Goal: Information Seeking & Learning: Learn about a topic

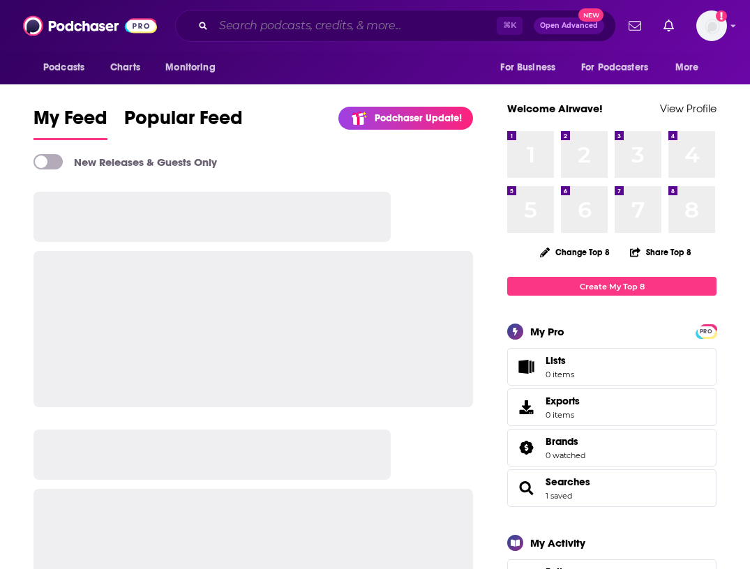
click at [416, 22] on input "Search podcasts, credits, & more..." at bounding box center [354, 26] width 283 height 22
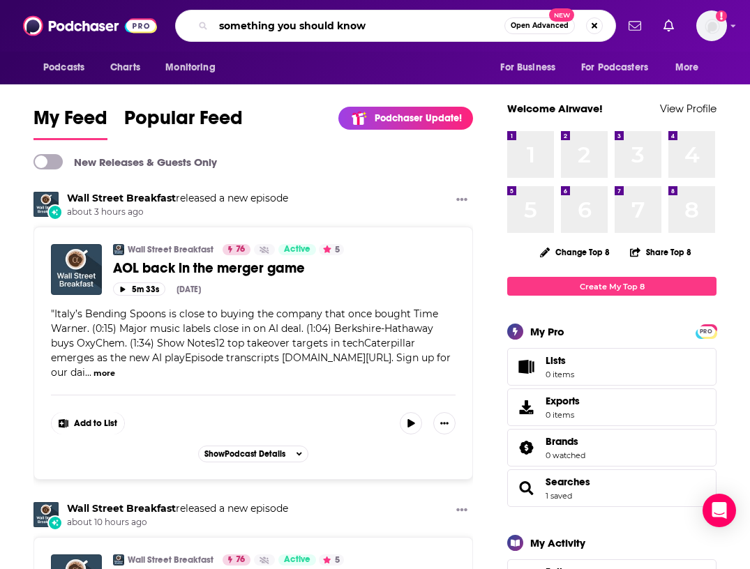
type input "something you should know"
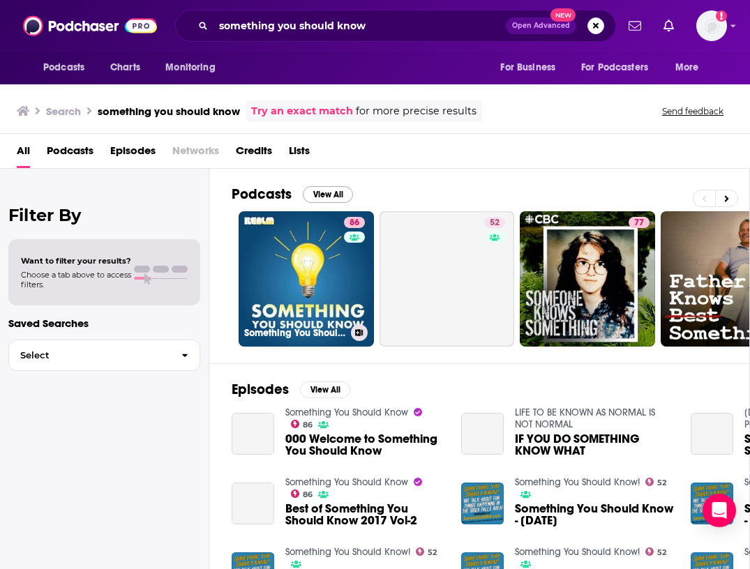
click at [313, 269] on link "86 Something You Should Know" at bounding box center [306, 278] width 135 height 135
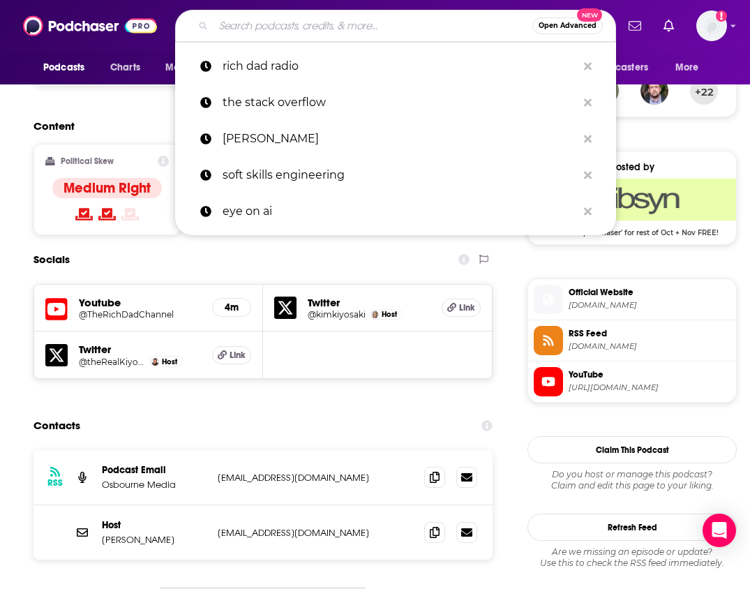
click at [317, 27] on input "Search podcasts, credits, & more..." at bounding box center [372, 26] width 319 height 22
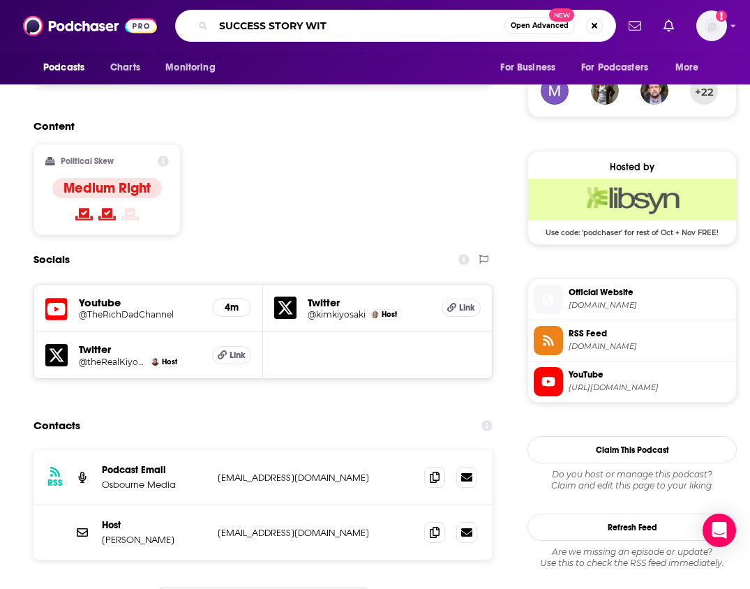
type input "SUCCESS STORY WITH"
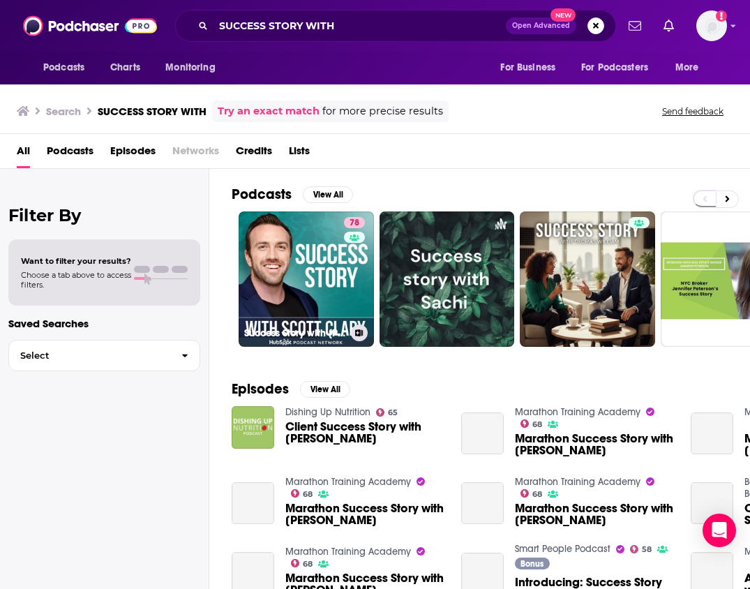
click at [326, 247] on link "78 Success Story with Scott D. Clary" at bounding box center [306, 278] width 135 height 135
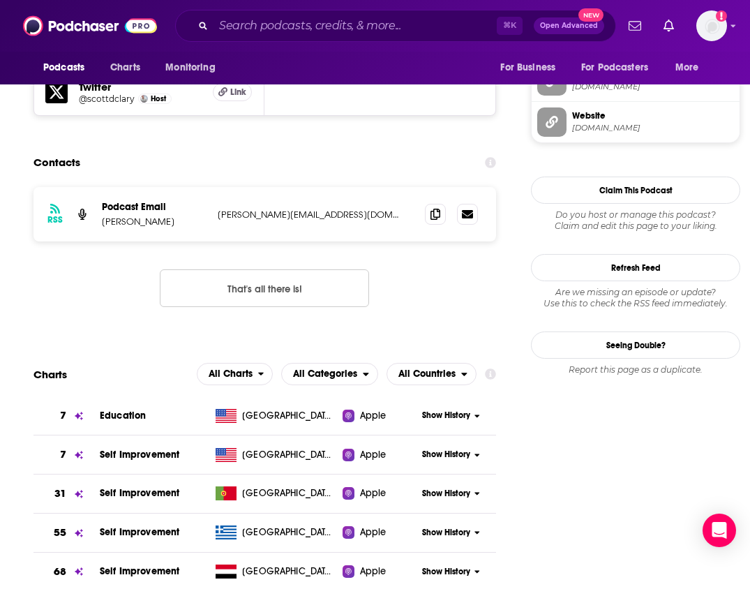
scroll to position [1460, 0]
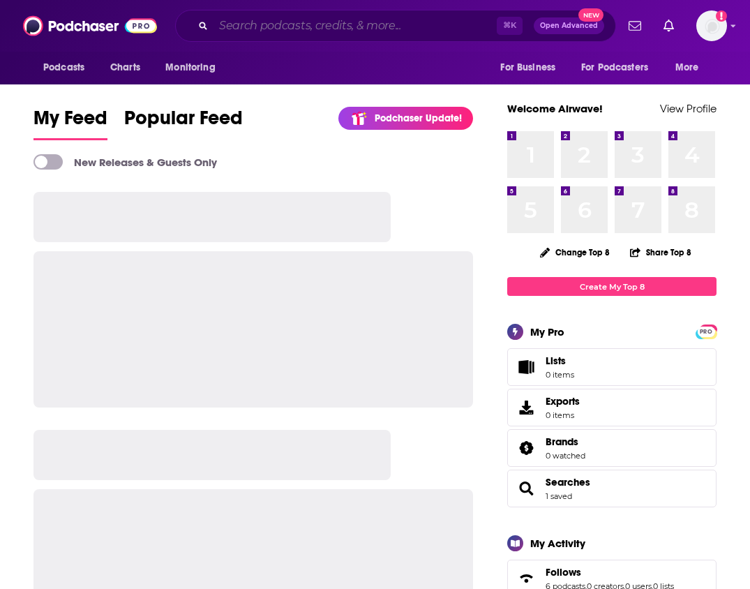
click at [378, 26] on input "Search podcasts, credits, & more..." at bounding box center [354, 26] width 283 height 22
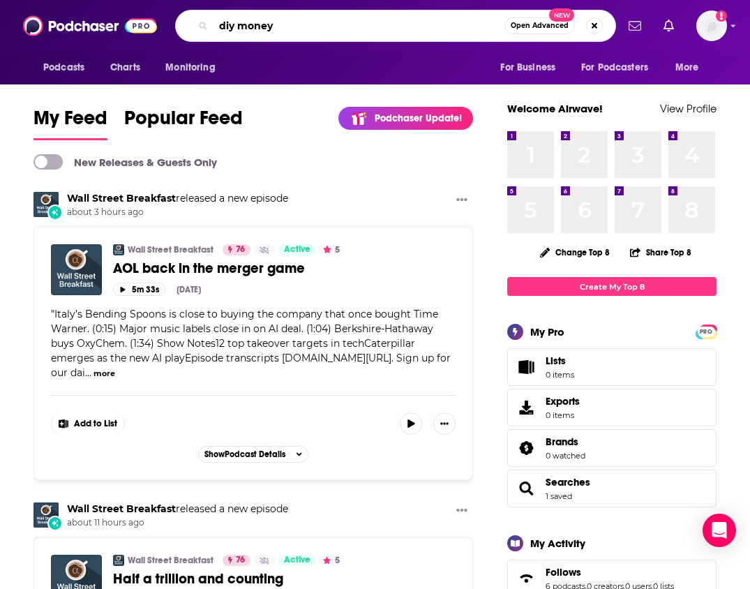
type input "diy money"
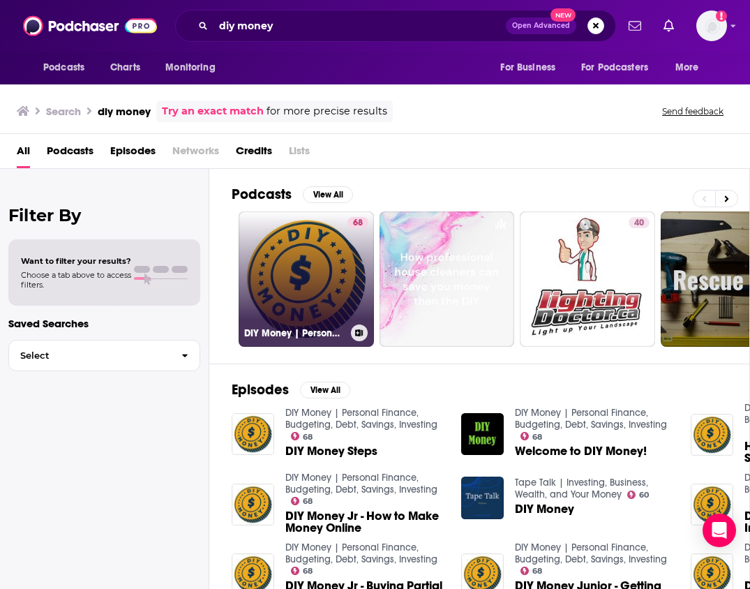
click at [278, 235] on link "68 DIY Money | Personal Finance, Budgeting, Debt, Savings, Investing" at bounding box center [306, 278] width 135 height 135
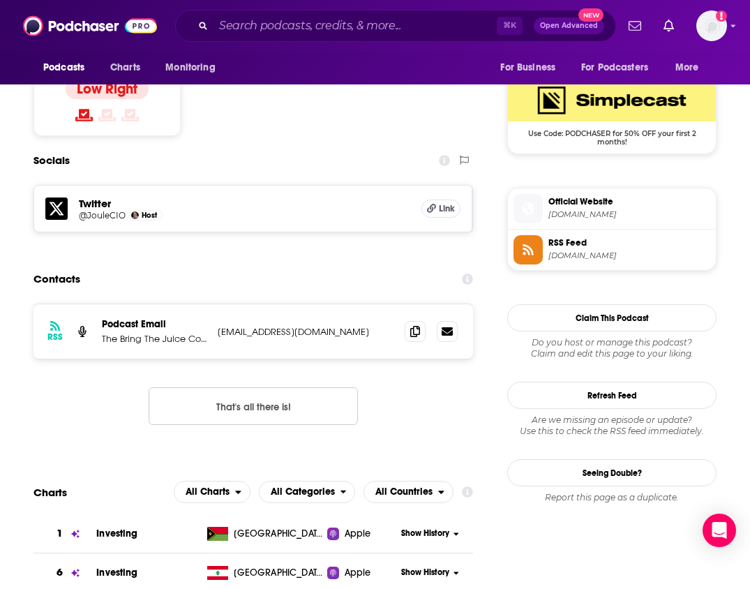
scroll to position [1215, 0]
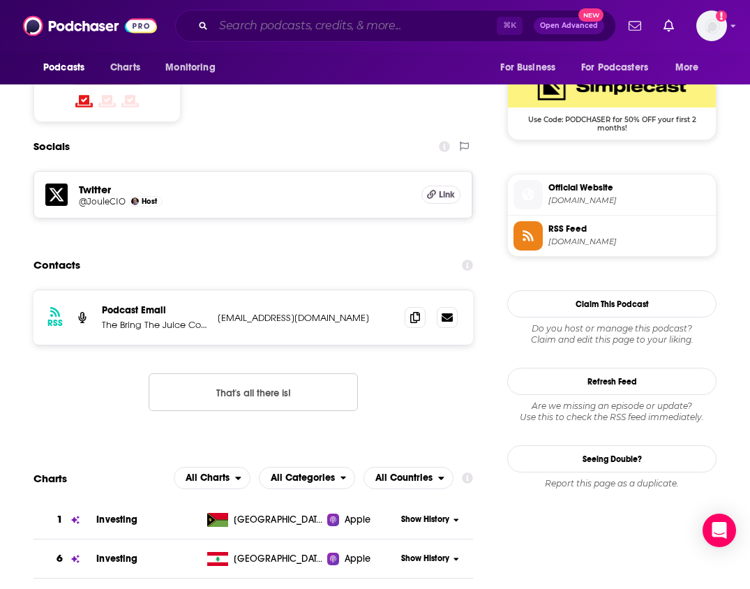
click at [255, 29] on input "Search podcasts, credits, & more..." at bounding box center [354, 26] width 283 height 22
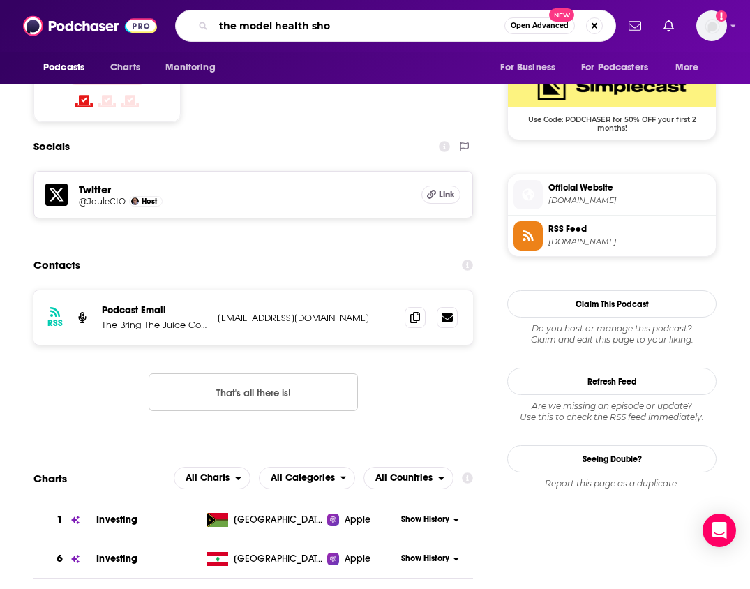
type input "the model health show"
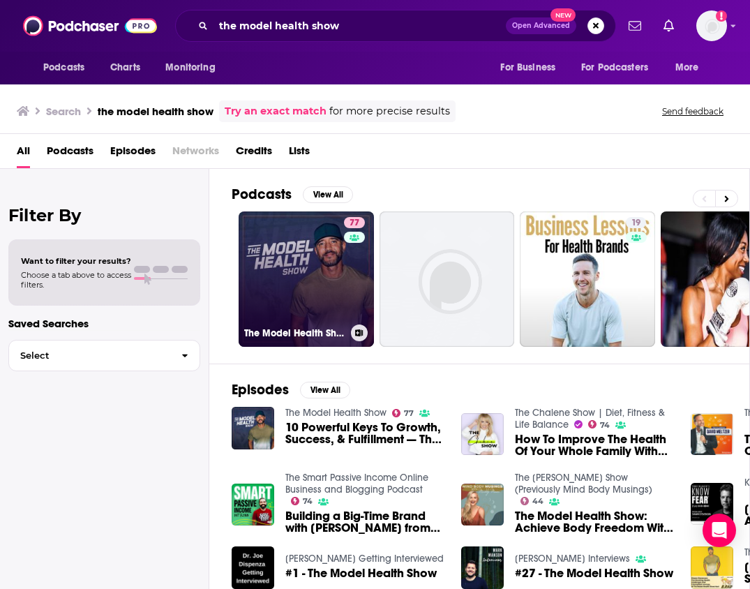
click at [336, 241] on link "77 The Model Health Show" at bounding box center [306, 278] width 135 height 135
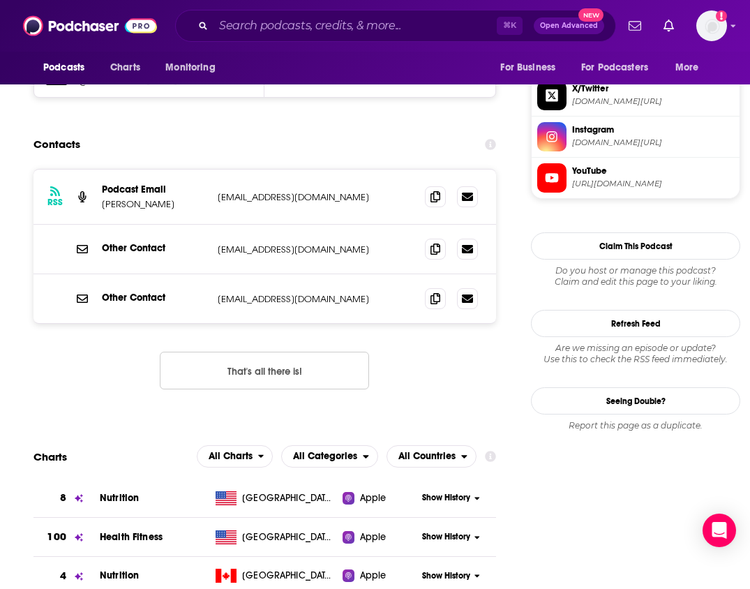
scroll to position [1371, 0]
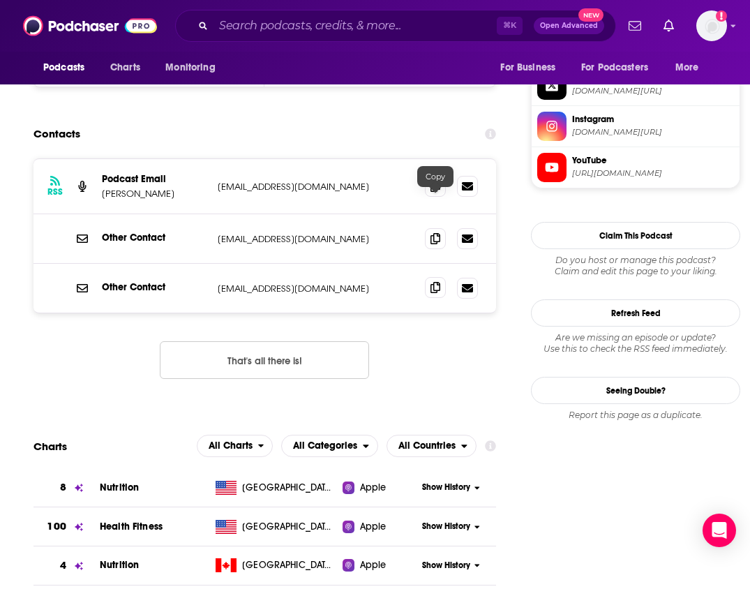
click at [434, 282] on icon at bounding box center [435, 287] width 10 height 11
click at [235, 26] on input "Search podcasts, credits, & more..." at bounding box center [354, 26] width 283 height 22
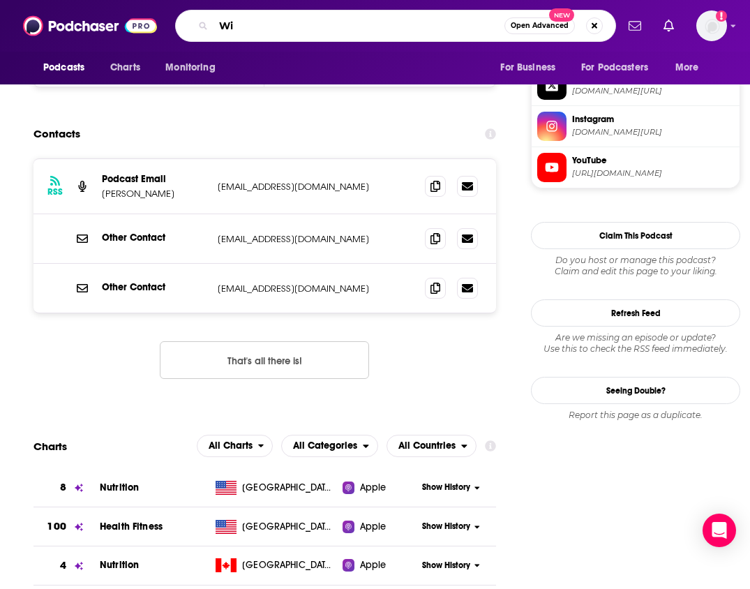
type input "W"
type input "jillian michaels"
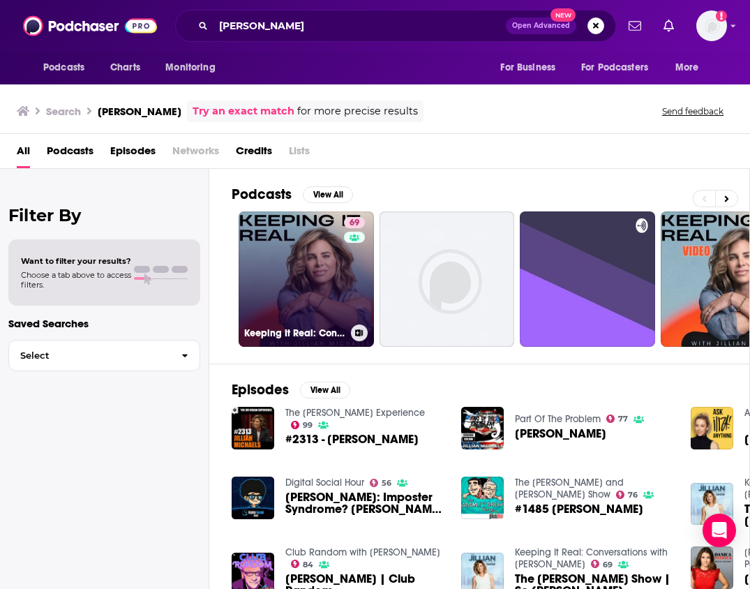
click at [301, 236] on link "69 Keeping It Real: Conversations with Jillian Michaels" at bounding box center [306, 278] width 135 height 135
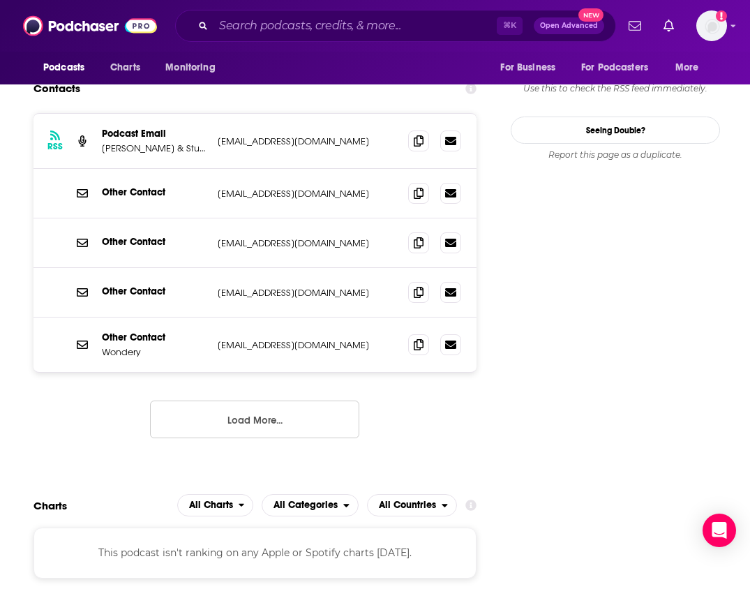
scroll to position [1511, 0]
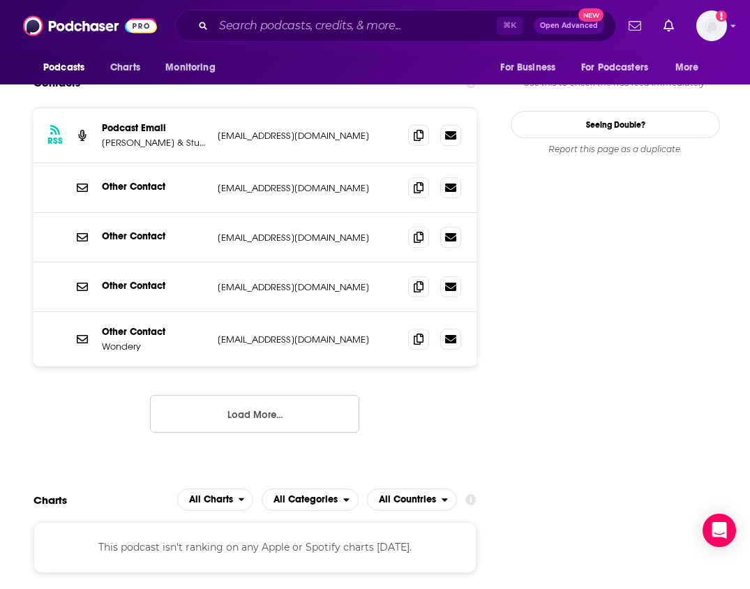
click at [266, 395] on button "Load More..." at bounding box center [254, 414] width 209 height 38
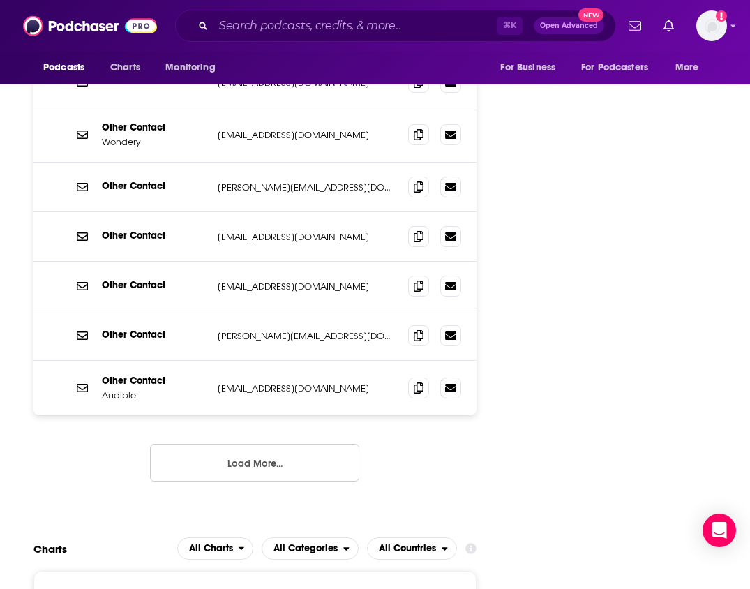
scroll to position [1729, 0]
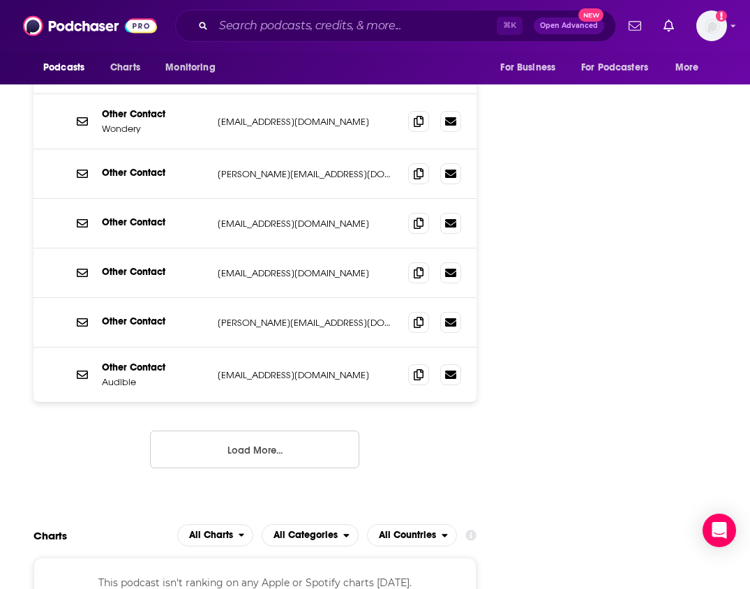
click at [269, 430] on button "Load More..." at bounding box center [254, 449] width 209 height 38
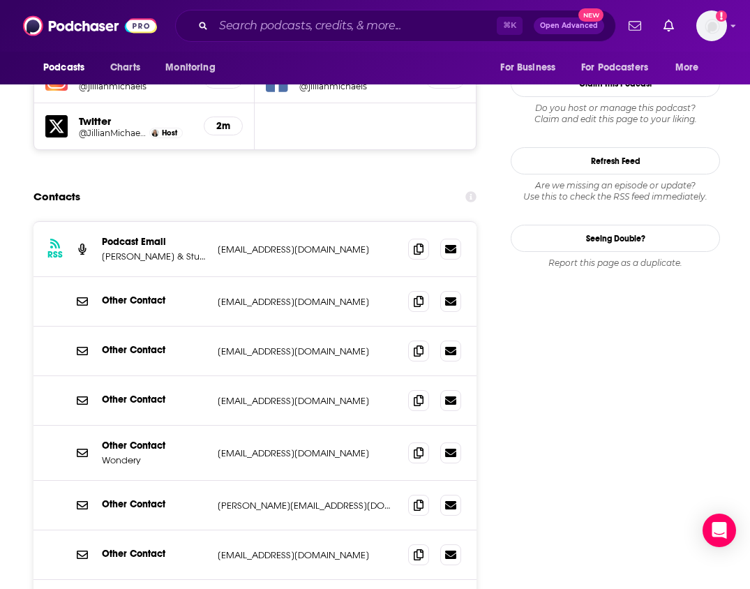
scroll to position [1394, 0]
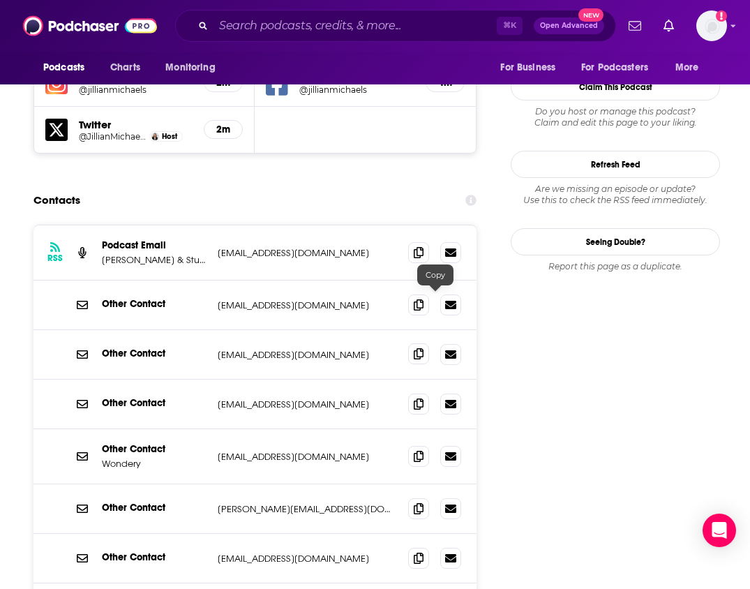
click at [423, 348] on icon at bounding box center [419, 353] width 10 height 11
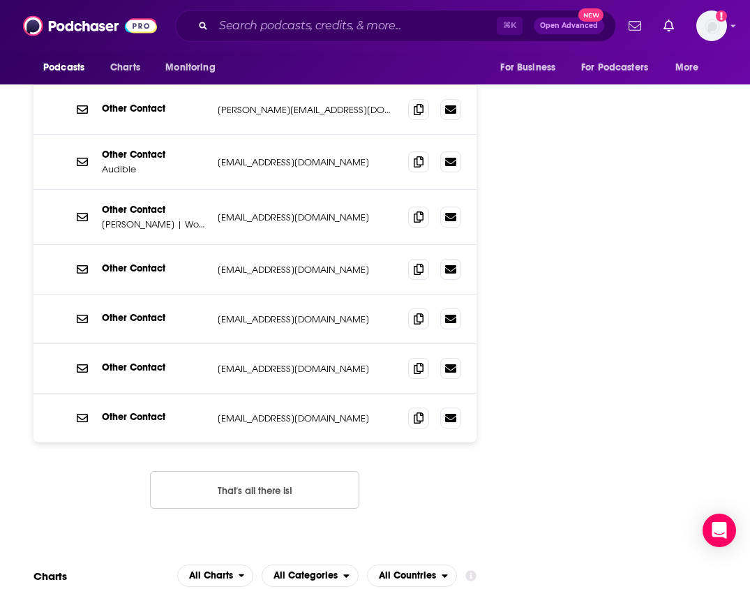
scroll to position [1952, 0]
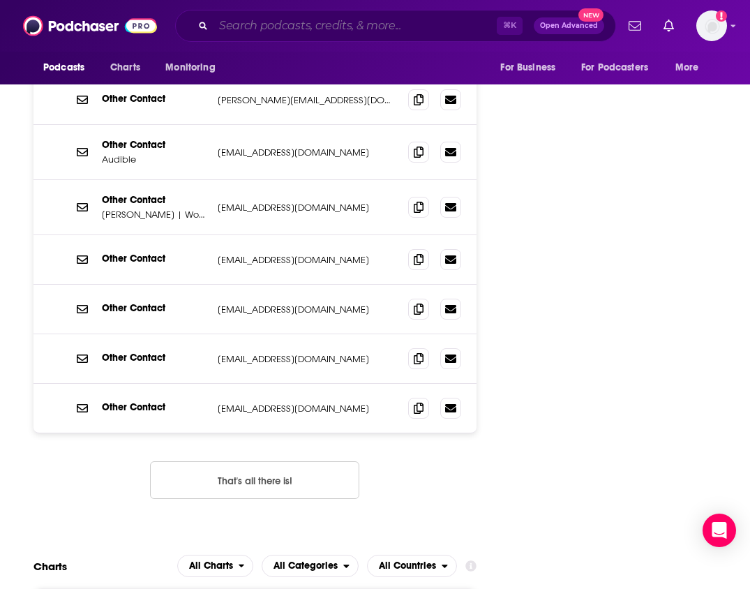
click at [318, 25] on input "Search podcasts, credits, & more..." at bounding box center [354, 26] width 283 height 22
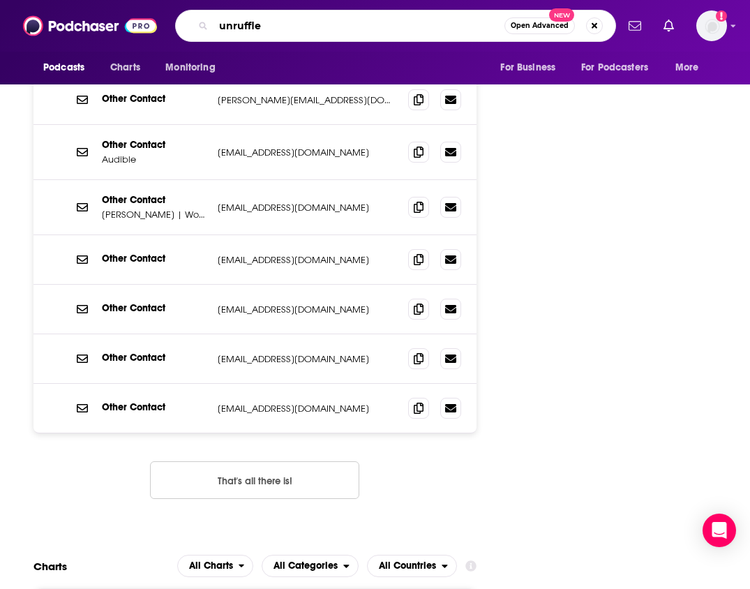
type input "unruffled"
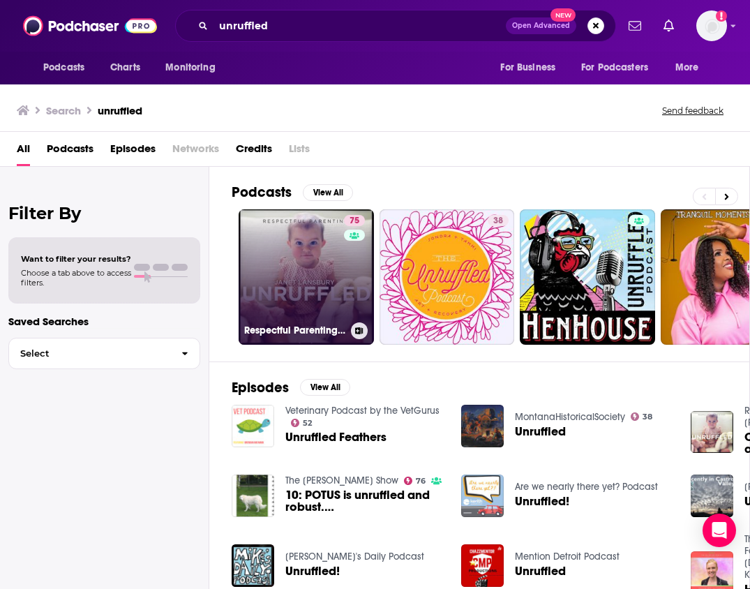
click at [289, 282] on link "75 Respectful Parenting: Janet Lansbury Unruffled" at bounding box center [306, 276] width 135 height 135
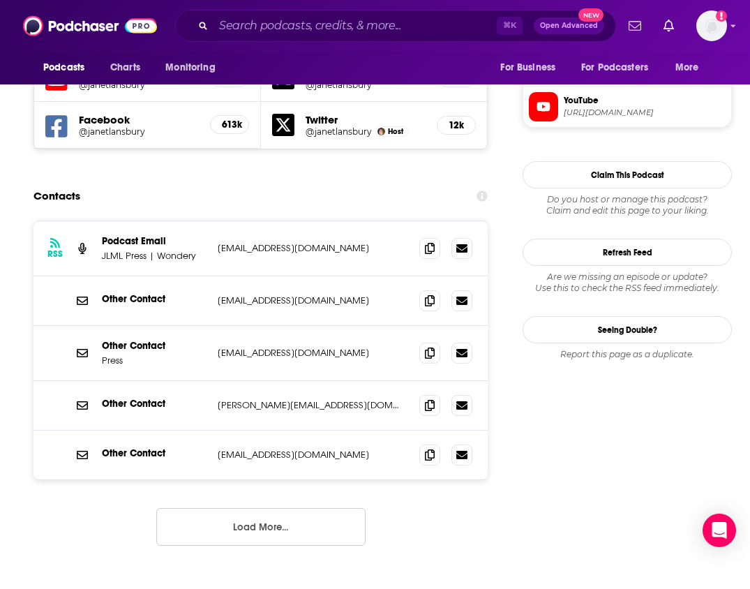
scroll to position [1292, 0]
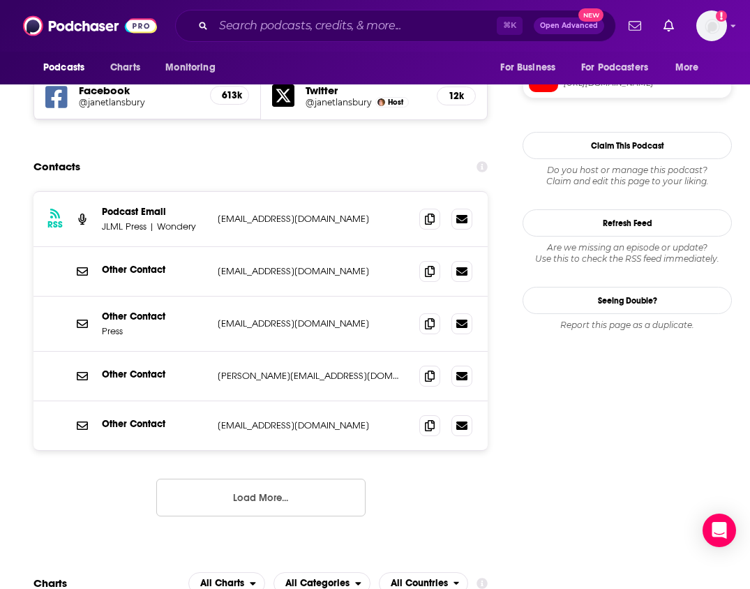
click at [273, 478] on button "Load More..." at bounding box center [260, 497] width 209 height 38
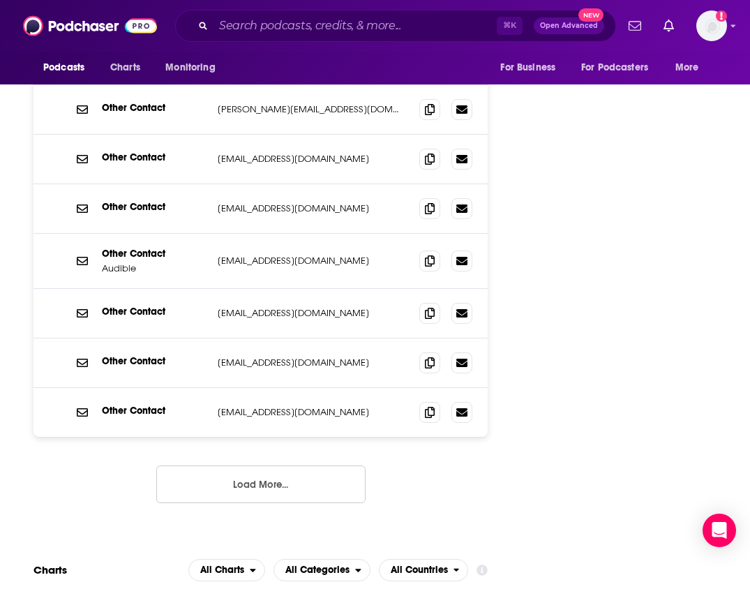
scroll to position [1564, 0]
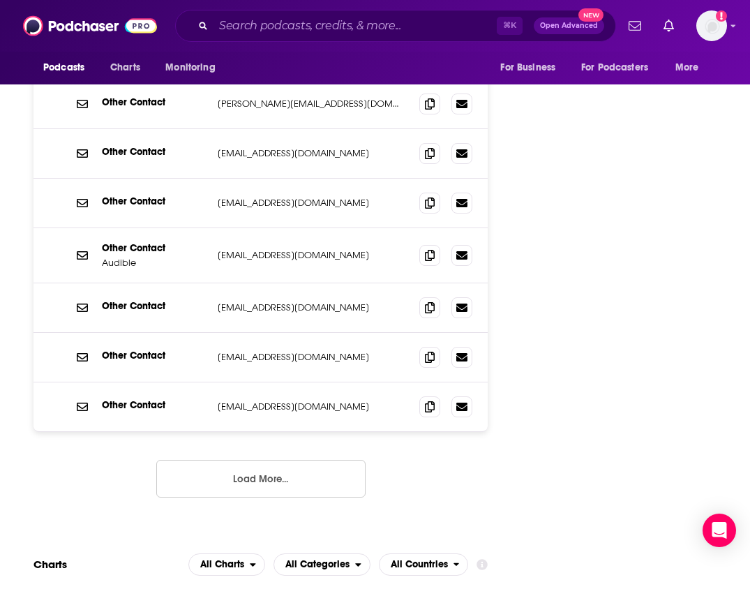
click at [273, 460] on button "Load More..." at bounding box center [260, 479] width 209 height 38
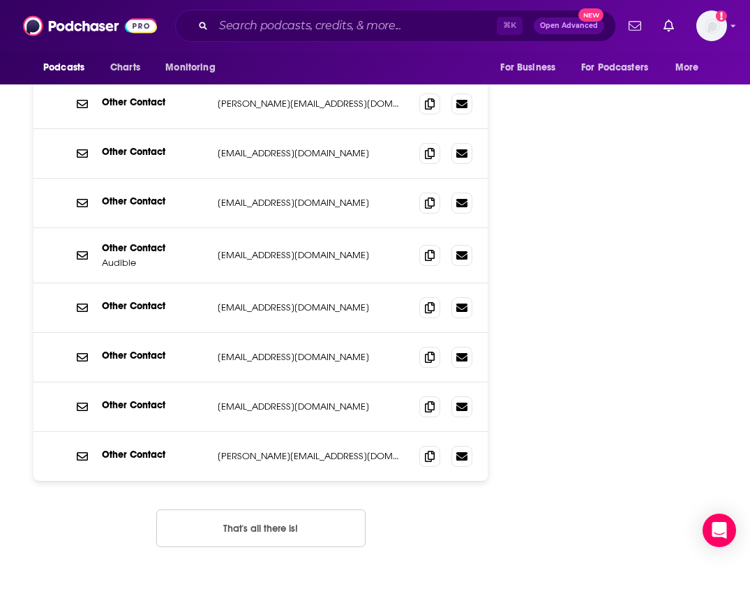
click at [274, 509] on button "That's all there is!" at bounding box center [260, 528] width 209 height 38
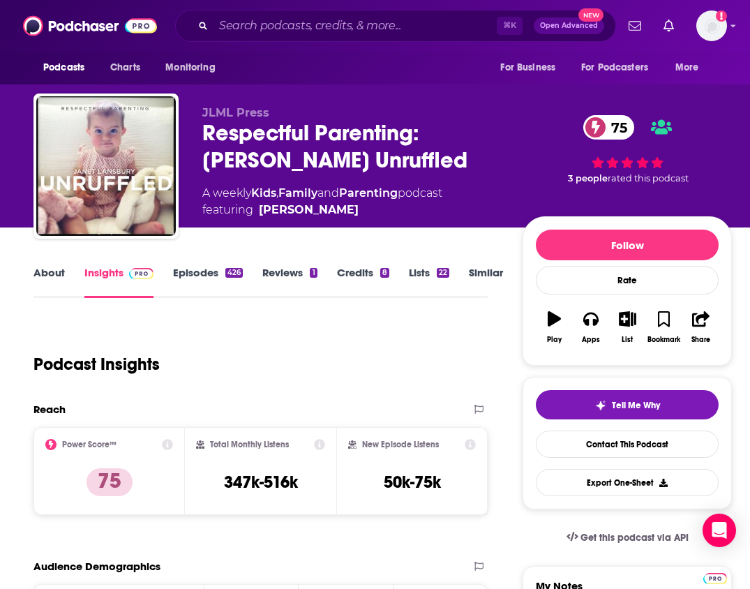
scroll to position [0, 0]
click at [373, 28] on input "Search podcasts, credits, & more..." at bounding box center [354, 26] width 283 height 22
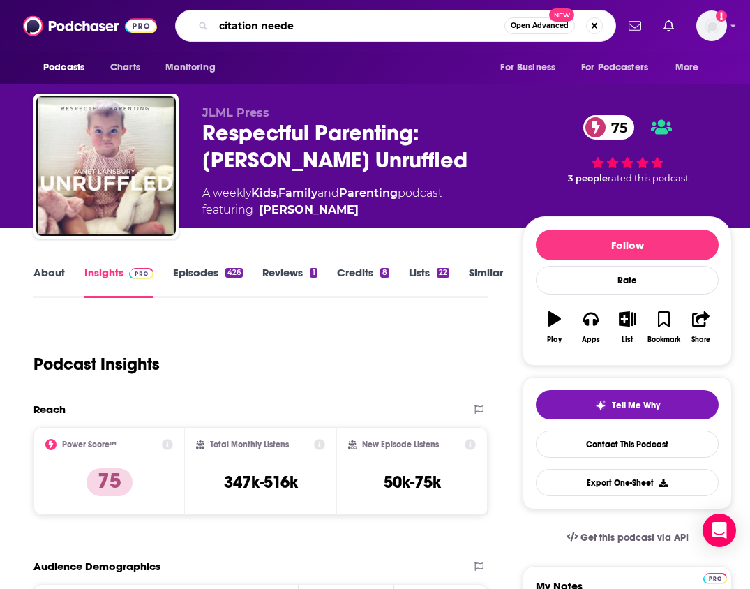
type input "citation needed"
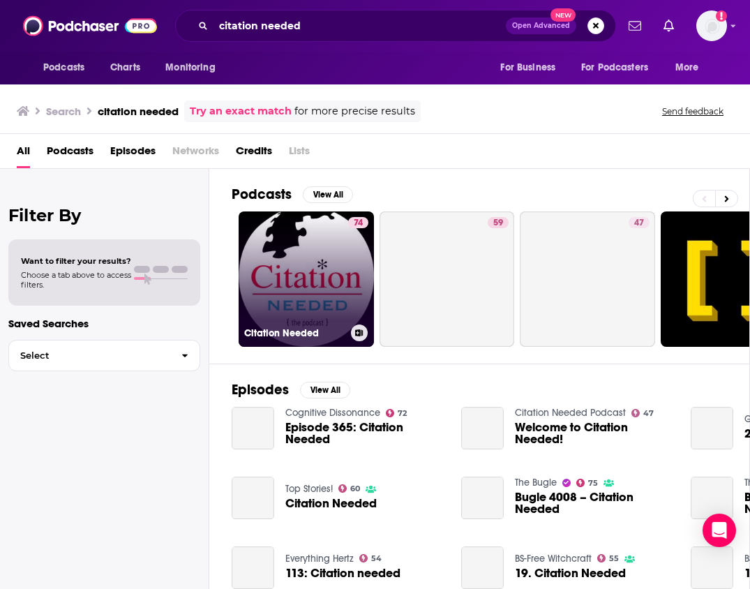
click at [316, 276] on link "74 Citation Needed" at bounding box center [306, 278] width 135 height 135
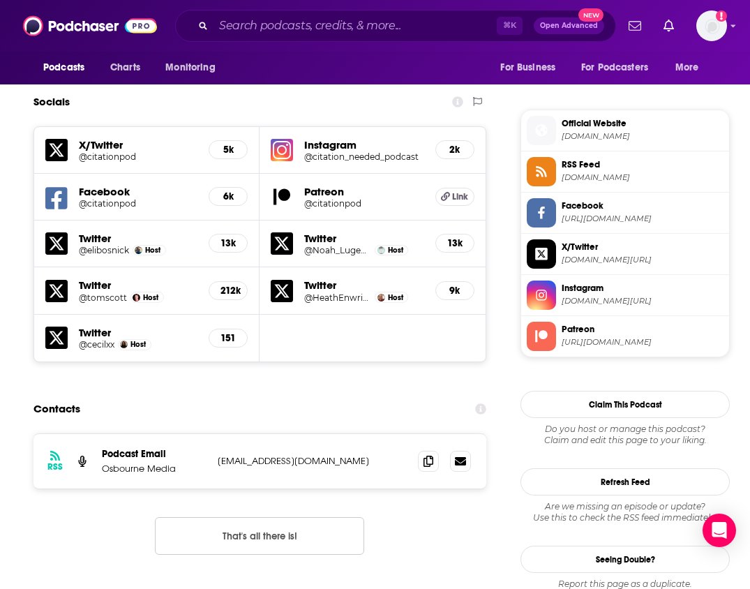
scroll to position [1202, 0]
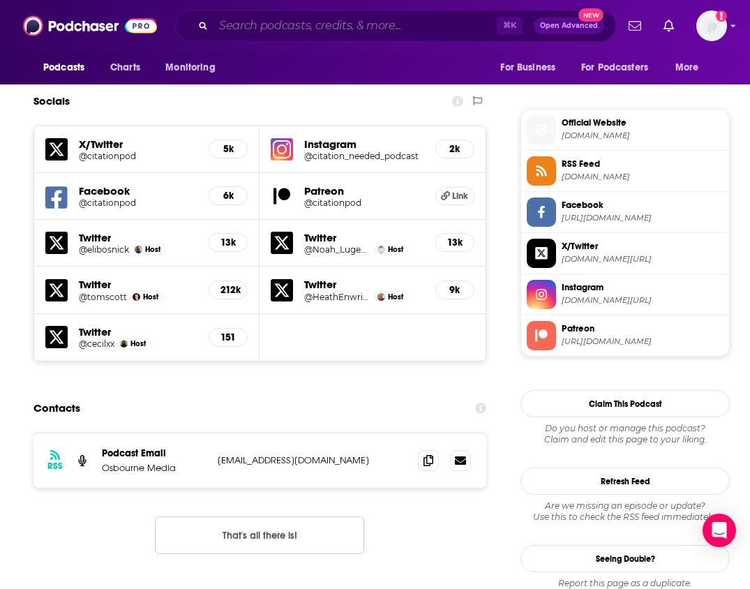
click at [332, 27] on input "Search podcasts, credits, & more..." at bounding box center [354, 26] width 283 height 22
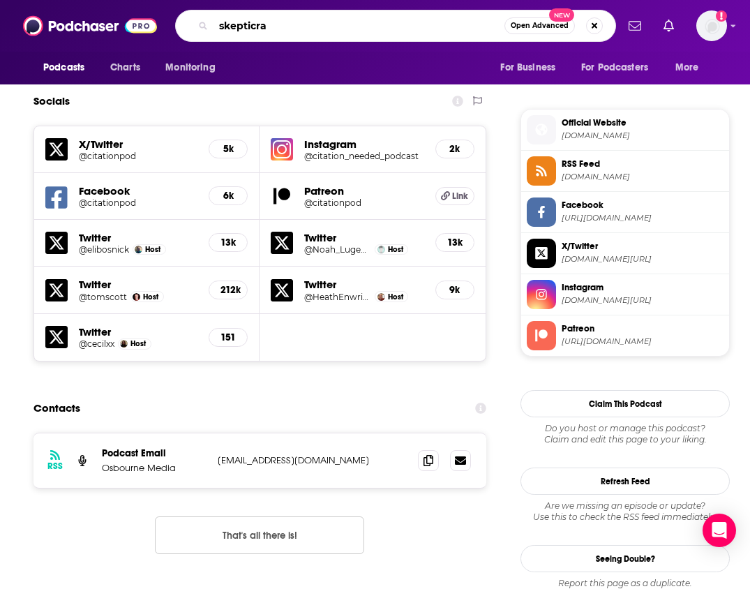
type input "skepticrat"
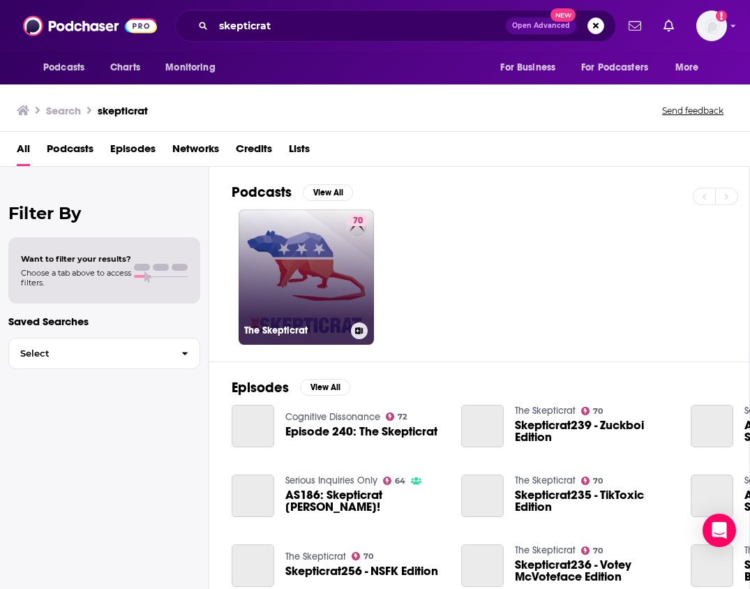
click at [302, 262] on link "70 The Skepticrat" at bounding box center [306, 276] width 135 height 135
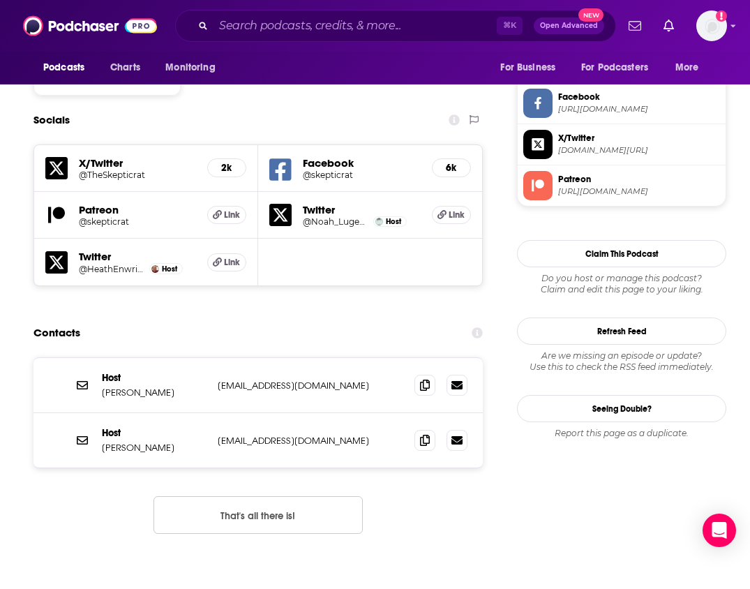
scroll to position [1207, 0]
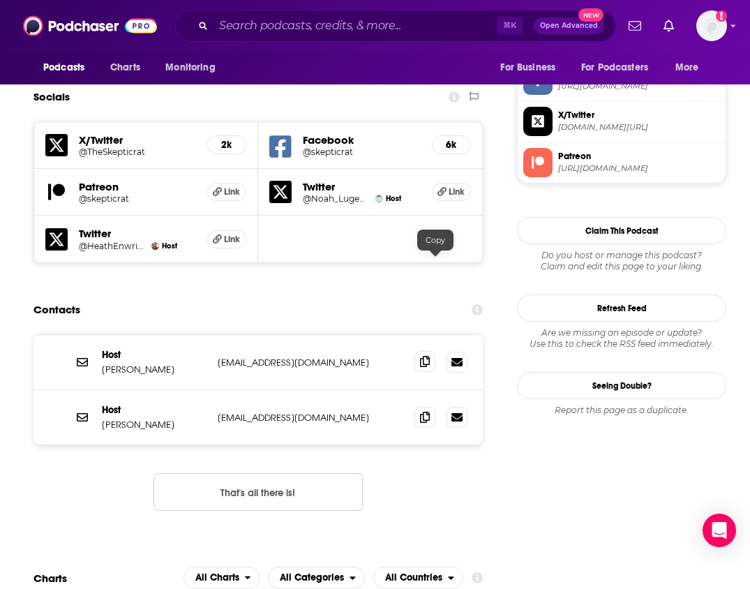
click at [430, 356] on icon at bounding box center [425, 361] width 10 height 11
click at [430, 406] on span at bounding box center [424, 416] width 21 height 21
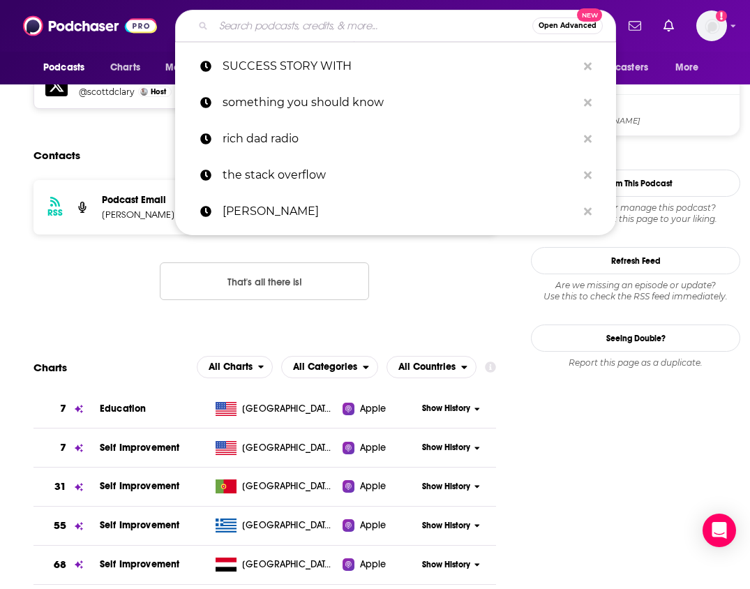
click at [241, 24] on input "Search podcasts, credits, & more..." at bounding box center [372, 26] width 319 height 22
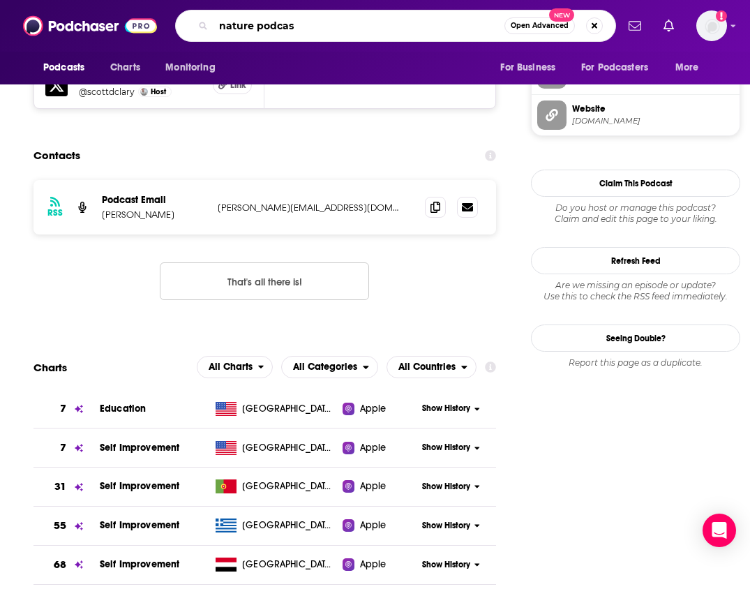
type input "nature podcast"
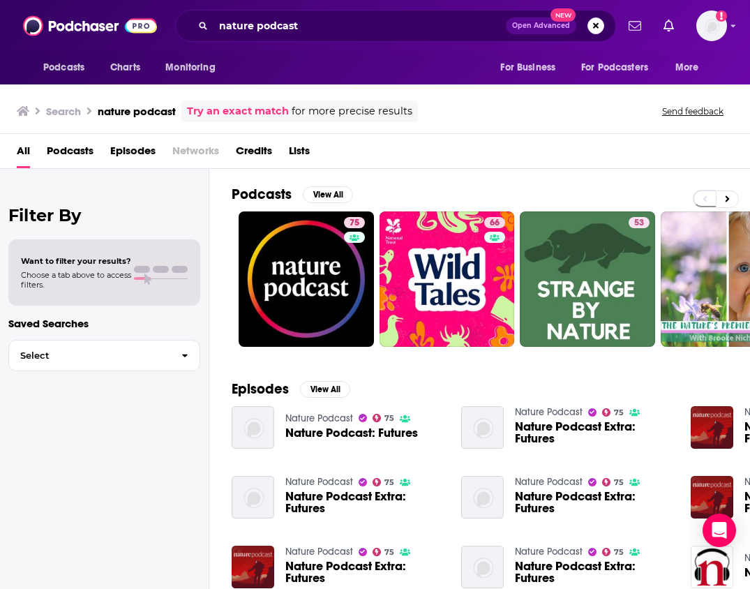
click at [307, 210] on div "Podcasts View All" at bounding box center [491, 199] width 518 height 26
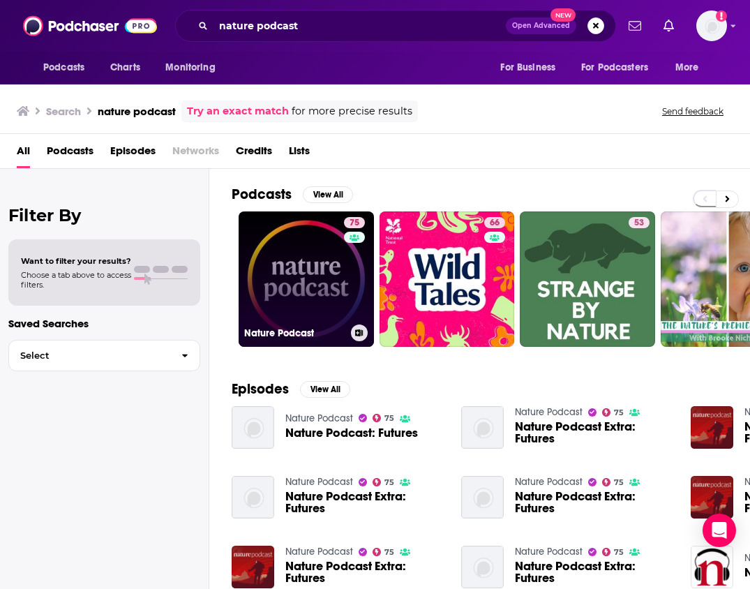
click at [313, 237] on link "75 Nature Podcast" at bounding box center [306, 278] width 135 height 135
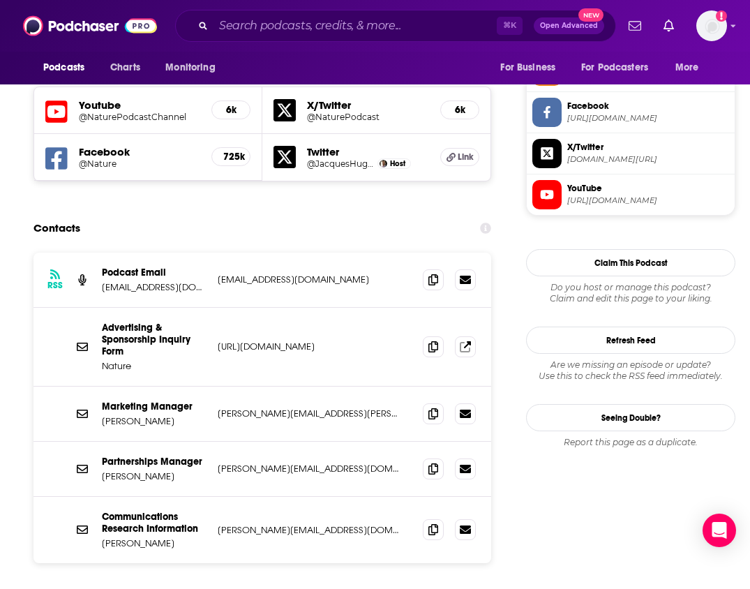
scroll to position [1304, 0]
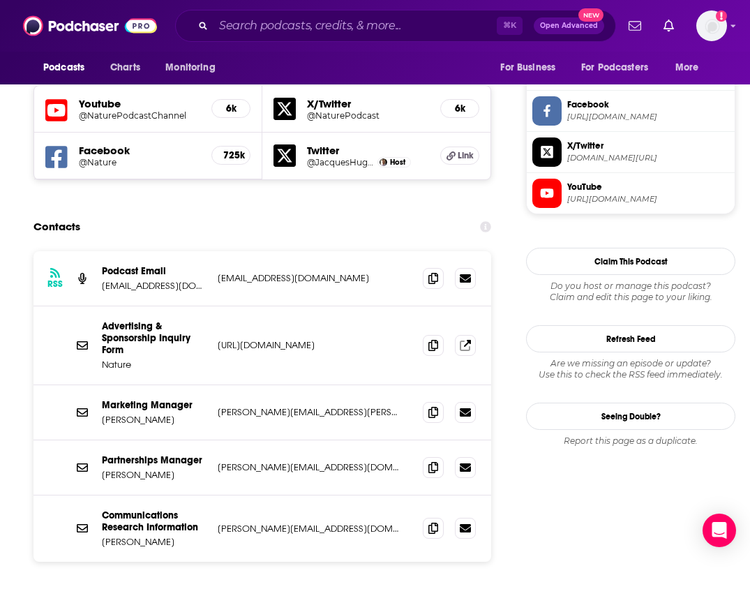
click at [322, 522] on div "RSS Podcast Email podcast@nature.com info+0185cea5-9e3b-4b82-a887-26f91f92765f@…" at bounding box center [262, 450] width 458 height 398
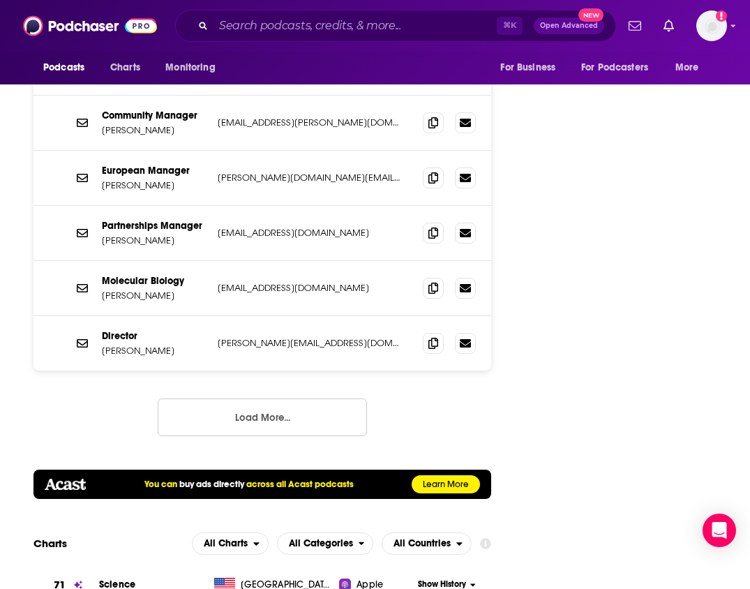
scroll to position [1772, 0]
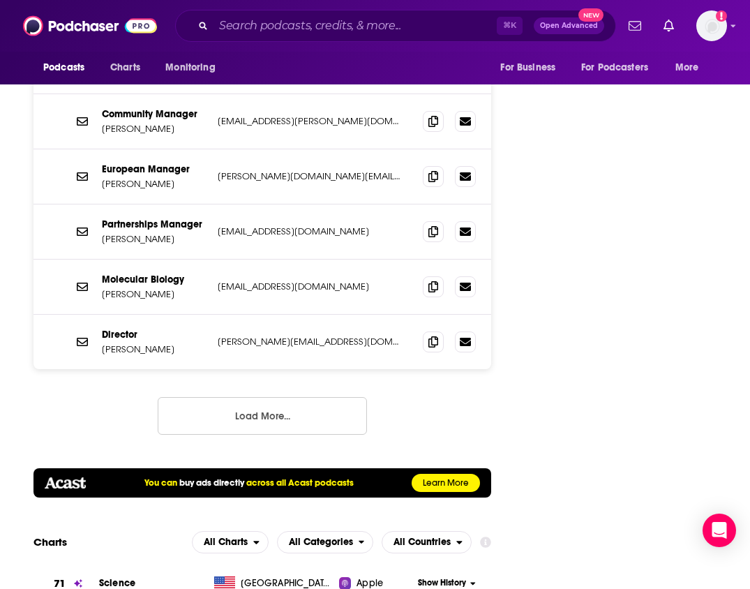
click at [312, 397] on button "Load More..." at bounding box center [262, 416] width 209 height 38
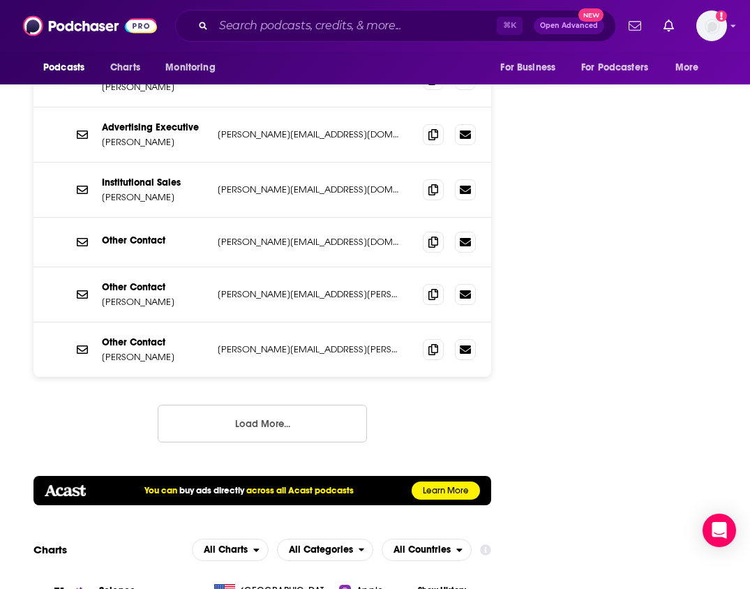
scroll to position [2037, 0]
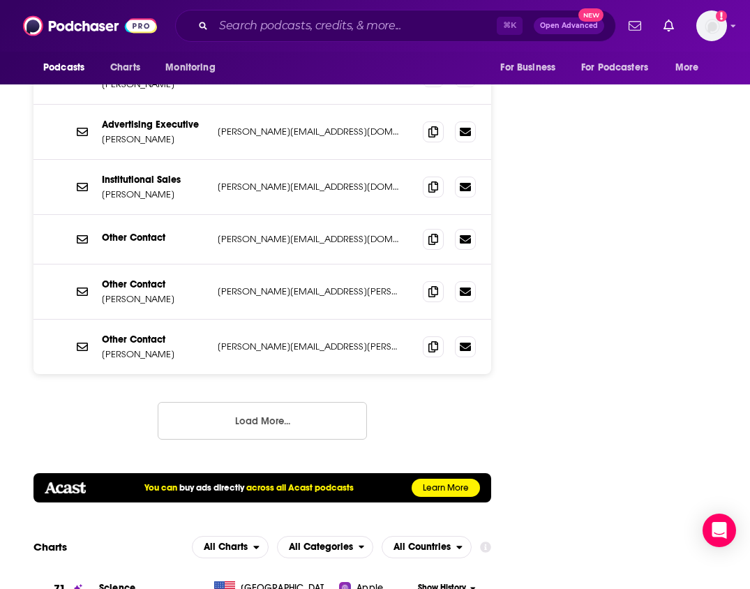
click at [312, 402] on button "Load More..." at bounding box center [262, 421] width 209 height 38
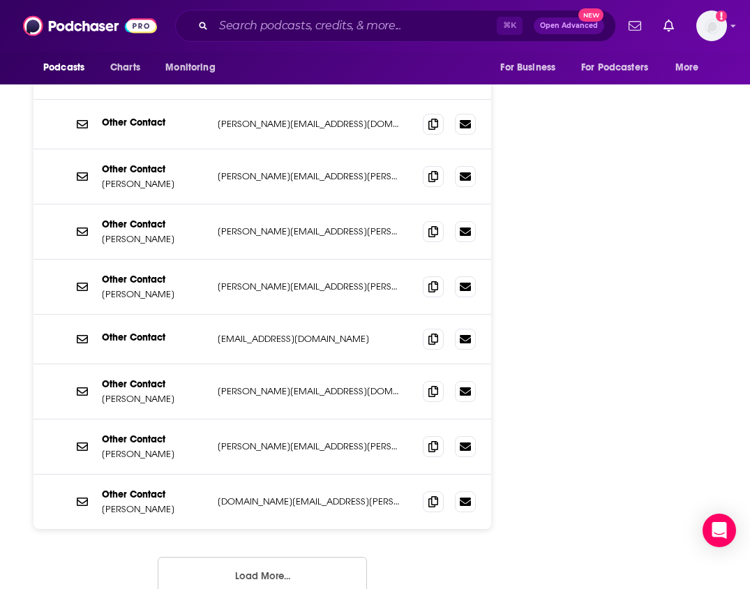
scroll to position [2140, 0]
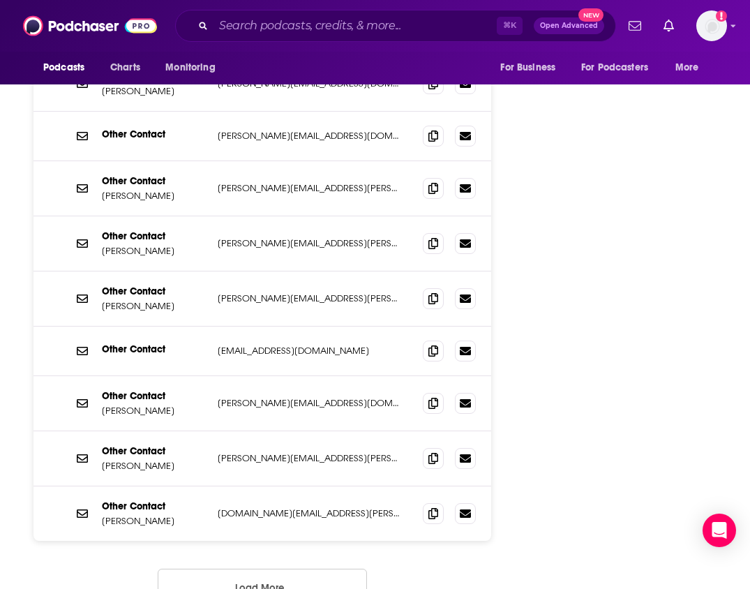
click at [282, 568] on button "Load More..." at bounding box center [262, 587] width 209 height 38
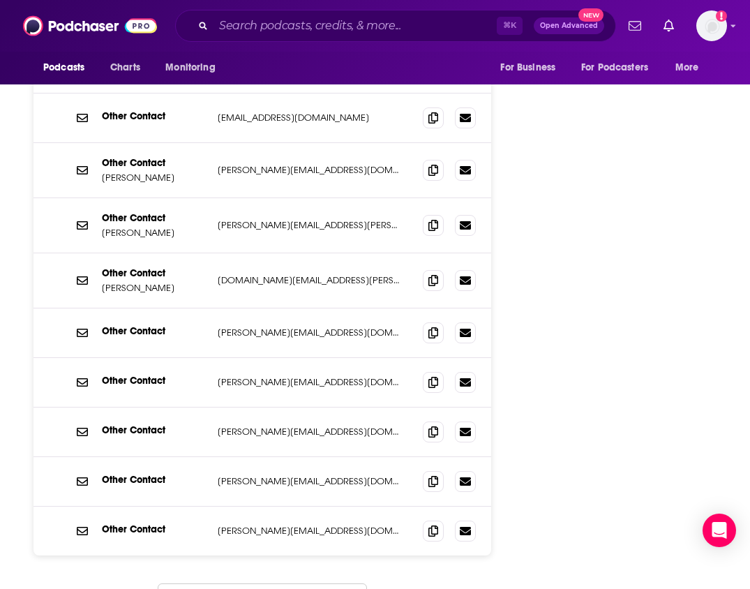
scroll to position [2378, 0]
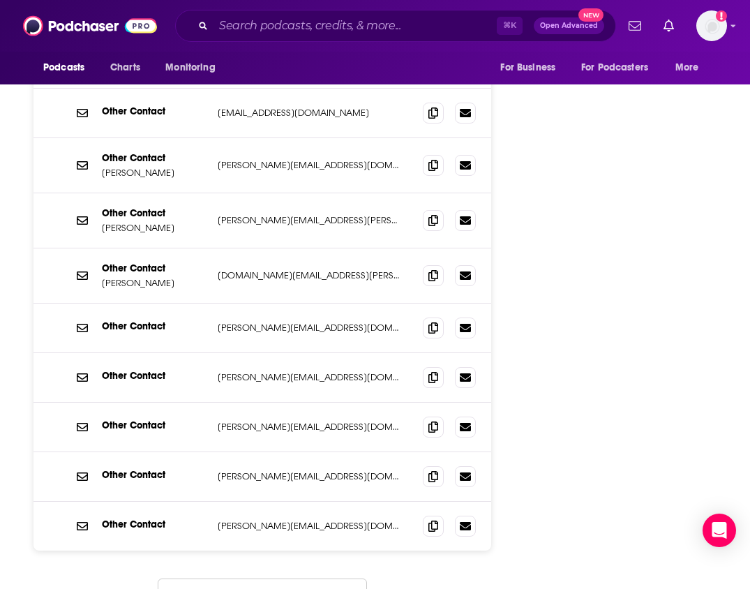
click at [295, 578] on button "Load More..." at bounding box center [262, 597] width 209 height 38
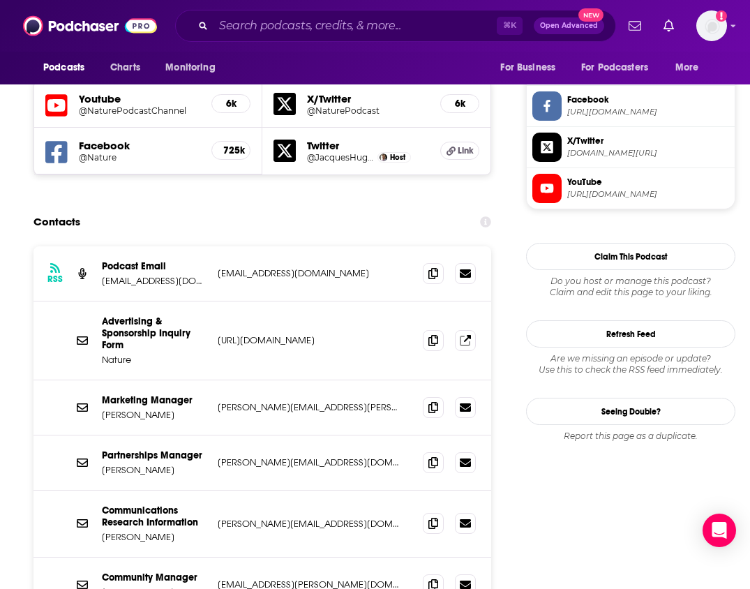
scroll to position [1315, 0]
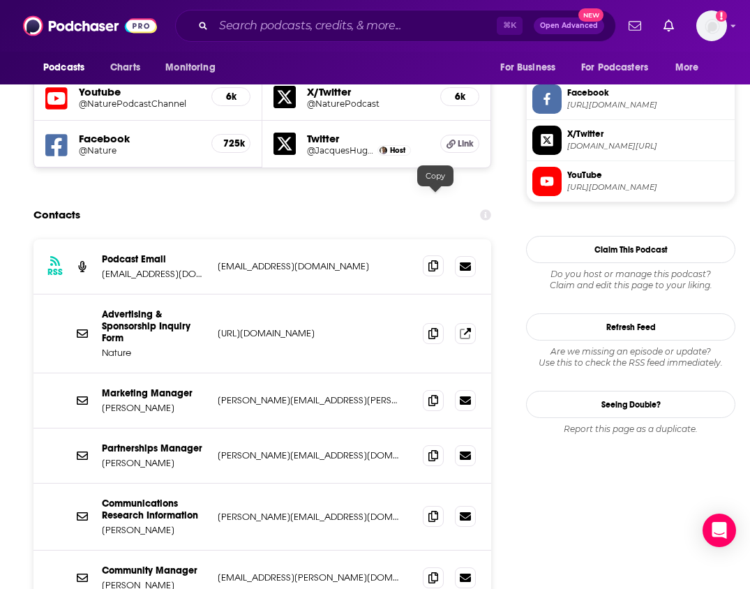
click at [435, 260] on icon at bounding box center [433, 265] width 10 height 11
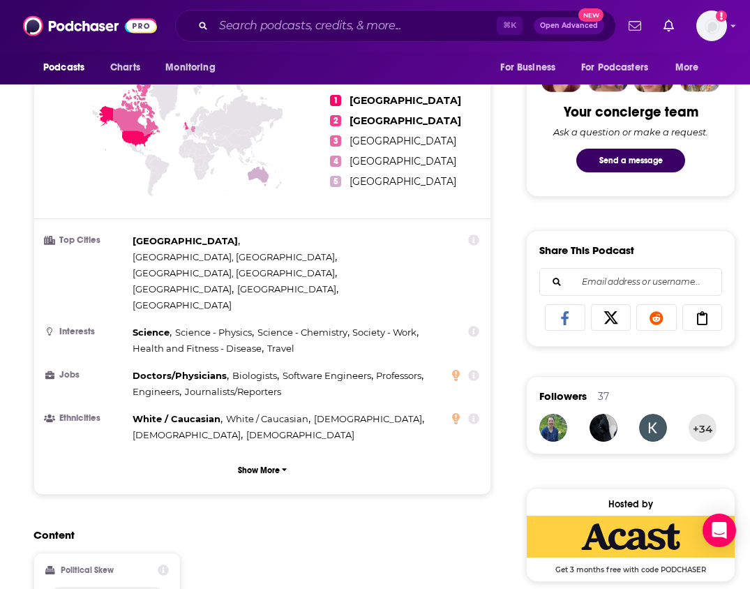
scroll to position [84, 0]
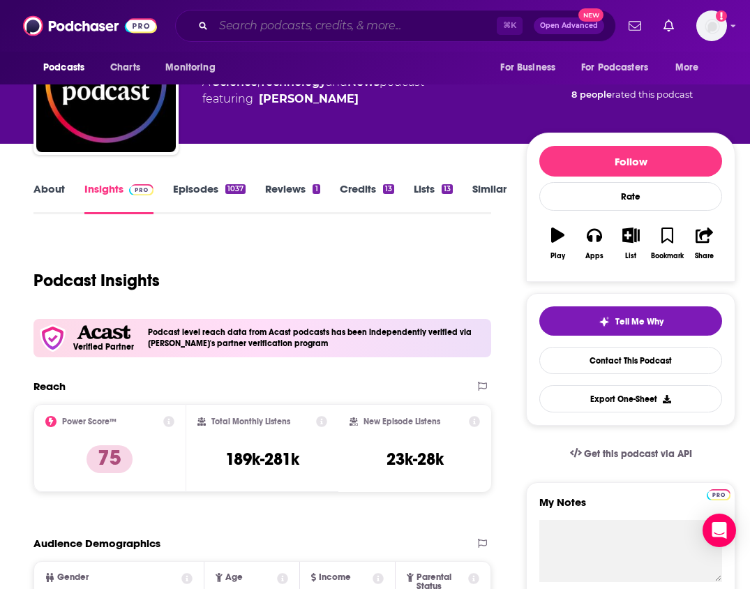
click at [292, 22] on input "Search podcasts, credits, & more..." at bounding box center [354, 26] width 283 height 22
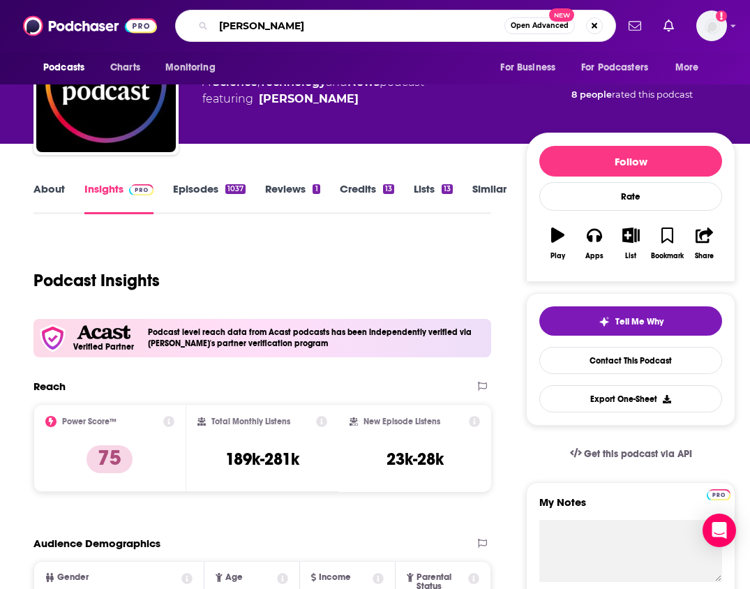
type input "Alan alda"
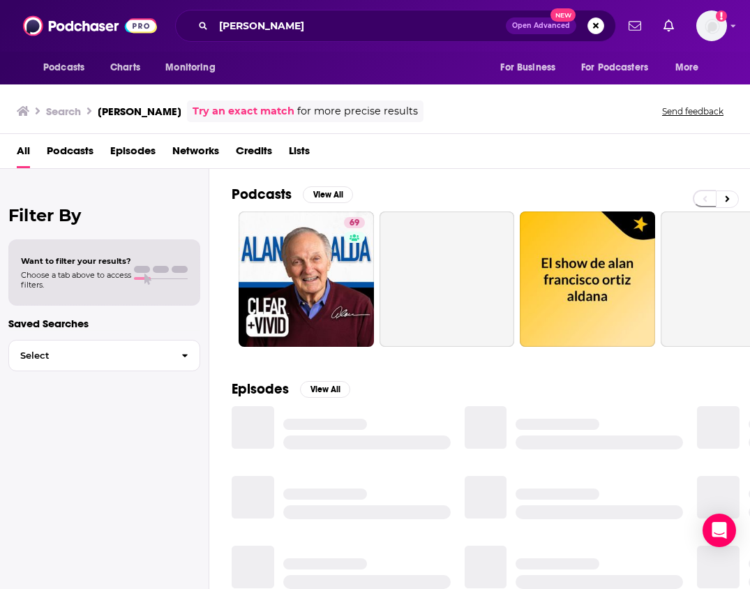
click at [317, 276] on link "69" at bounding box center [306, 278] width 135 height 135
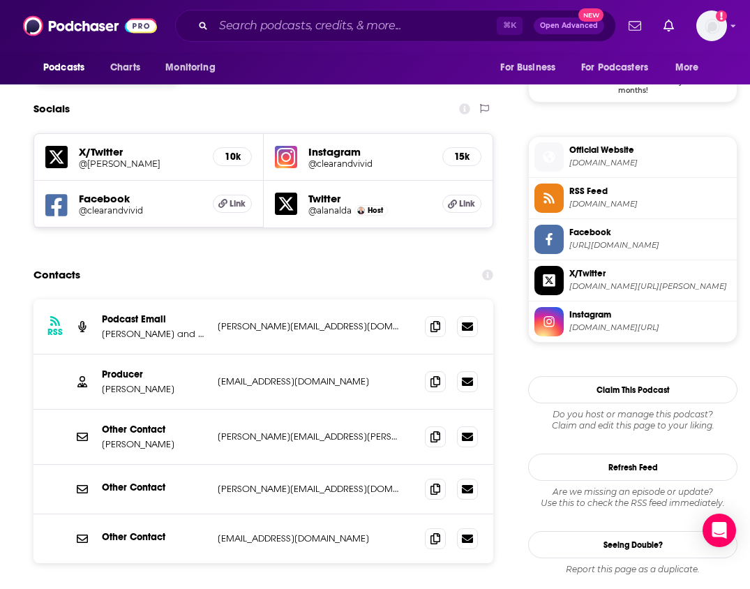
scroll to position [1198, 0]
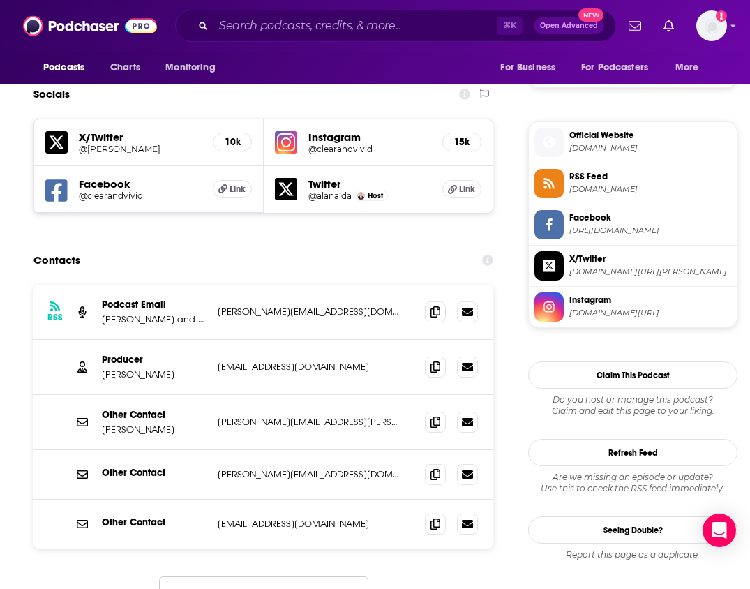
click at [294, 522] on div "RSS Podcast Email Sarah Hill and Bobi Media Sarah@bobinyc.com Sarah@bobinyc.com…" at bounding box center [263, 461] width 460 height 352
click at [294, 576] on button "Load More..." at bounding box center [263, 595] width 209 height 38
click at [435, 361] on icon at bounding box center [435, 366] width 10 height 11
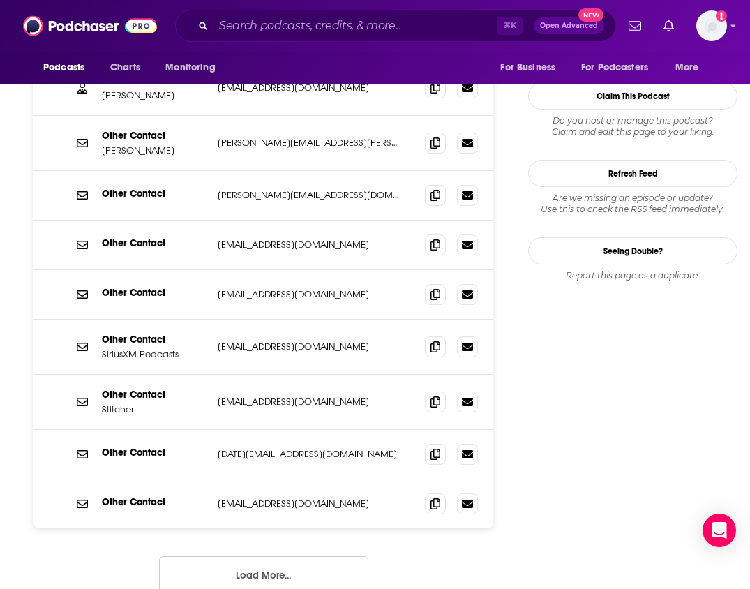
scroll to position [1498, 0]
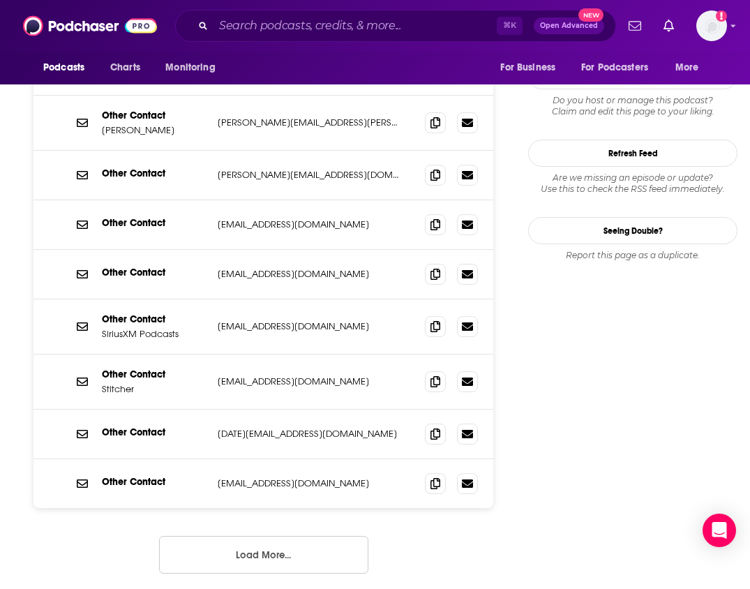
click at [255, 536] on button "Load More..." at bounding box center [263, 555] width 209 height 38
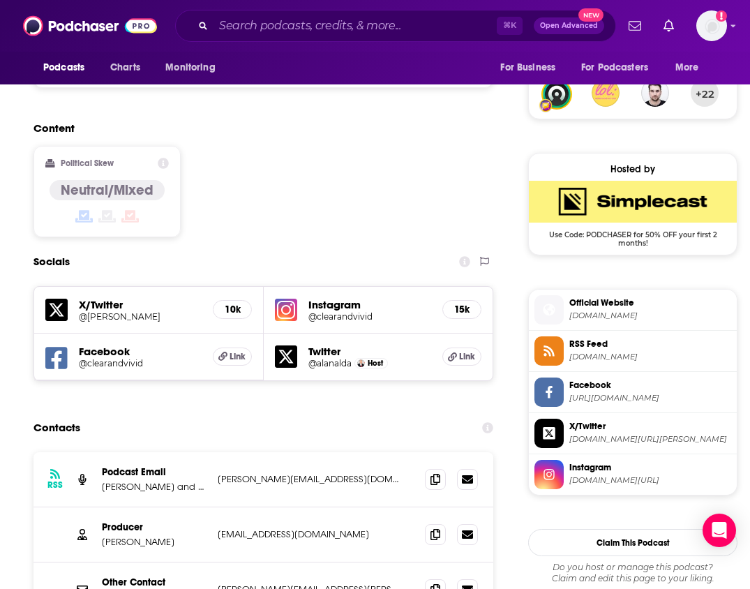
scroll to position [1029, 0]
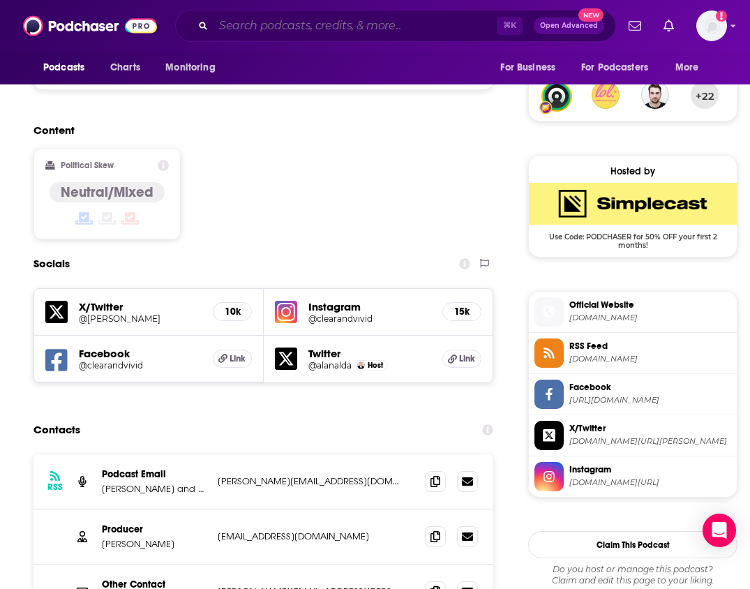
click at [262, 23] on input "Search podcasts, credits, & more..." at bounding box center [354, 26] width 283 height 22
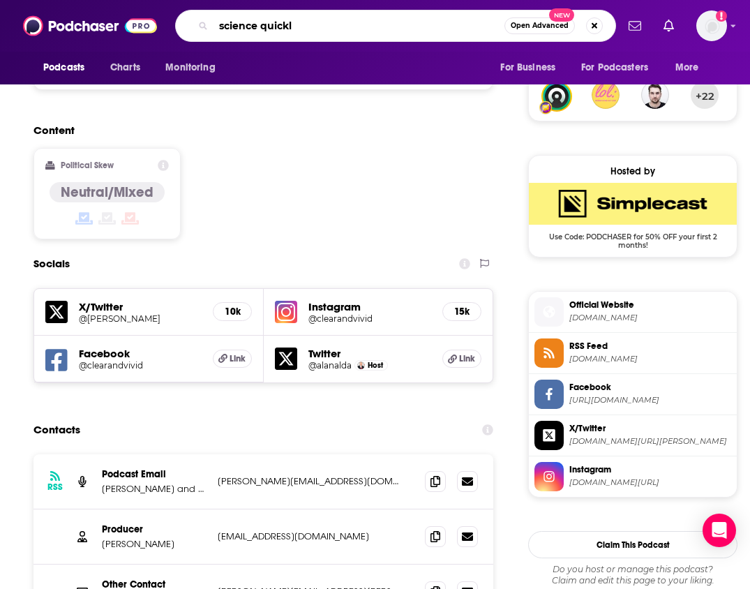
type input "science quickly"
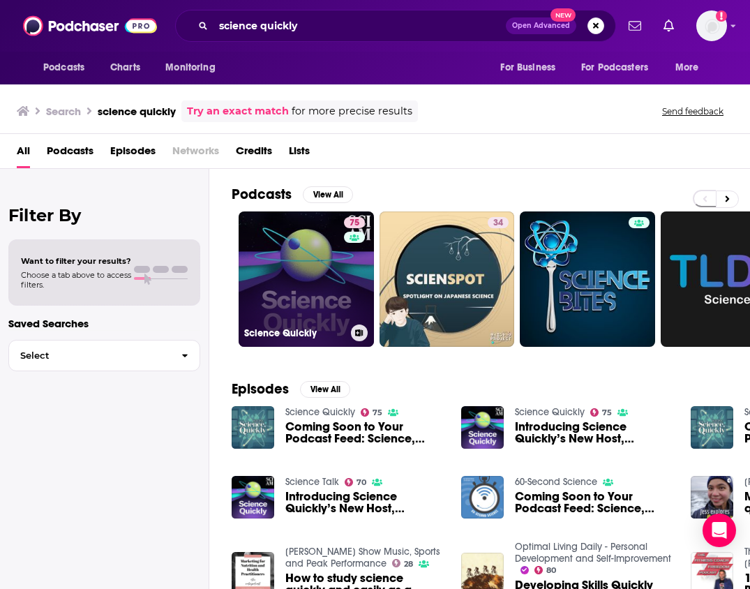
click at [290, 296] on link "75 Science Quickly" at bounding box center [306, 278] width 135 height 135
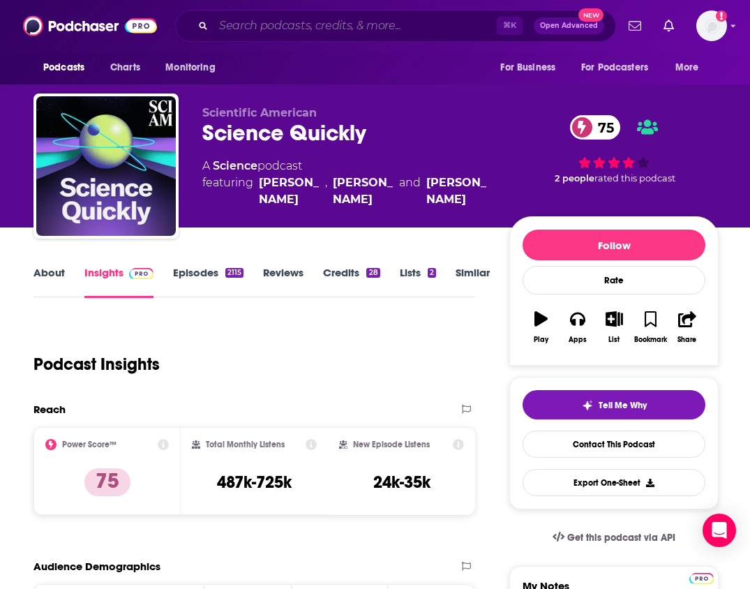
click at [269, 30] on input "Search podcasts, credits, & more..." at bounding box center [354, 26] width 283 height 22
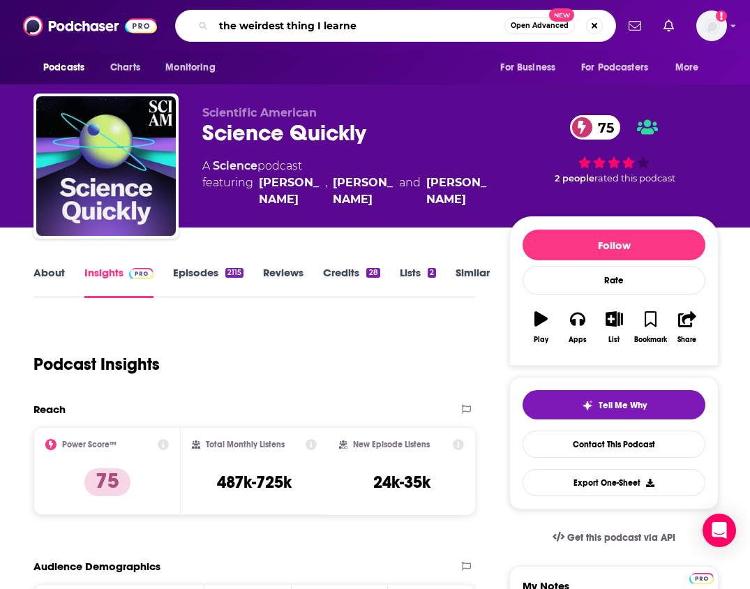
type input "the weirdest thing I learned"
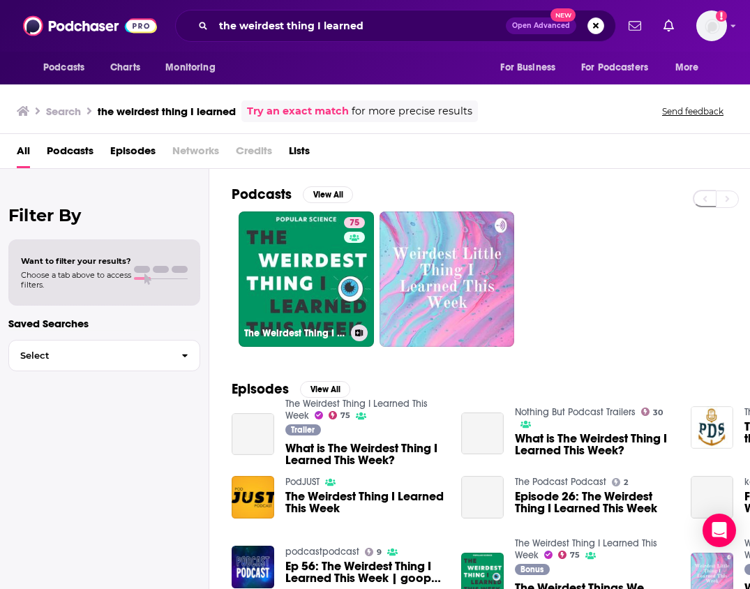
click at [300, 250] on link "75 The Weirdest Thing I Learned This Week" at bounding box center [306, 278] width 135 height 135
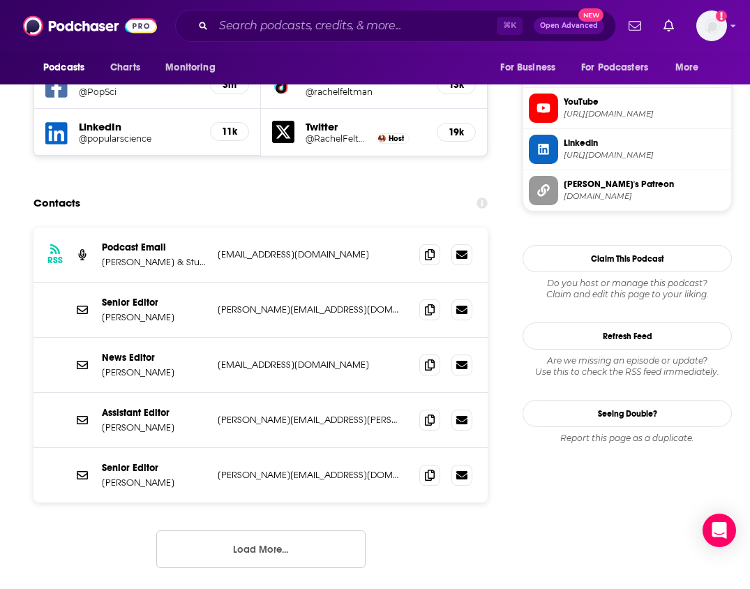
scroll to position [1316, 0]
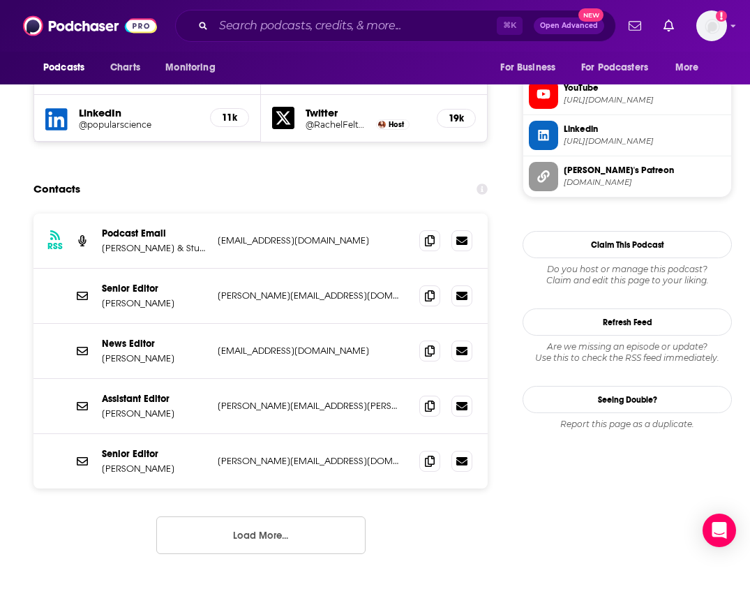
click at [263, 516] on button "Load More..." at bounding box center [260, 535] width 209 height 38
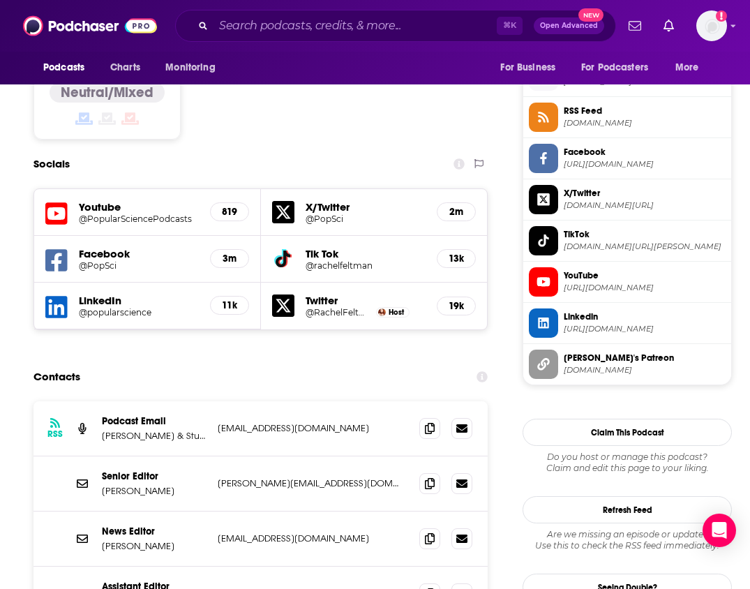
scroll to position [1052, 0]
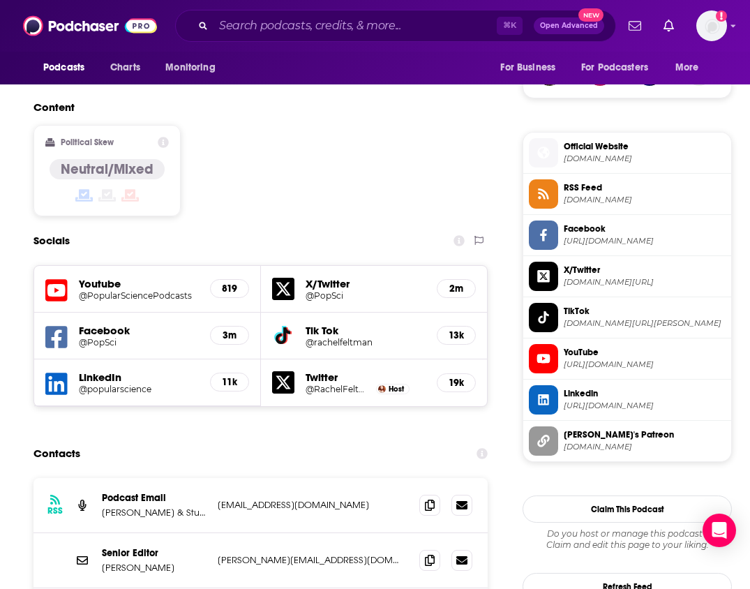
click at [370, 440] on div "Contacts" at bounding box center [260, 453] width 454 height 27
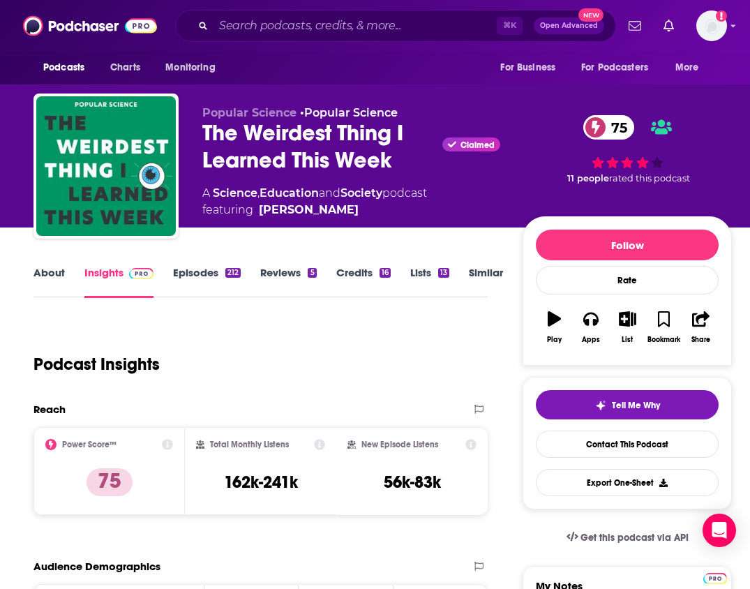
scroll to position [0, 0]
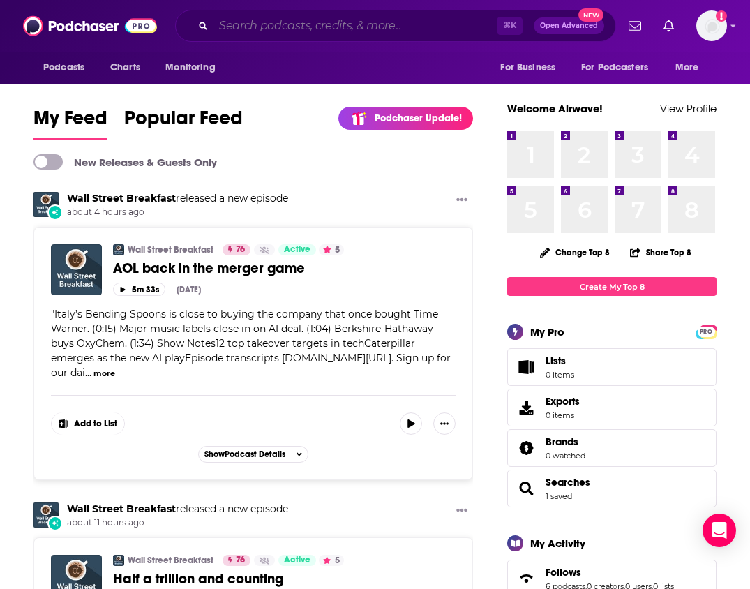
click at [331, 23] on input "Search podcasts, credits, & more..." at bounding box center [354, 26] width 283 height 22
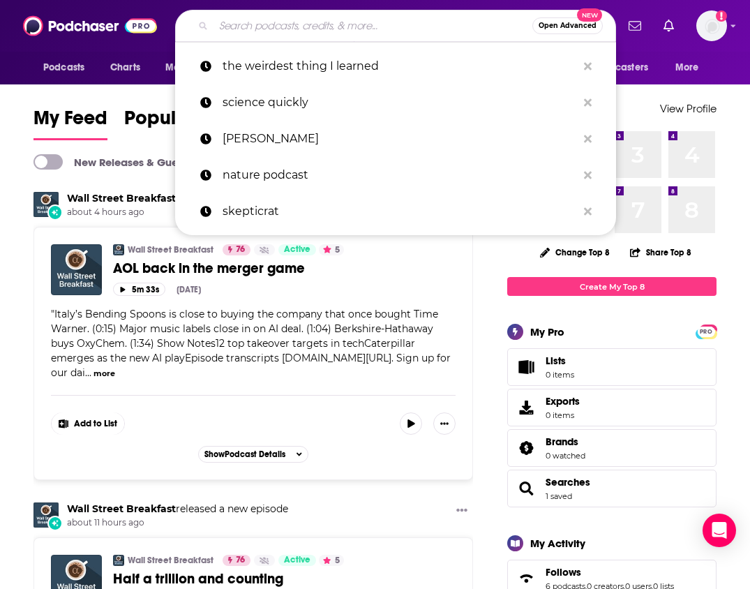
click at [327, 25] on input "Search podcasts, credits, & more..." at bounding box center [372, 26] width 319 height 22
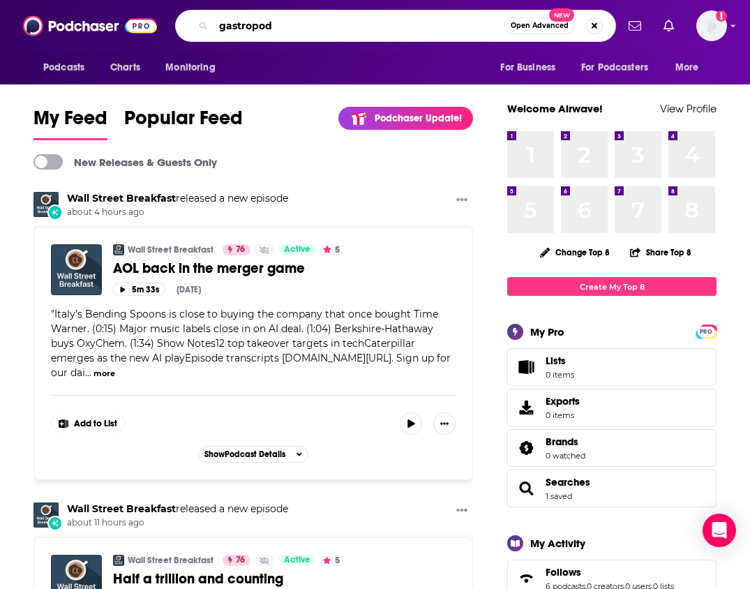
type input "gastropod"
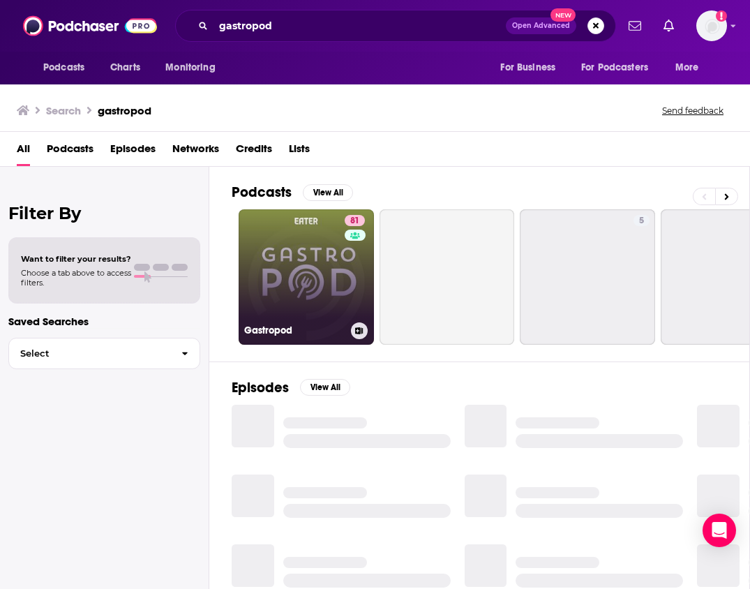
click at [309, 265] on link "81 Gastropod" at bounding box center [306, 276] width 135 height 135
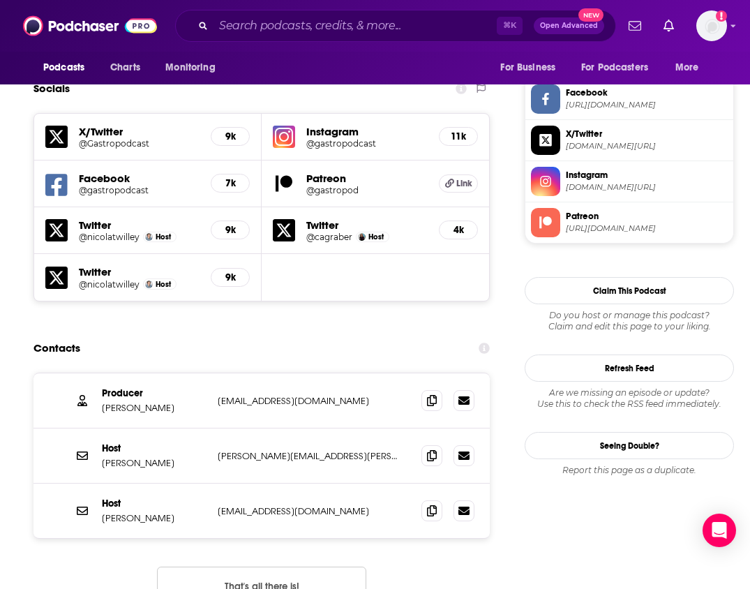
scroll to position [1210, 0]
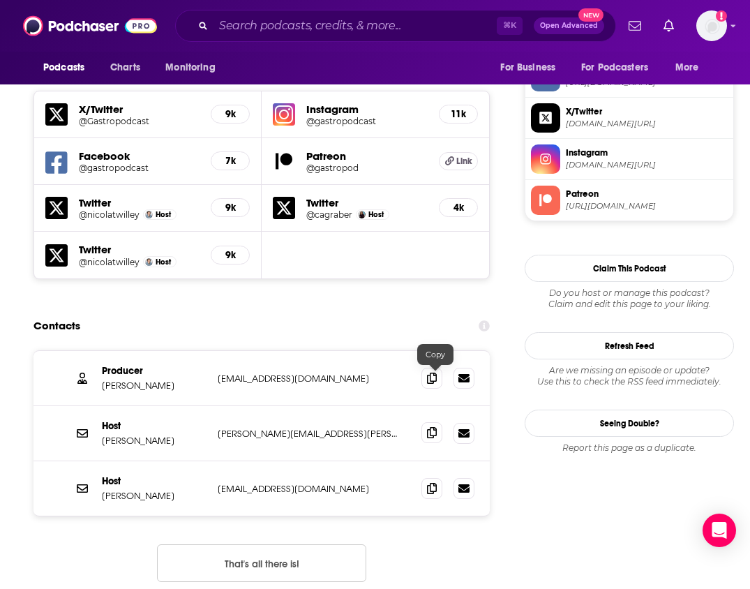
click at [434, 427] on icon at bounding box center [432, 432] width 10 height 11
click at [442, 477] on span at bounding box center [431, 487] width 21 height 21
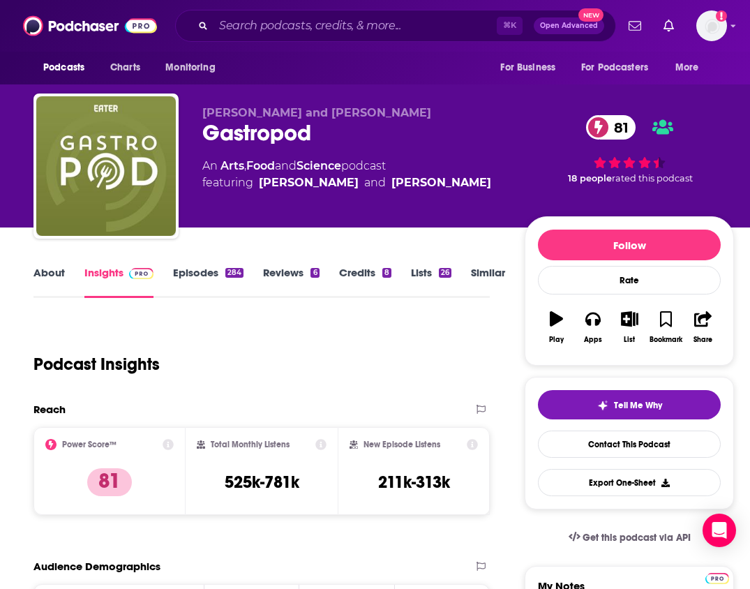
scroll to position [0, 0]
click at [244, 21] on input "Search podcasts, credits, & more..." at bounding box center [354, 26] width 283 height 22
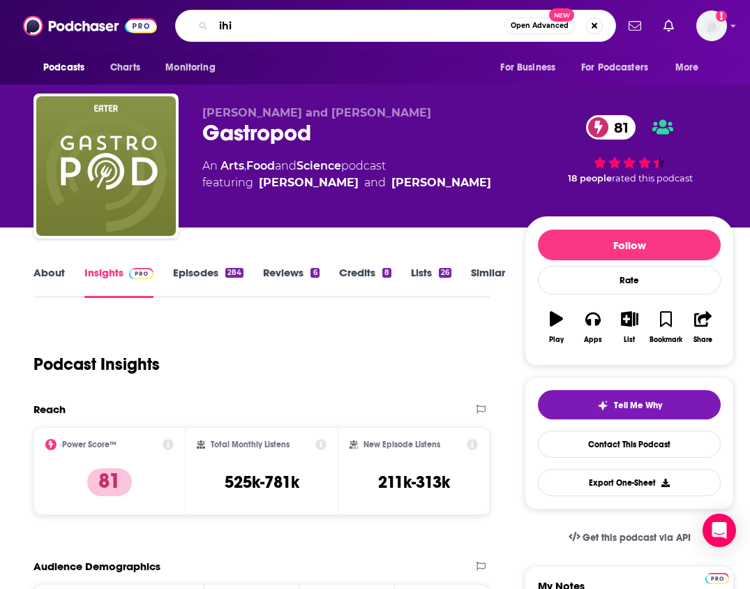
type input "ihip"
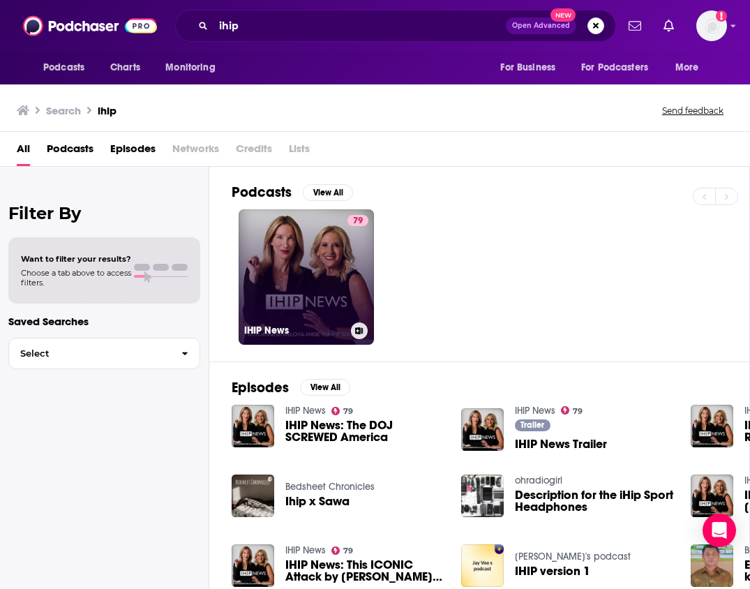
click at [358, 213] on link "79 IHIP News" at bounding box center [306, 276] width 135 height 135
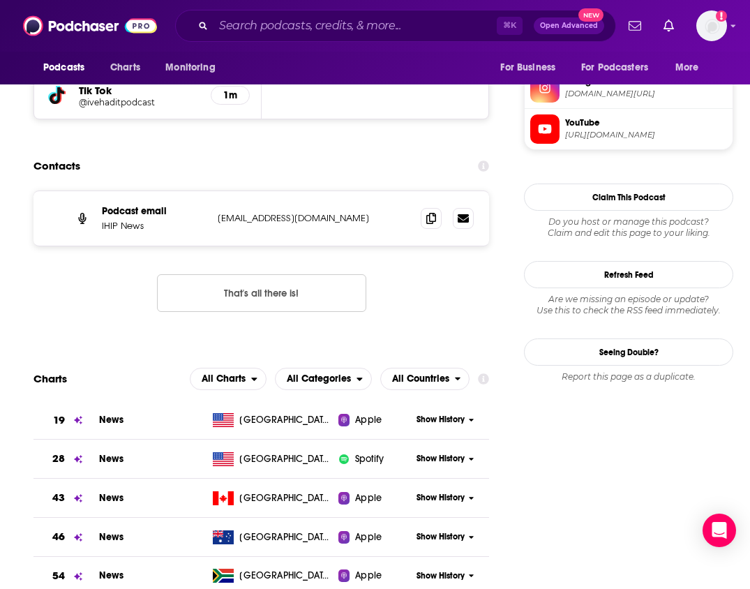
scroll to position [1334, 0]
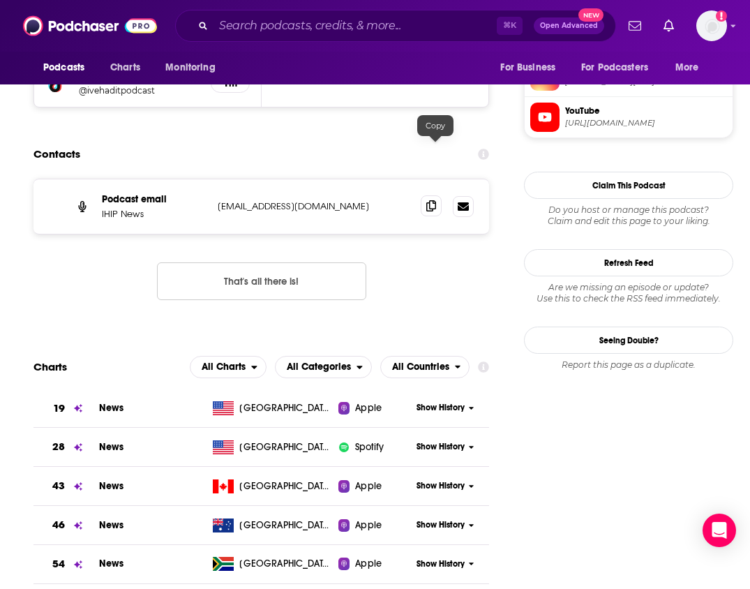
click at [428, 195] on span at bounding box center [431, 205] width 21 height 21
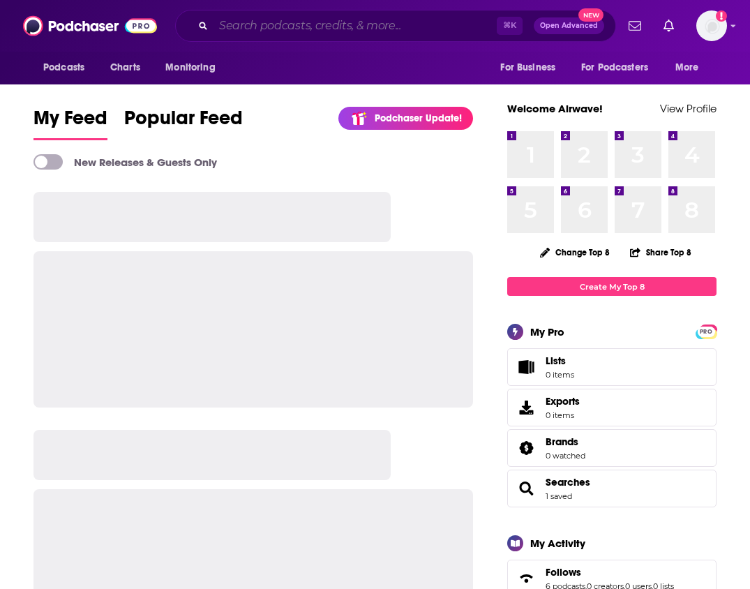
click at [384, 29] on input "Search podcasts, credits, & more..." at bounding box center [354, 26] width 283 height 22
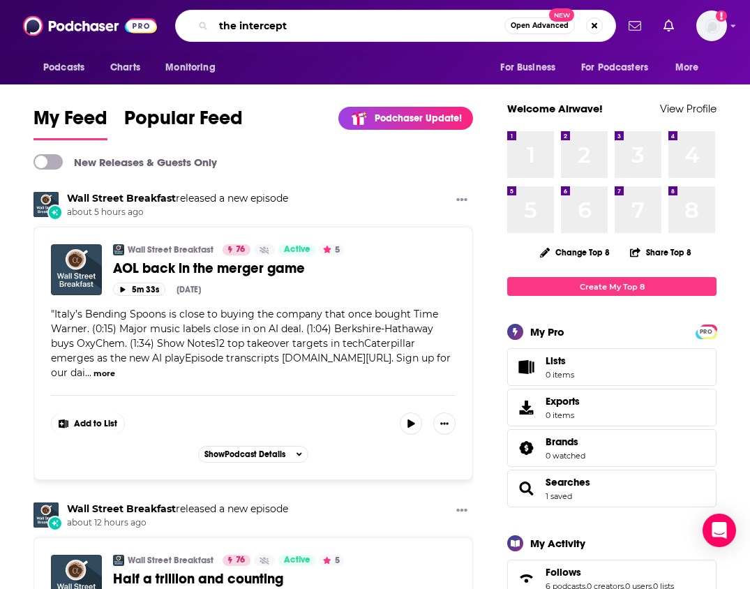
type input "the intercept"
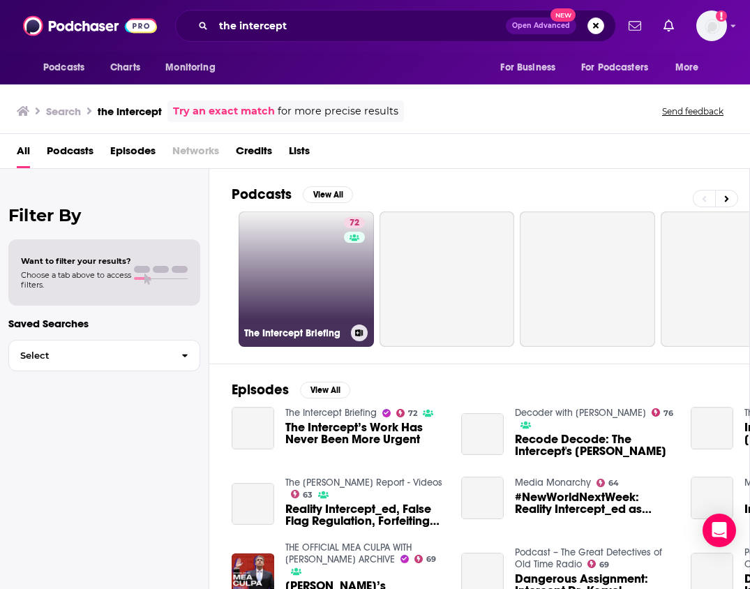
click at [340, 249] on link "72 The Intercept Briefing" at bounding box center [306, 278] width 135 height 135
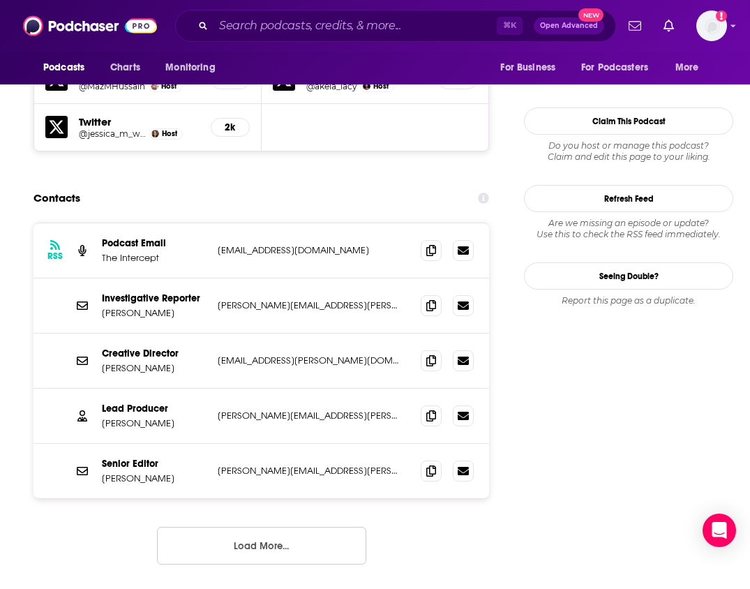
scroll to position [1574, 0]
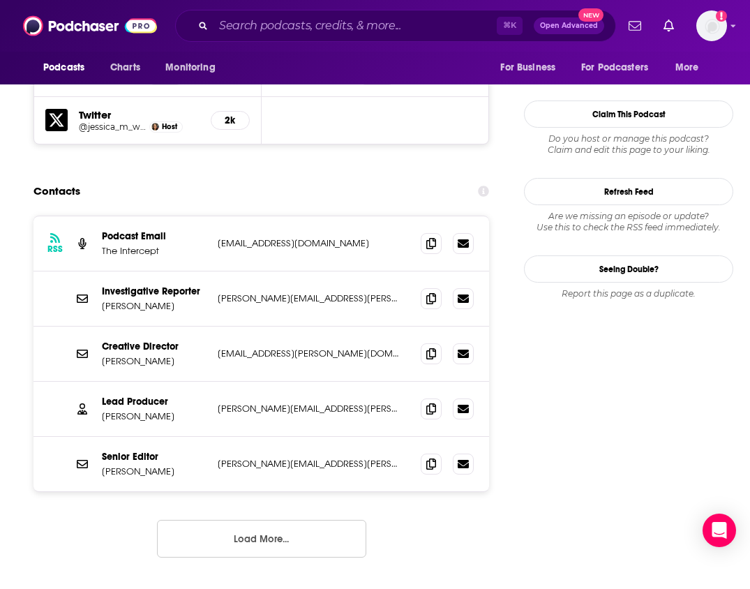
click at [255, 520] on button "Load More..." at bounding box center [261, 539] width 209 height 38
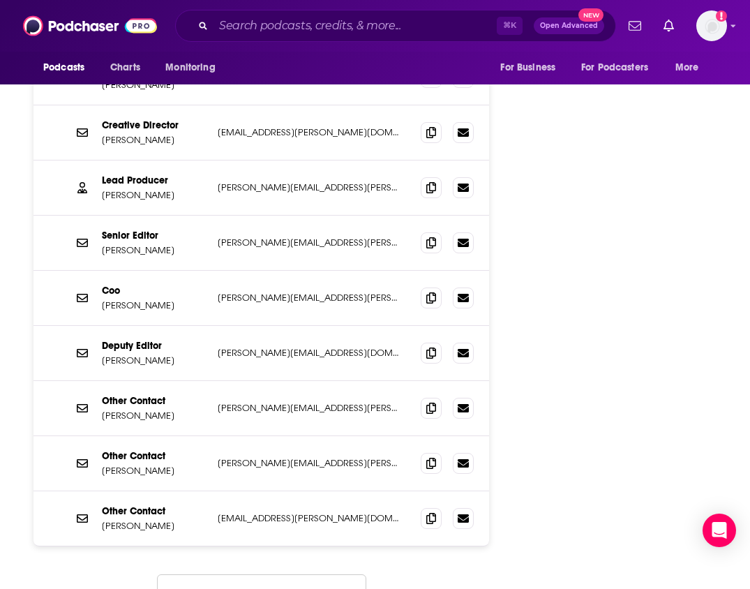
scroll to position [1825, 0]
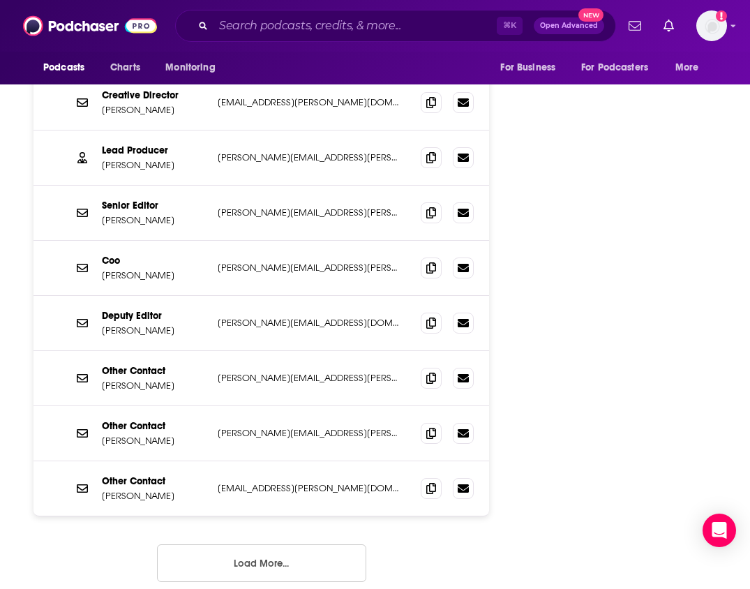
click at [270, 544] on button "Load More..." at bounding box center [261, 563] width 209 height 38
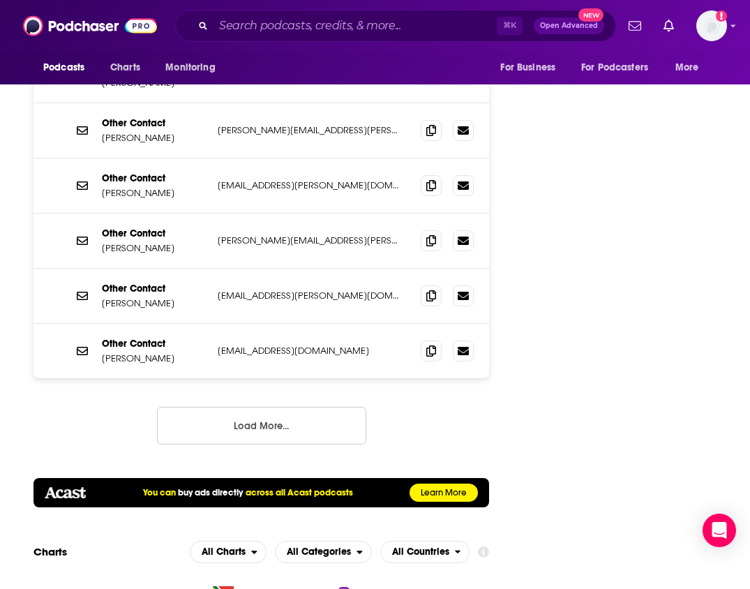
scroll to position [2196, 0]
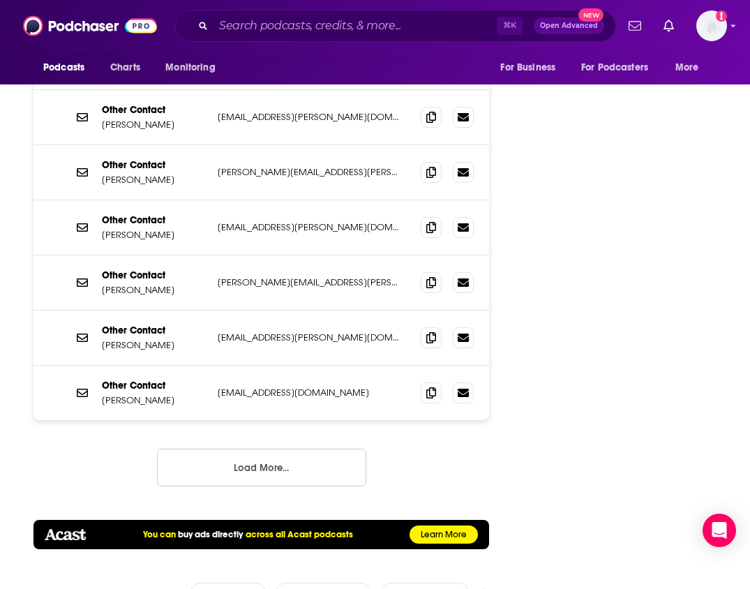
click at [276, 448] on button "Load More..." at bounding box center [261, 467] width 209 height 38
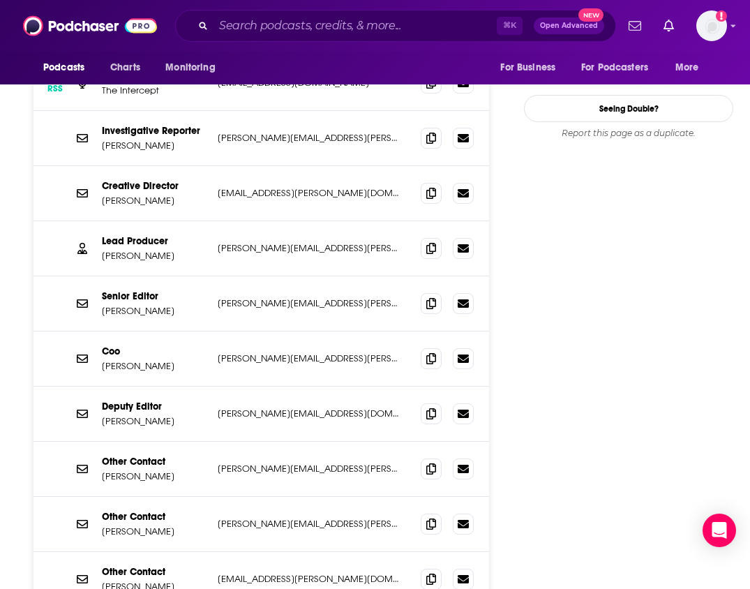
scroll to position [1686, 0]
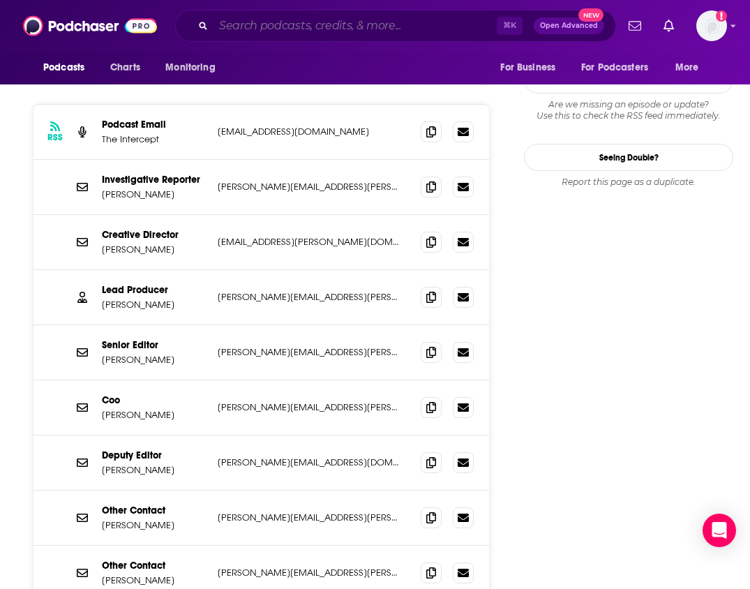
click at [288, 36] on input "Search podcasts, credits, & more..." at bounding box center [354, 26] width 283 height 22
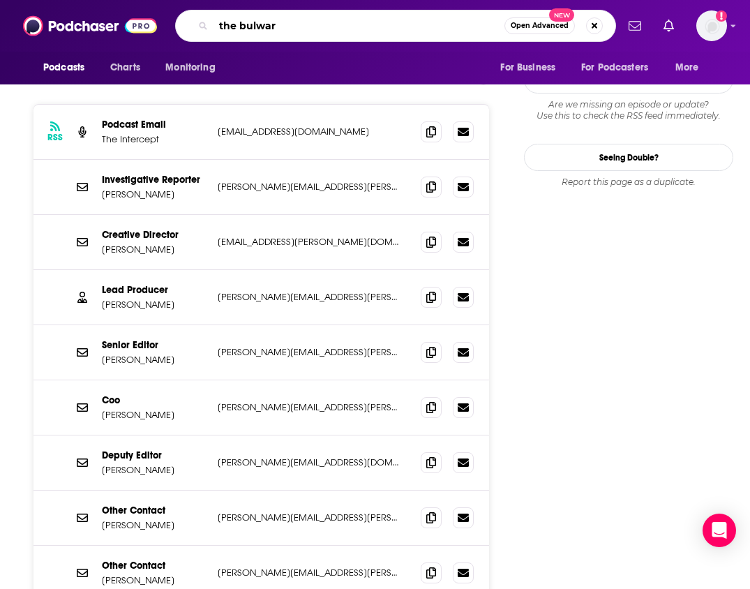
type input "the bulwark"
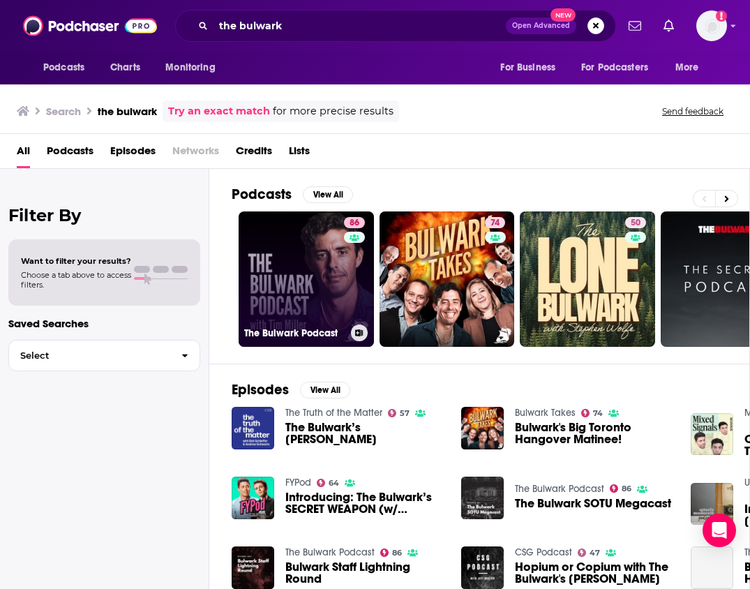
click at [276, 228] on link "86 The Bulwark Podcast" at bounding box center [306, 278] width 135 height 135
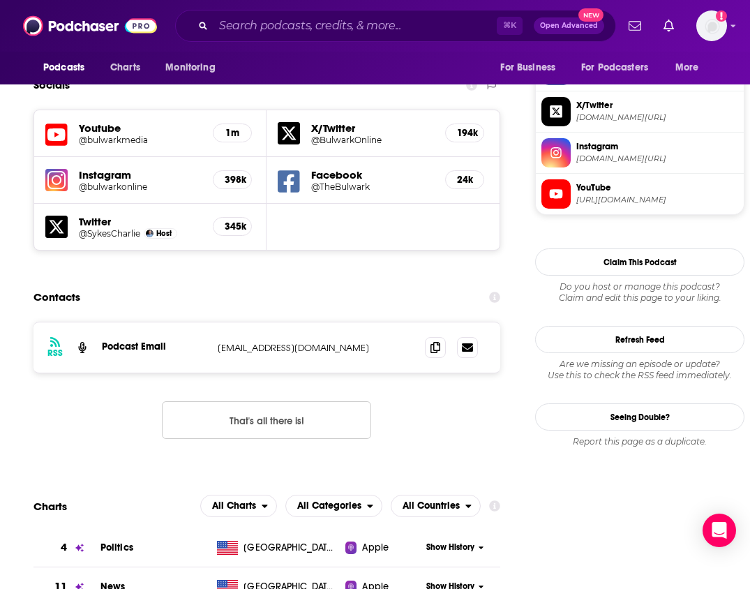
scroll to position [1360, 0]
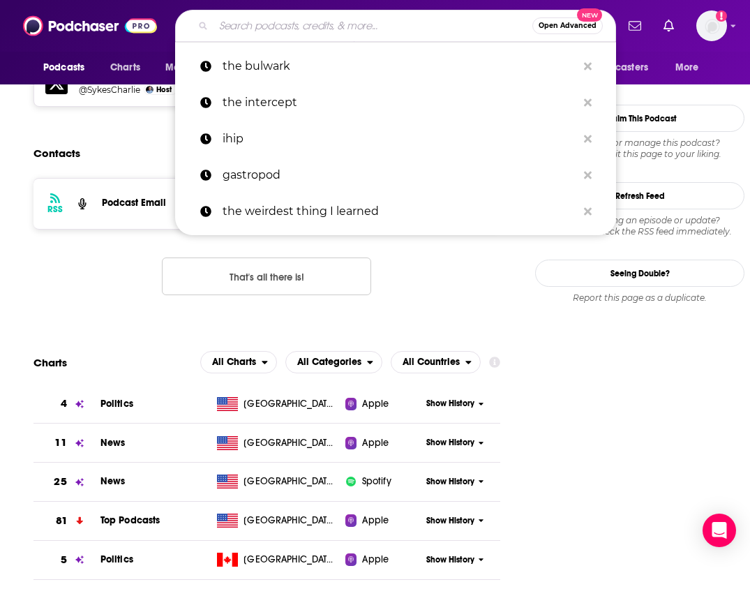
click at [240, 21] on input "Search podcasts, credits, & more..." at bounding box center [372, 26] width 319 height 22
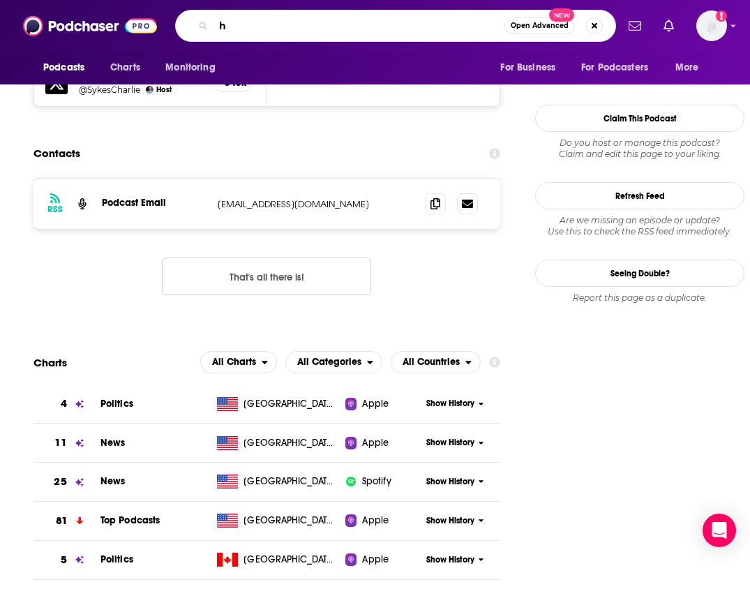
type input "h"
type input "the next level"
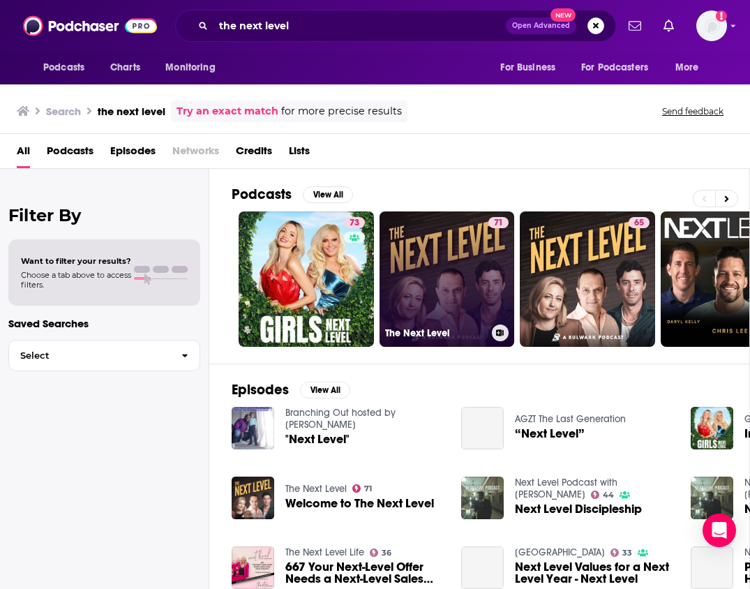
click at [436, 255] on link "71 The Next Level" at bounding box center [446, 278] width 135 height 135
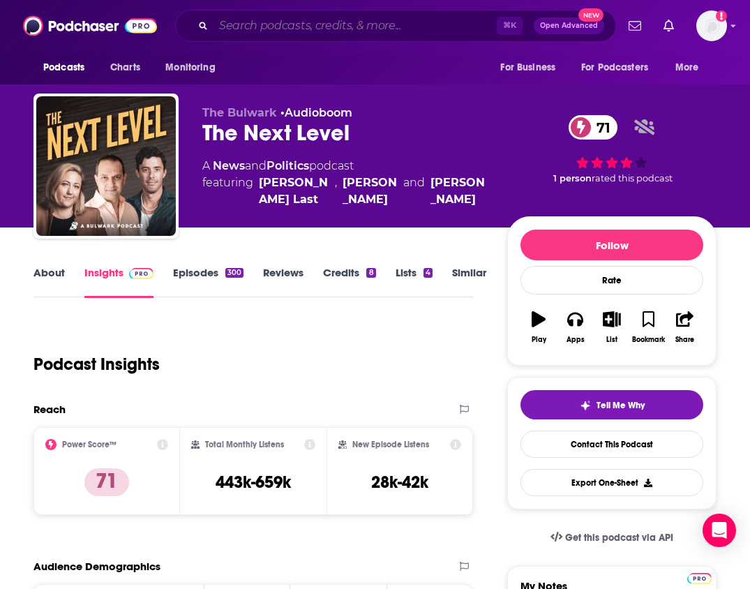
click at [235, 24] on input "Search podcasts, credits, & more..." at bounding box center [354, 26] width 283 height 22
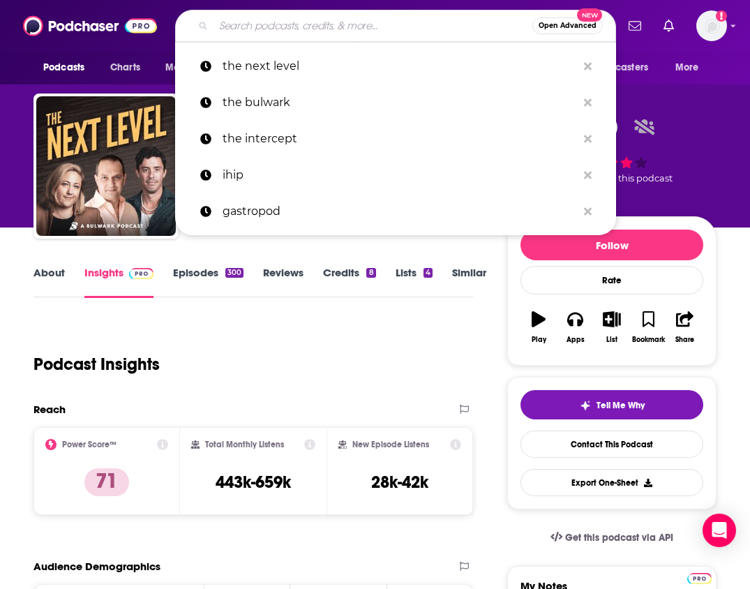
click at [275, 30] on input "Search podcasts, credits, & more..." at bounding box center [372, 26] width 319 height 22
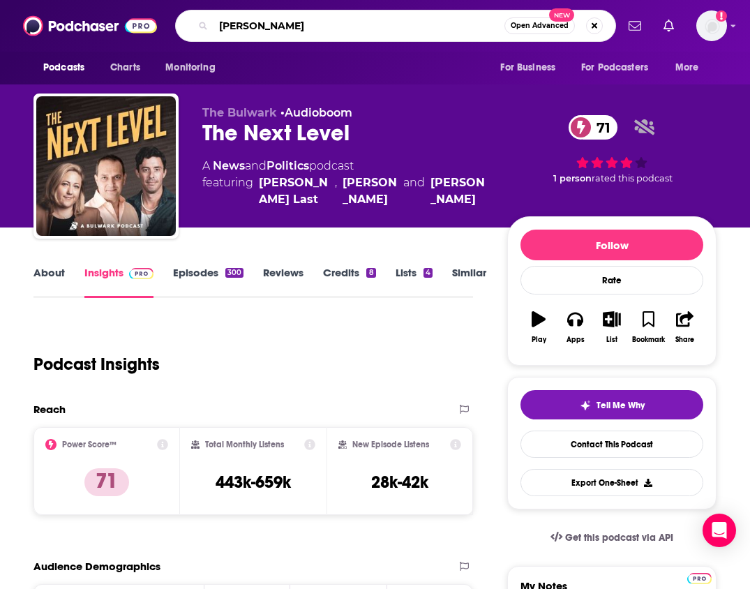
type input "[PERSON_NAME]"
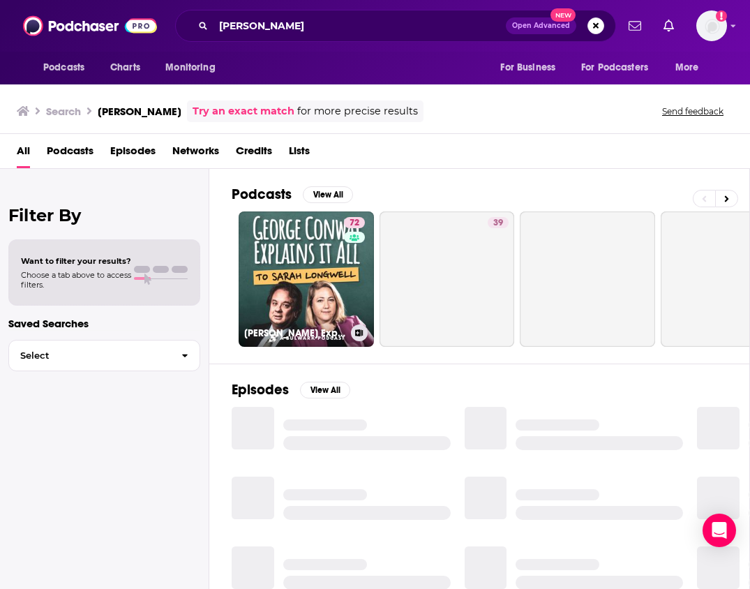
click at [282, 257] on link "72 George Conway Explains It All (To Sarah Longwell)" at bounding box center [306, 278] width 135 height 135
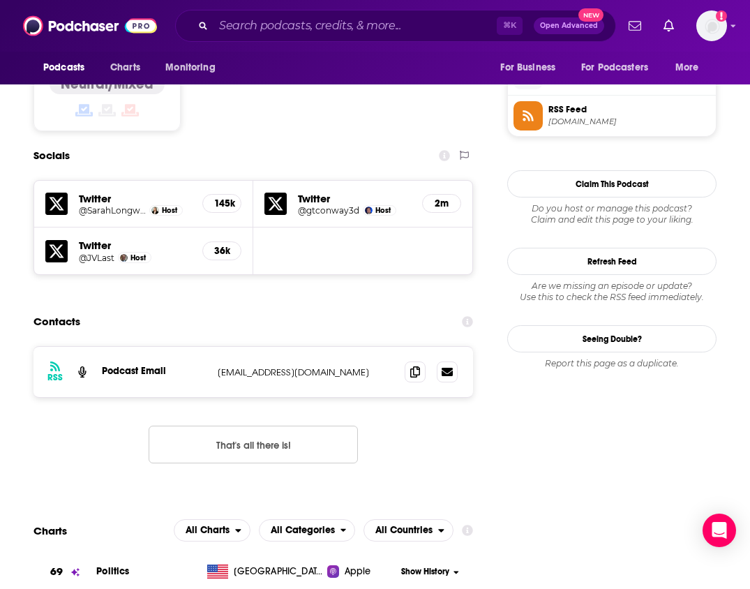
scroll to position [1131, 0]
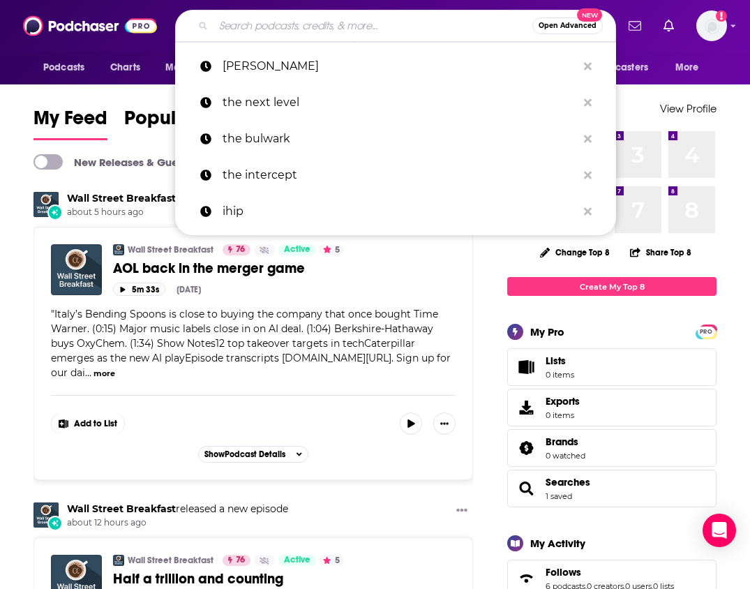
click at [317, 19] on input "Search podcasts, credits, & more..." at bounding box center [372, 26] width 319 height 22
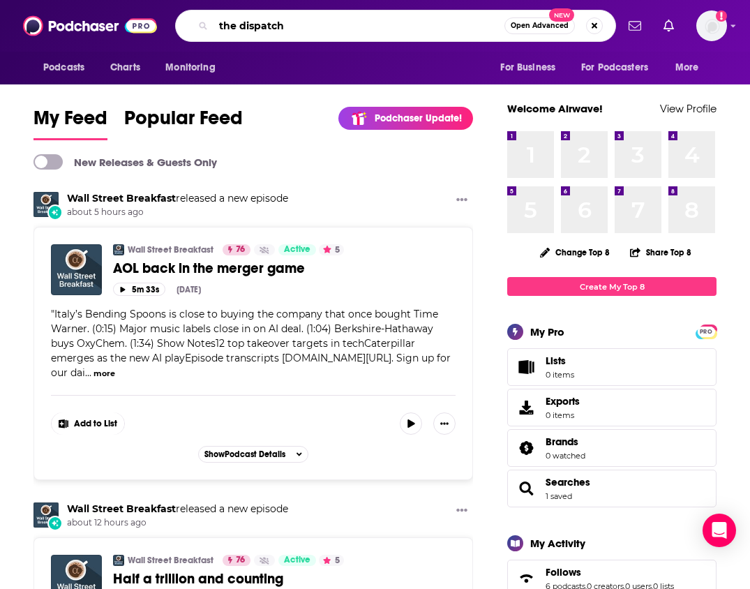
type input "the dispatch"
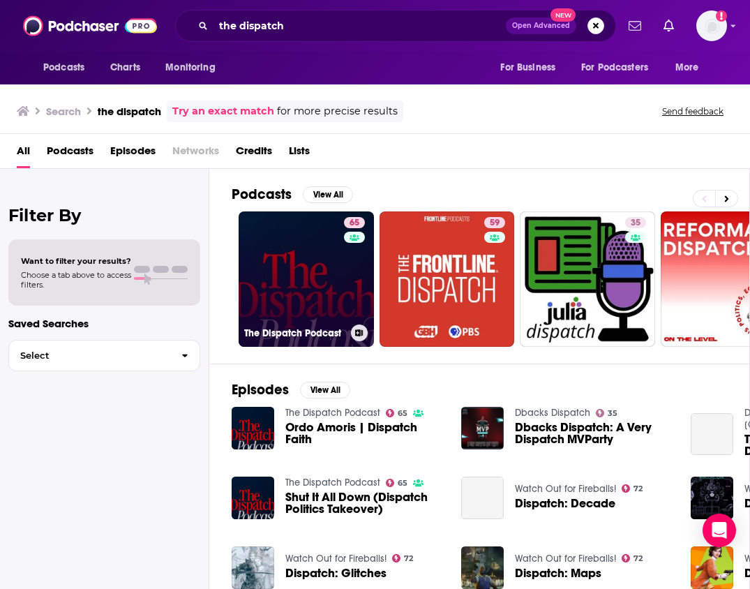
click at [312, 255] on link "65 The Dispatch Podcast" at bounding box center [306, 278] width 135 height 135
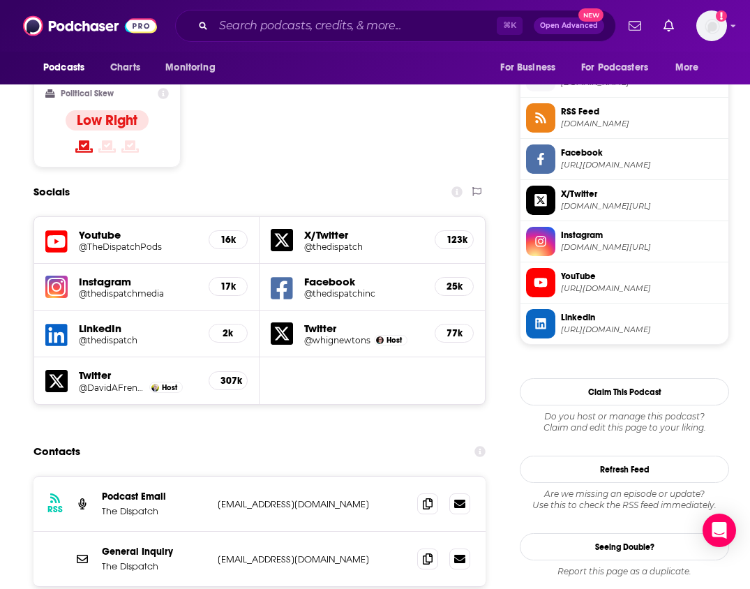
scroll to position [1179, 0]
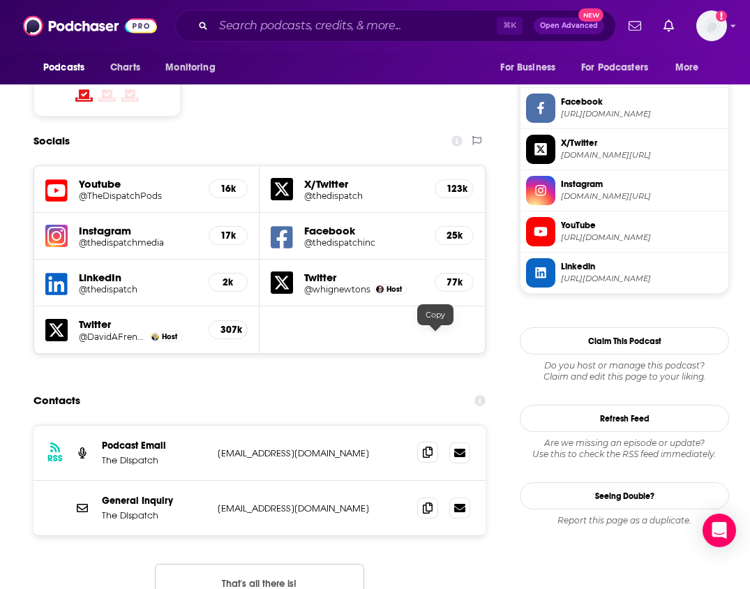
click at [432, 446] on icon at bounding box center [428, 451] width 10 height 11
click at [391, 24] on input "Search podcasts, credits, & more..." at bounding box center [354, 26] width 283 height 22
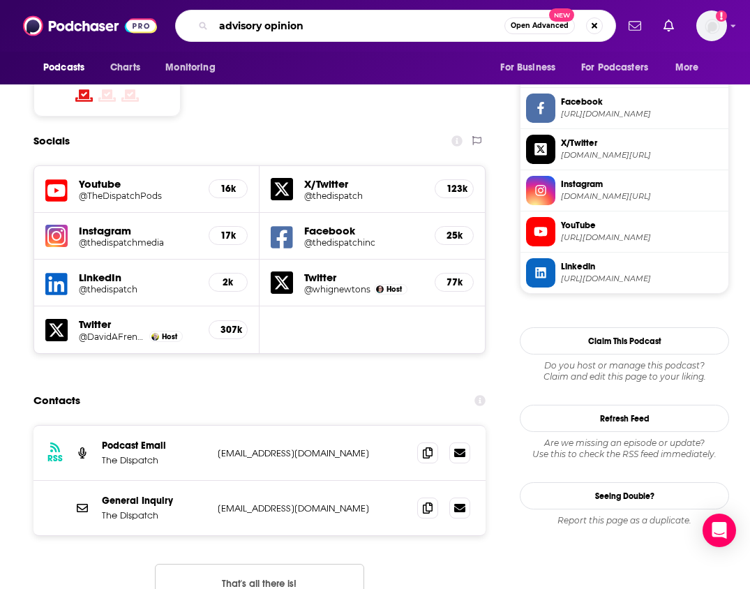
type input "advisory opinions"
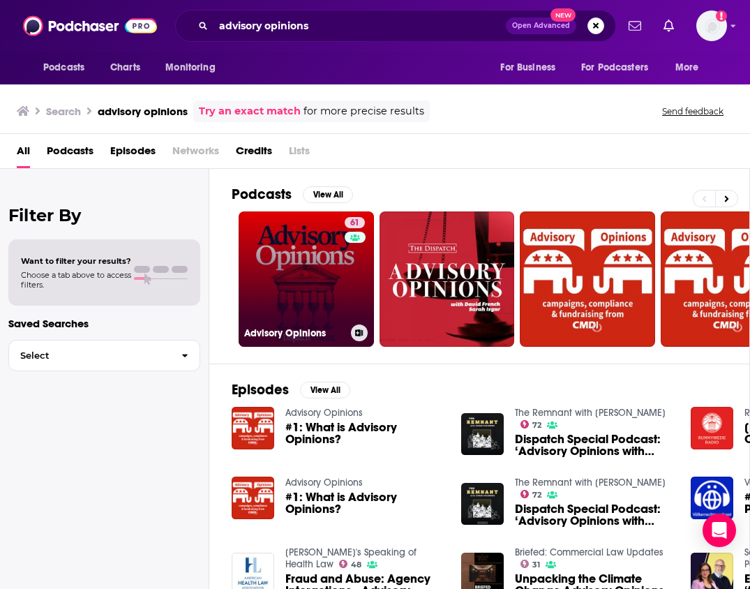
click at [324, 260] on link "61 Advisory Opinions" at bounding box center [306, 278] width 135 height 135
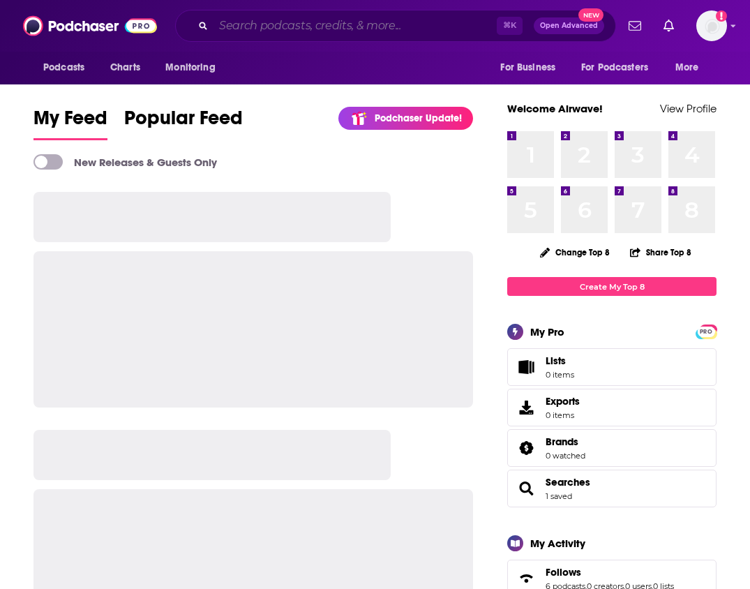
click at [308, 25] on input "Search podcasts, credits, & more..." at bounding box center [354, 26] width 283 height 22
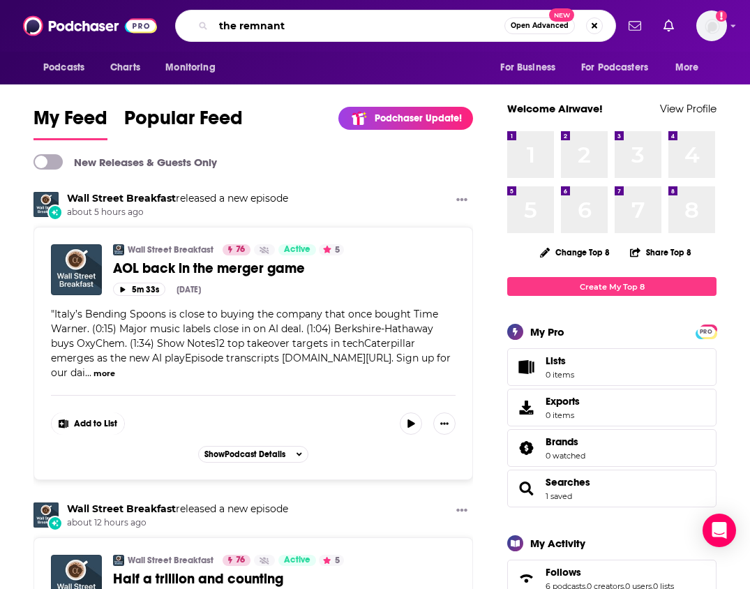
type input "the remnant"
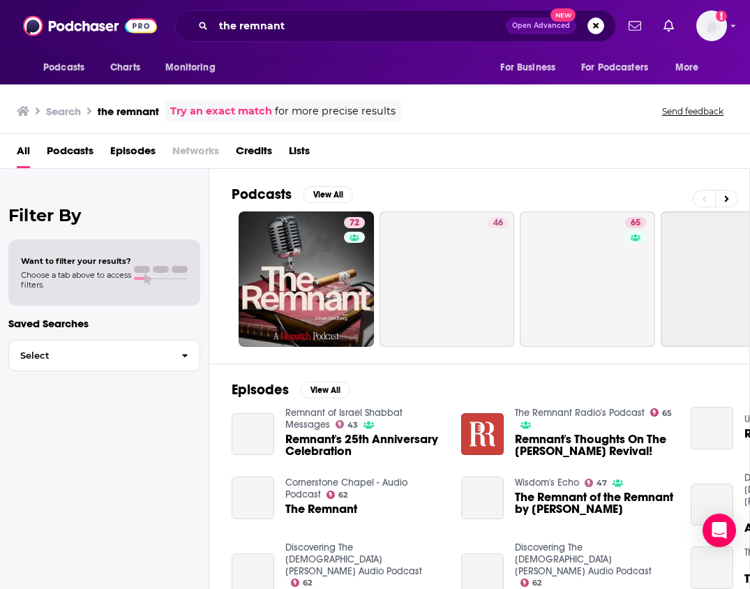
click at [279, 243] on link "72" at bounding box center [306, 278] width 135 height 135
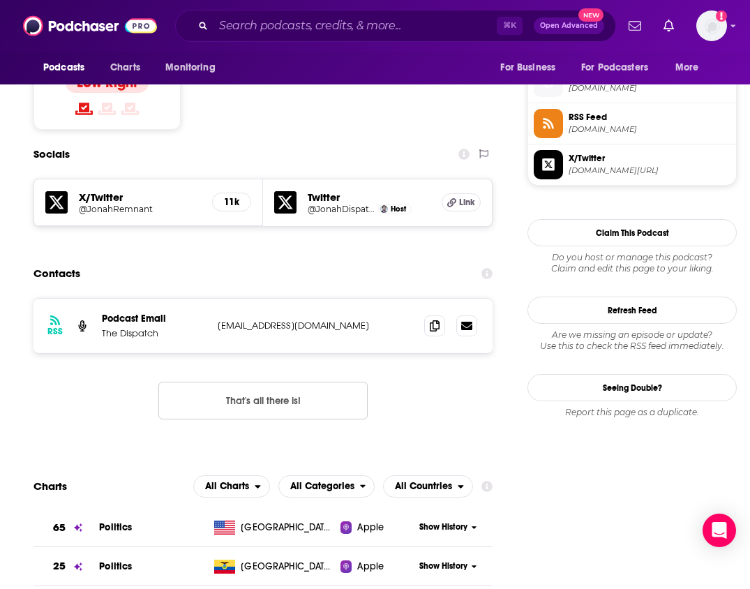
scroll to position [1132, 0]
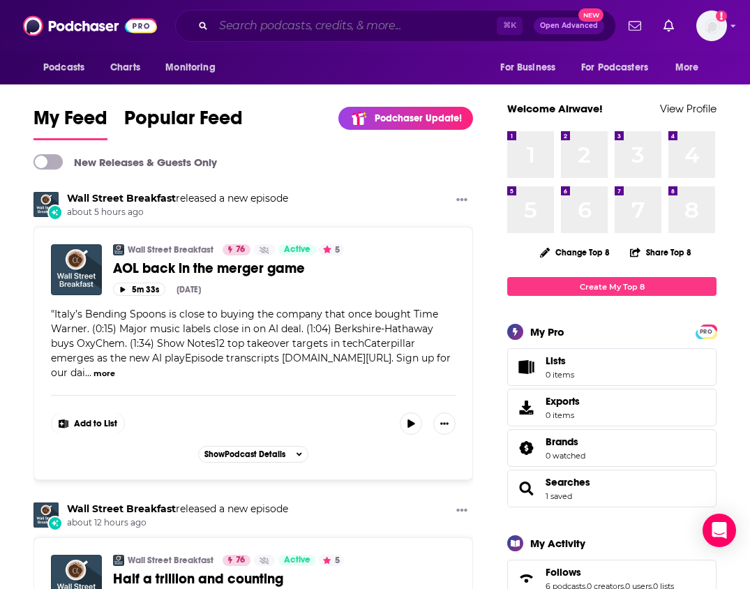
click at [268, 27] on input "Search podcasts, credits, & more..." at bounding box center [354, 26] width 283 height 22
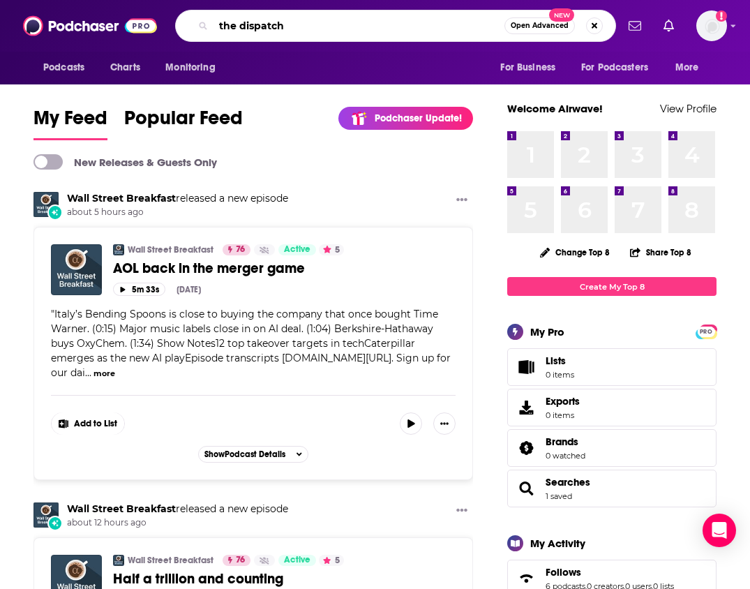
type input "the dispatch"
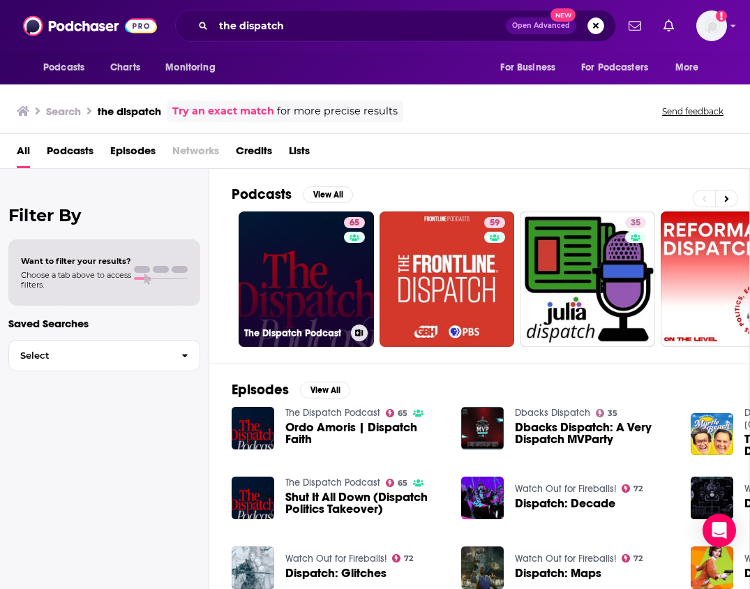
click at [320, 287] on link "65 The Dispatch Podcast" at bounding box center [306, 278] width 135 height 135
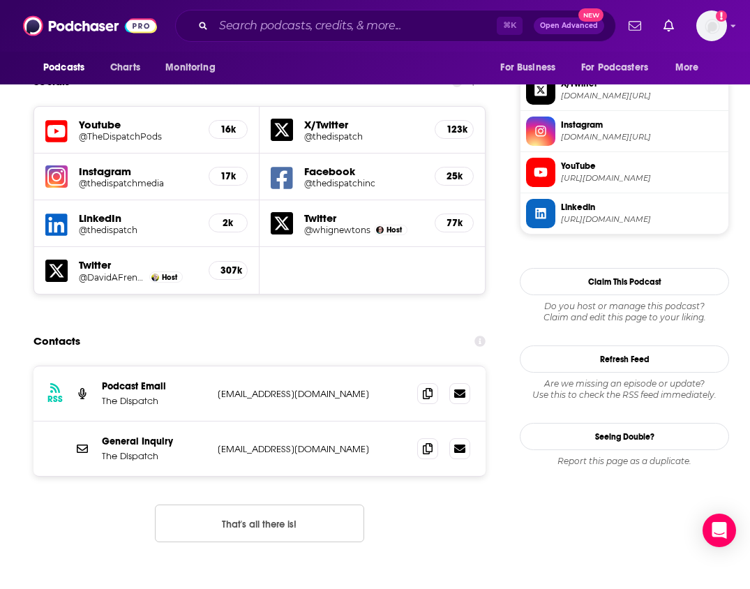
scroll to position [1336, 0]
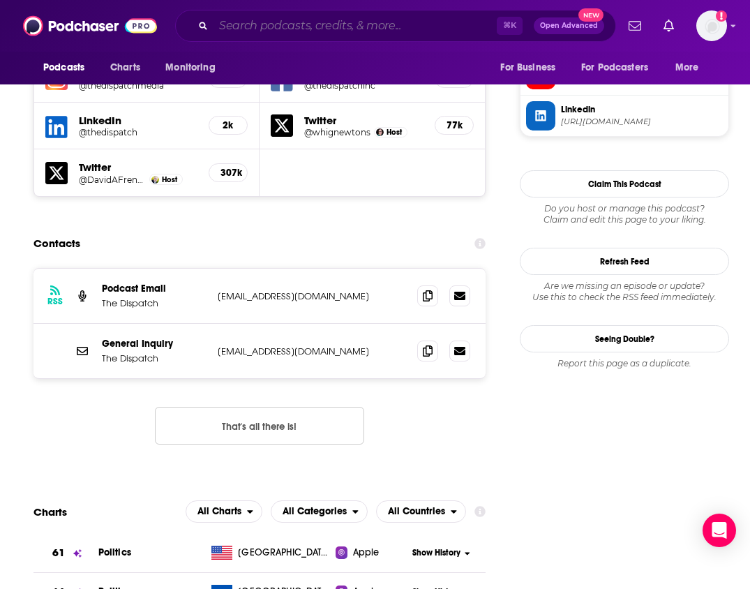
click at [350, 33] on input "Search podcasts, credits, & more..." at bounding box center [354, 26] width 283 height 22
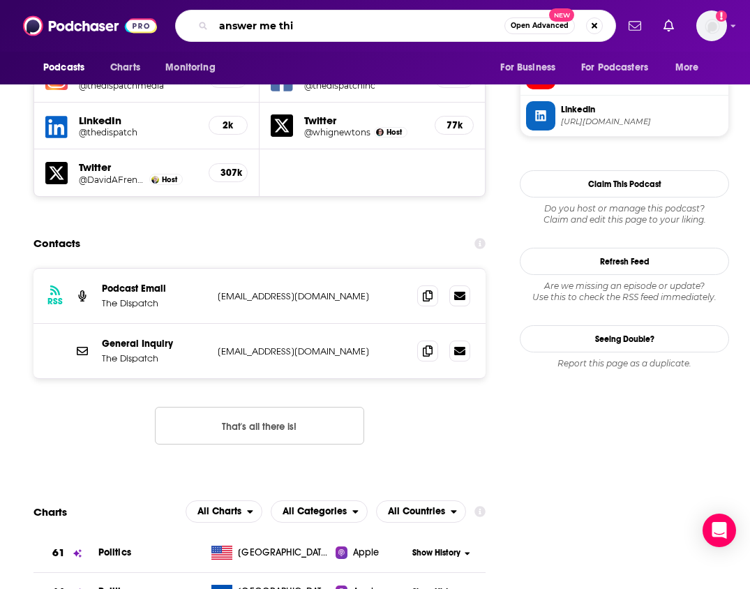
type input "answer me this"
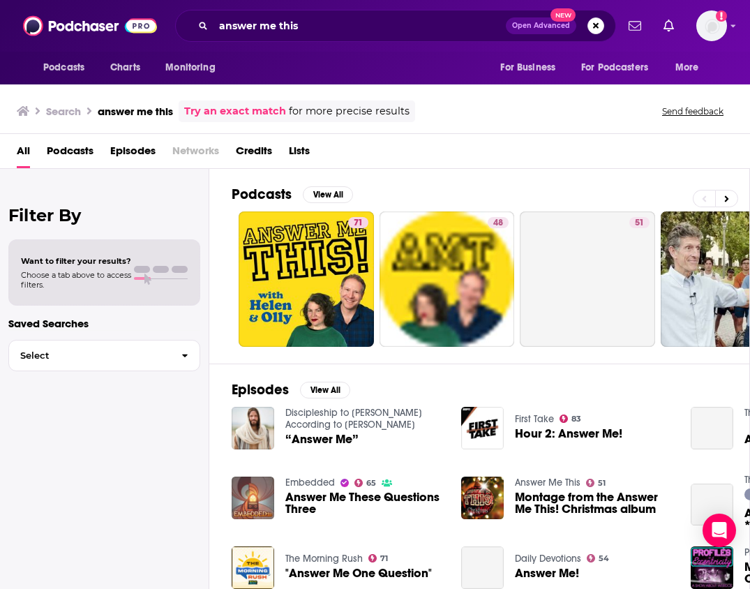
click at [323, 250] on link "71" at bounding box center [306, 278] width 135 height 135
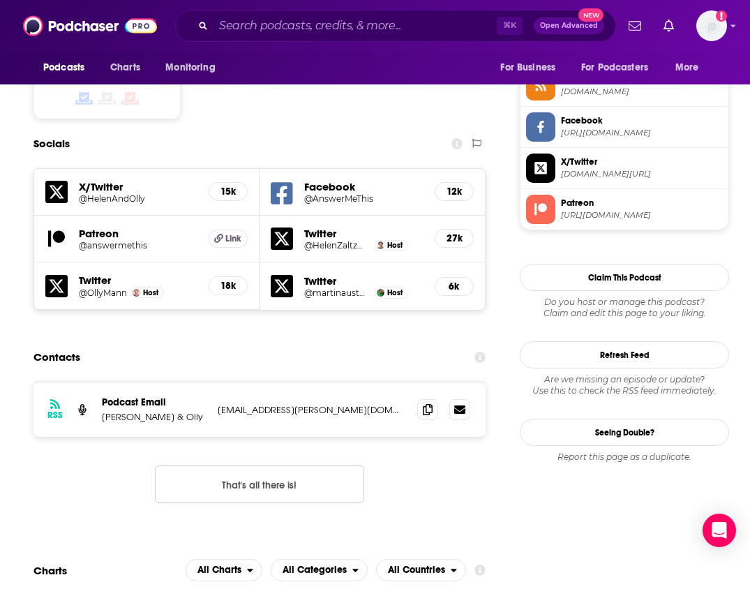
scroll to position [1161, 0]
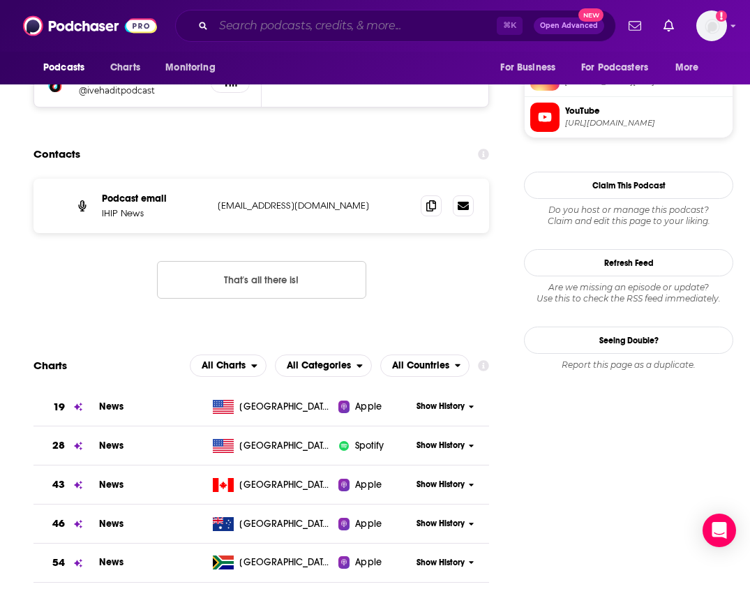
click at [255, 17] on input "Search podcasts, credits, & more..." at bounding box center [354, 26] width 283 height 22
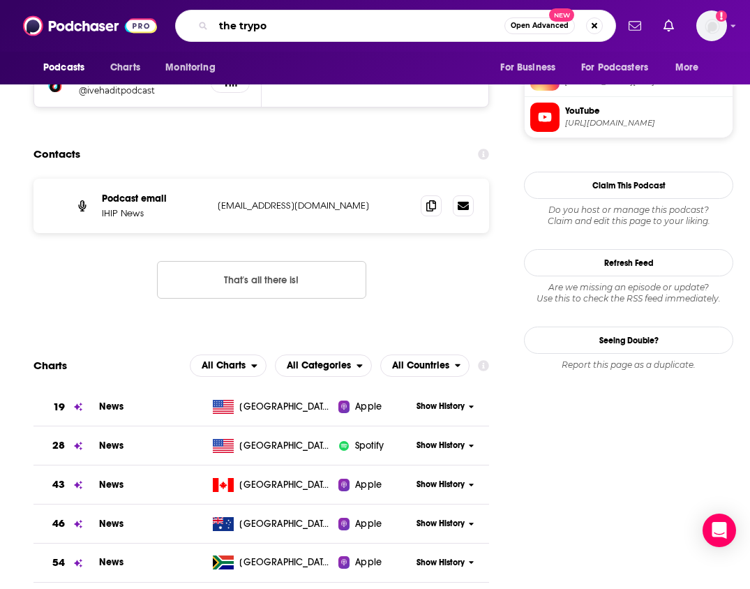
type input "the trypod"
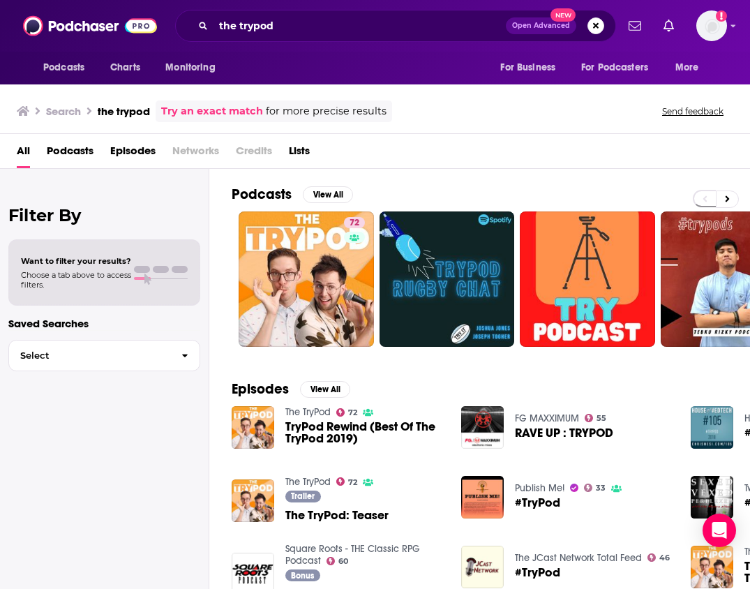
click at [303, 259] on link "72" at bounding box center [306, 278] width 135 height 135
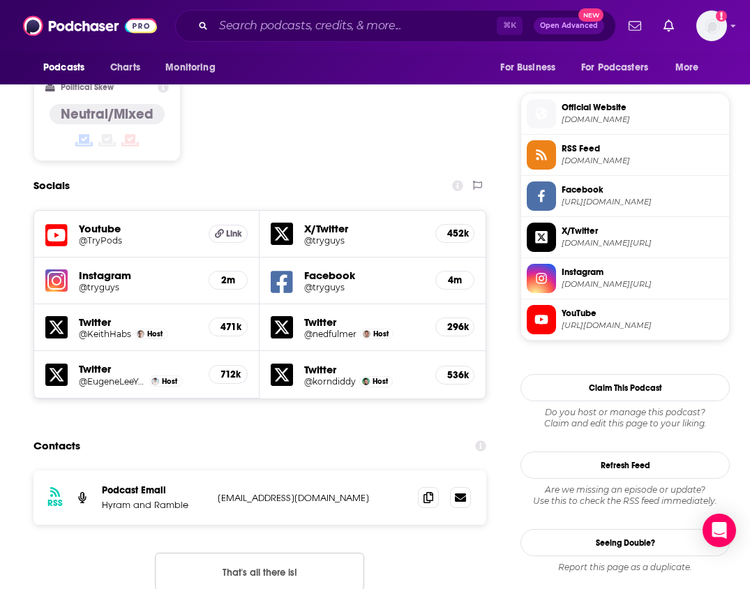
scroll to position [1298, 0]
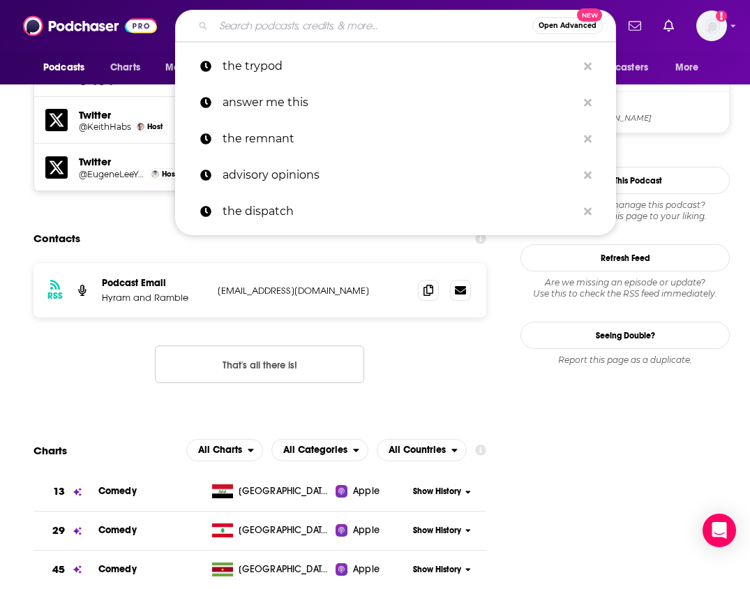
click at [315, 27] on input "Search podcasts, credits, & more..." at bounding box center [372, 26] width 319 height 22
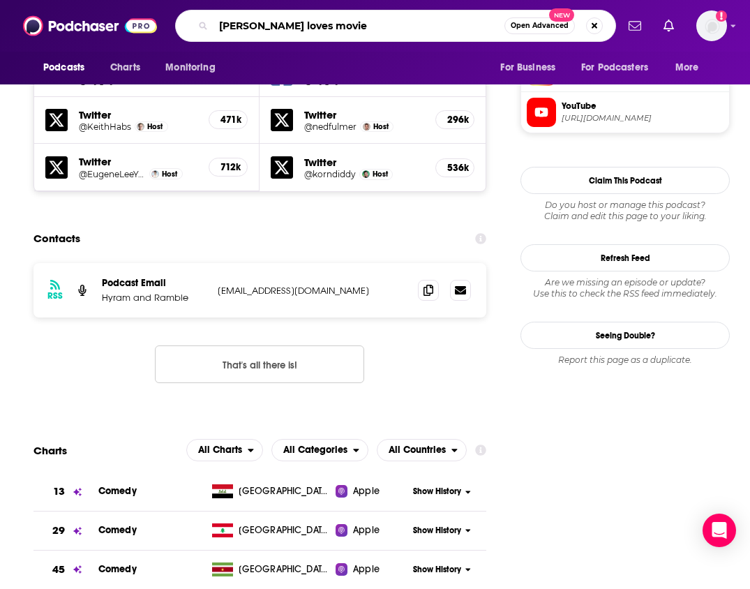
type input "[PERSON_NAME] loves movies"
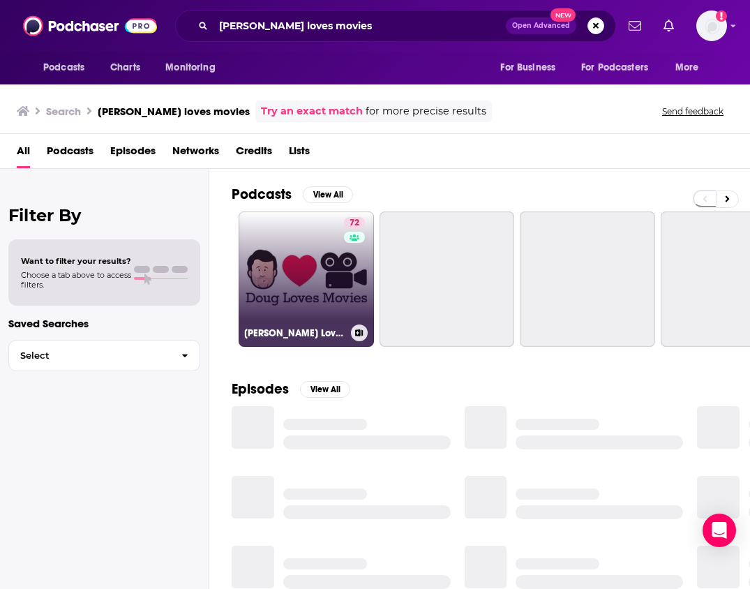
click at [304, 275] on link "72 [PERSON_NAME] Loves Movies" at bounding box center [306, 278] width 135 height 135
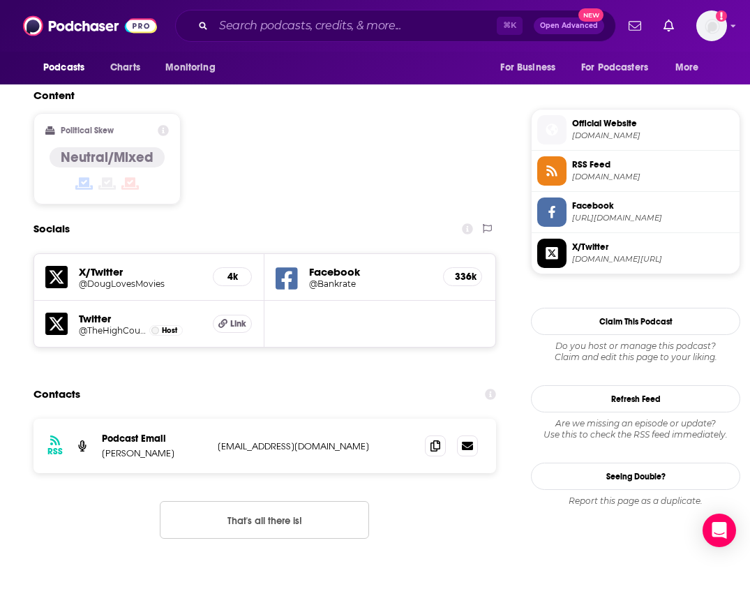
scroll to position [1128, 0]
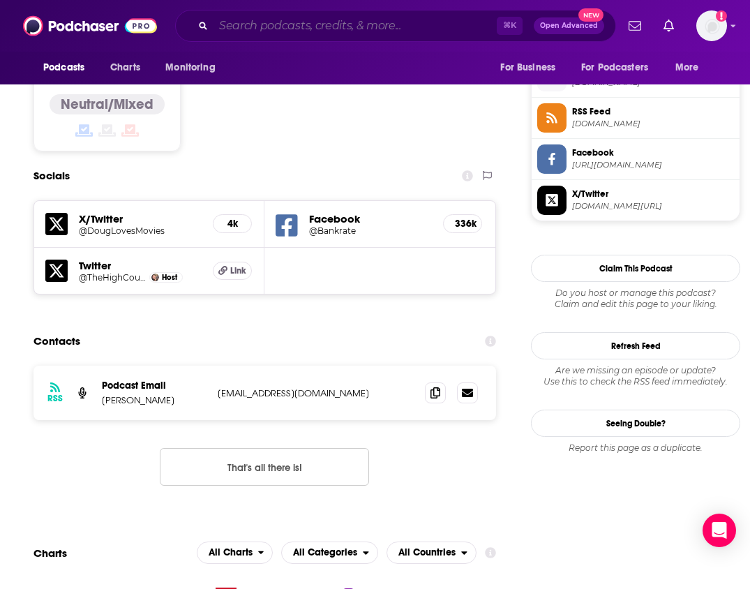
click at [246, 17] on input "Search podcasts, credits, & more..." at bounding box center [354, 26] width 283 height 22
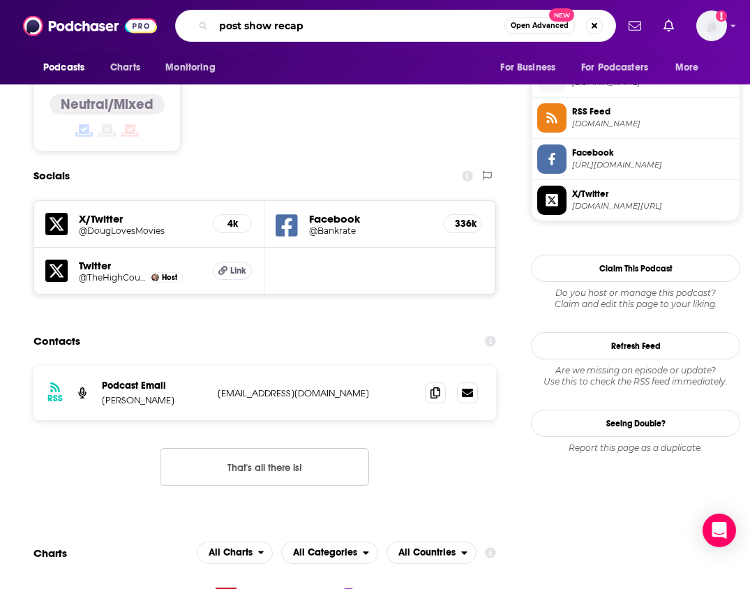
type input "post show recaps"
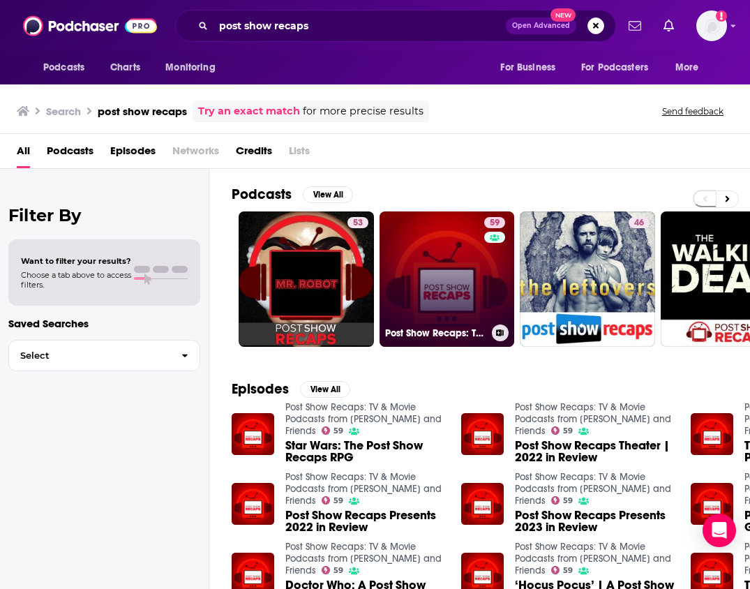
click at [461, 302] on link "59 Post Show Recaps: TV & Movie Podcasts from [PERSON_NAME] and Friends" at bounding box center [446, 278] width 135 height 135
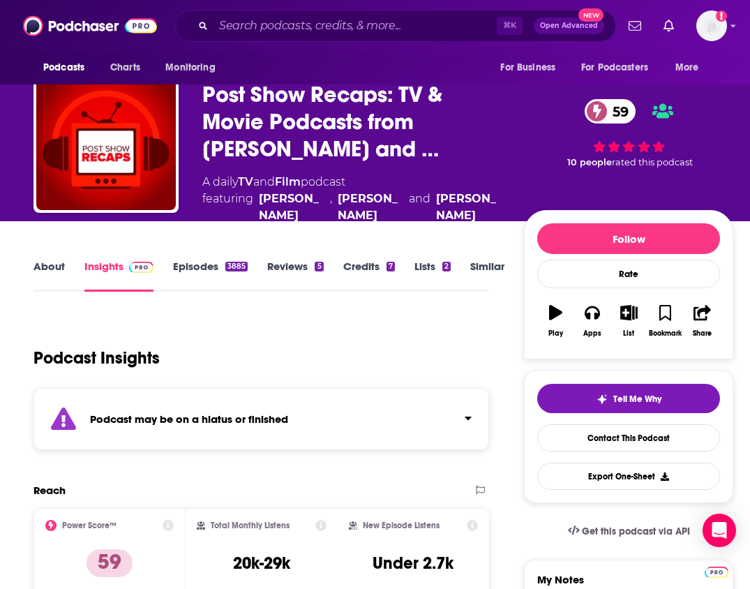
scroll to position [33, 0]
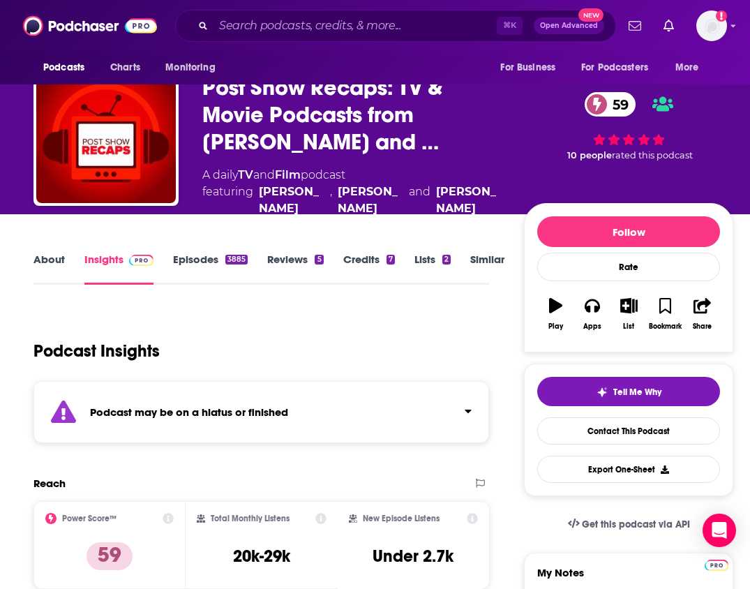
click at [472, 407] on button "Click to expand status details" at bounding box center [462, 408] width 18 height 20
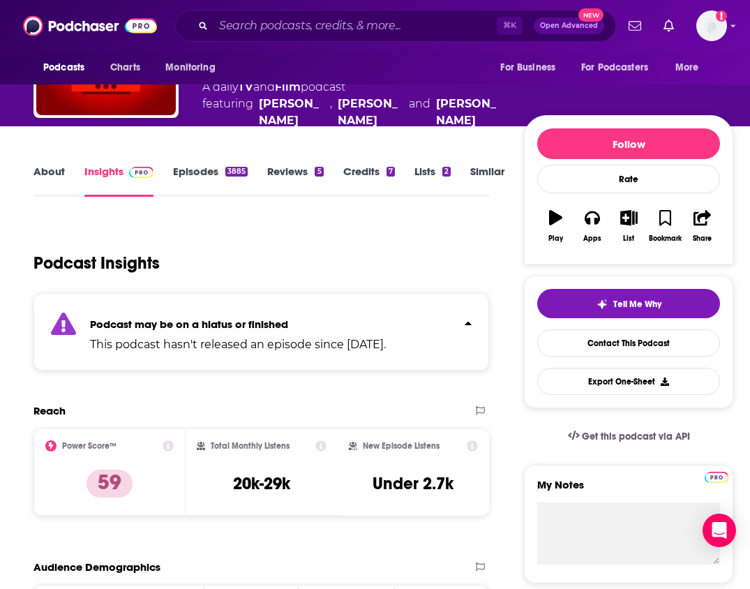
scroll to position [142, 0]
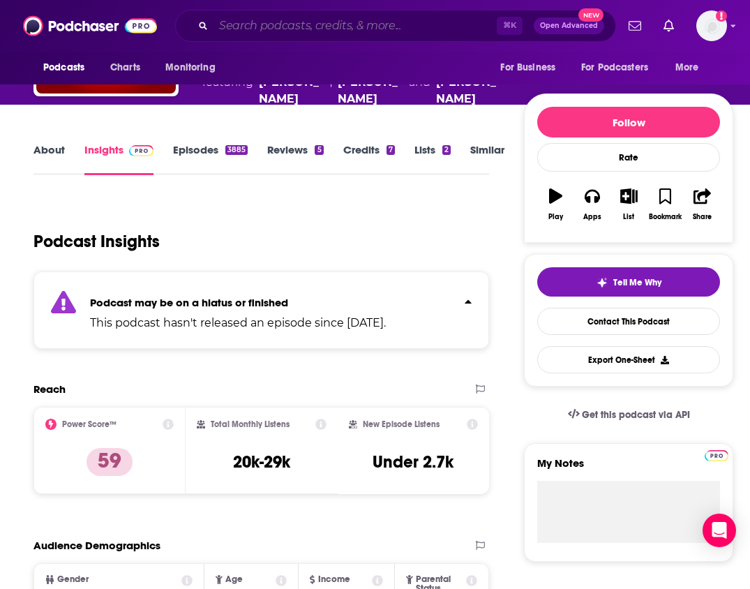
click at [419, 26] on input "Search podcasts, credits, & more..." at bounding box center [354, 26] width 283 height 22
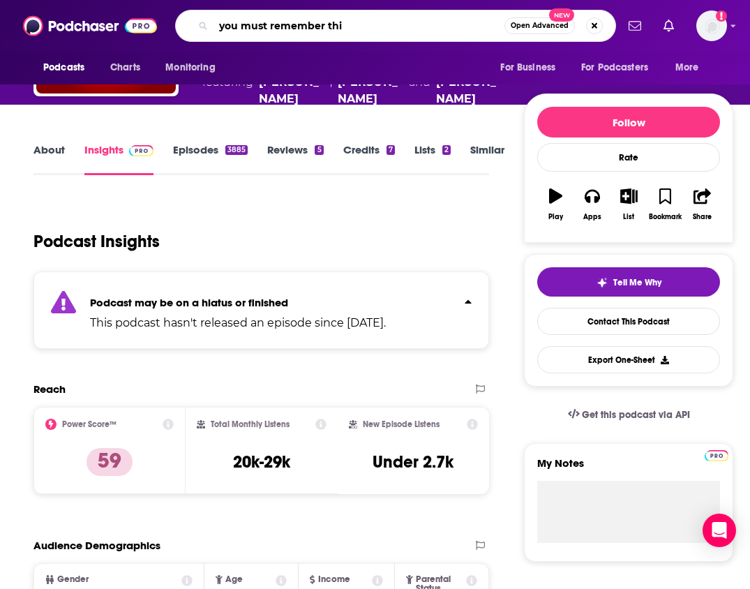
type input "you must remember this"
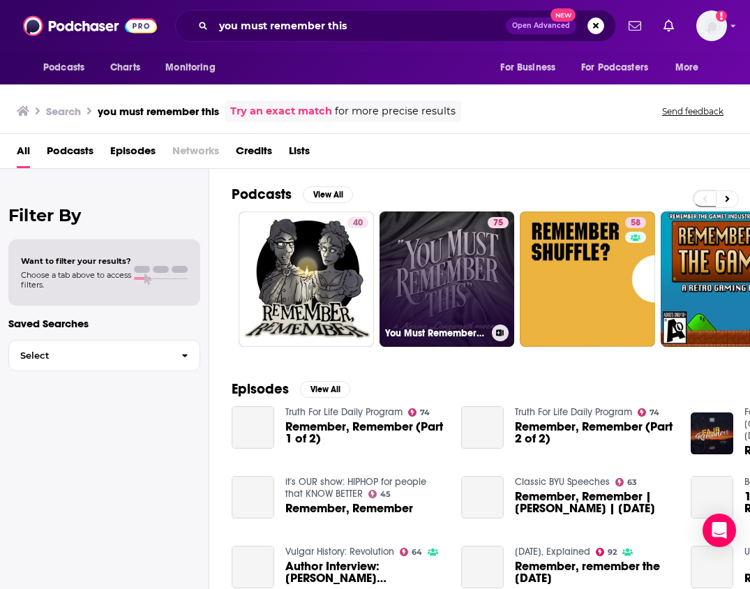
click at [457, 269] on link "75 You Must Remember This" at bounding box center [446, 278] width 135 height 135
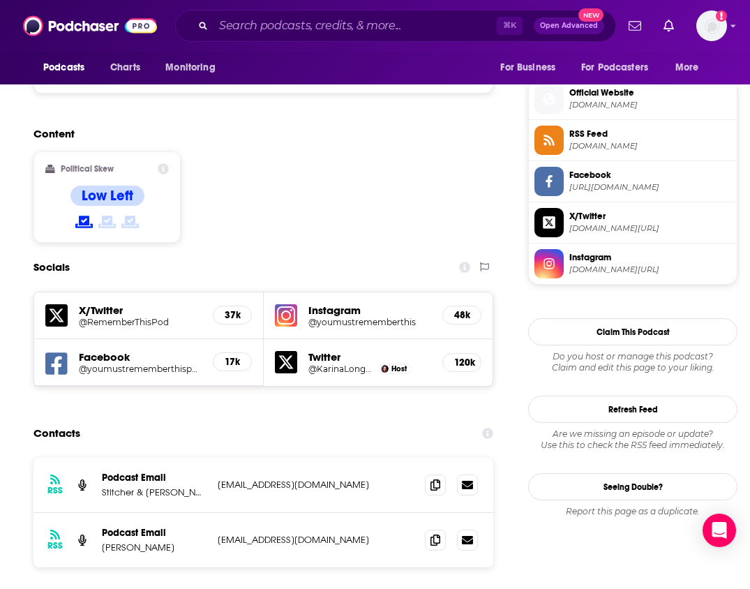
scroll to position [1120, 0]
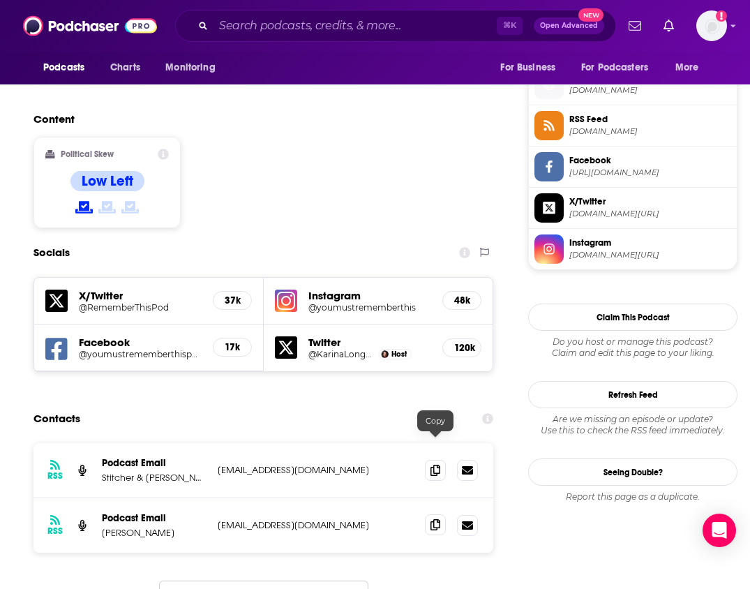
click at [429, 514] on span at bounding box center [435, 524] width 21 height 21
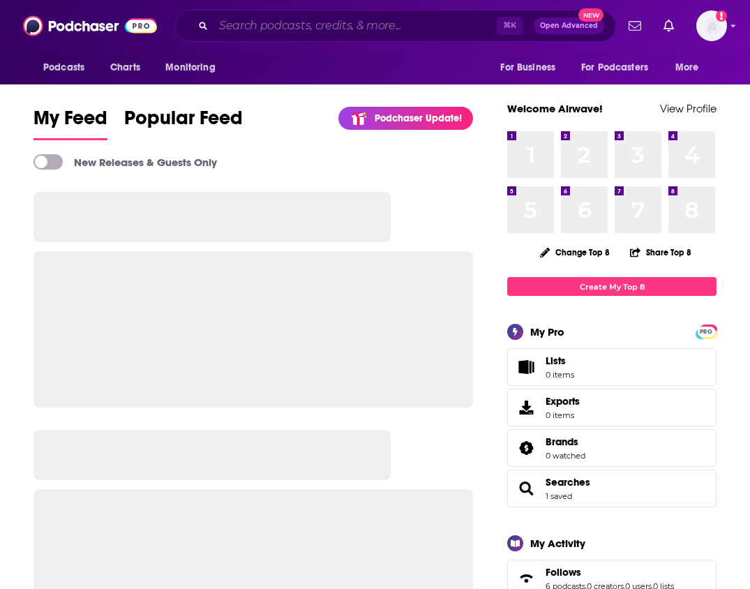
click at [284, 31] on input "Search podcasts, credits, & more..." at bounding box center [354, 26] width 283 height 22
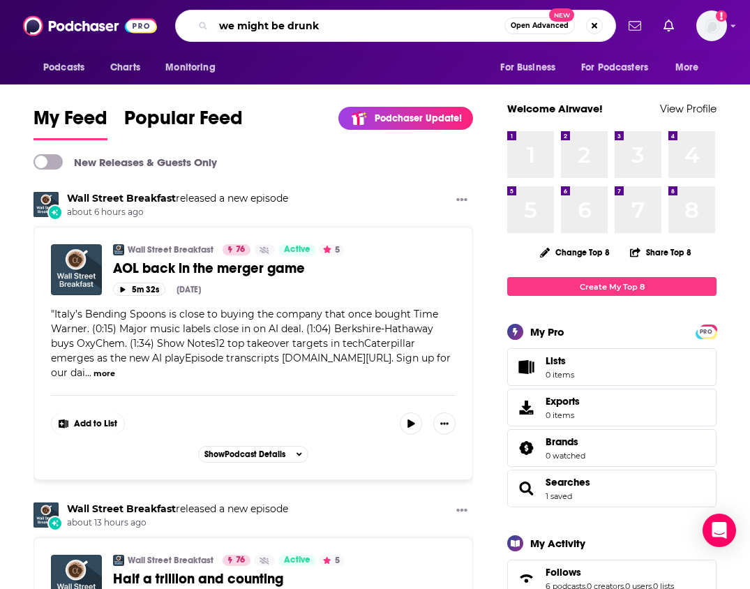
type input "we might be drunk"
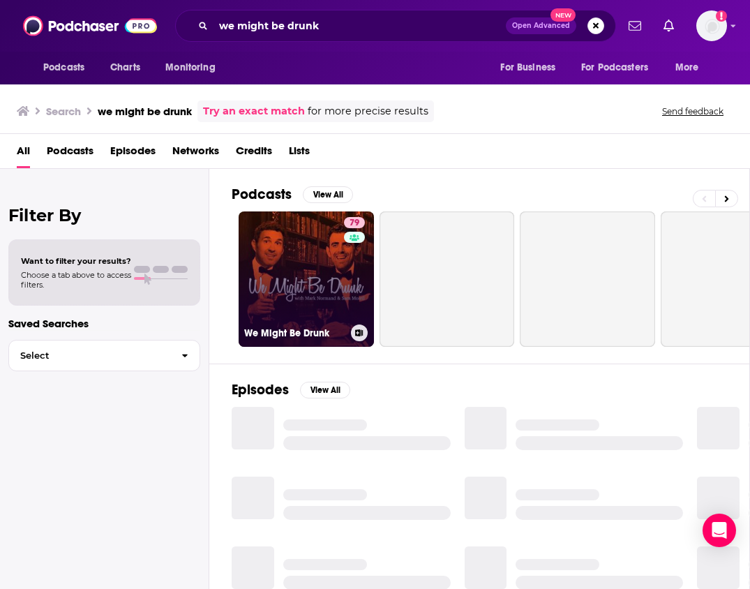
click at [306, 248] on link "79 We Might Be Drunk" at bounding box center [306, 278] width 135 height 135
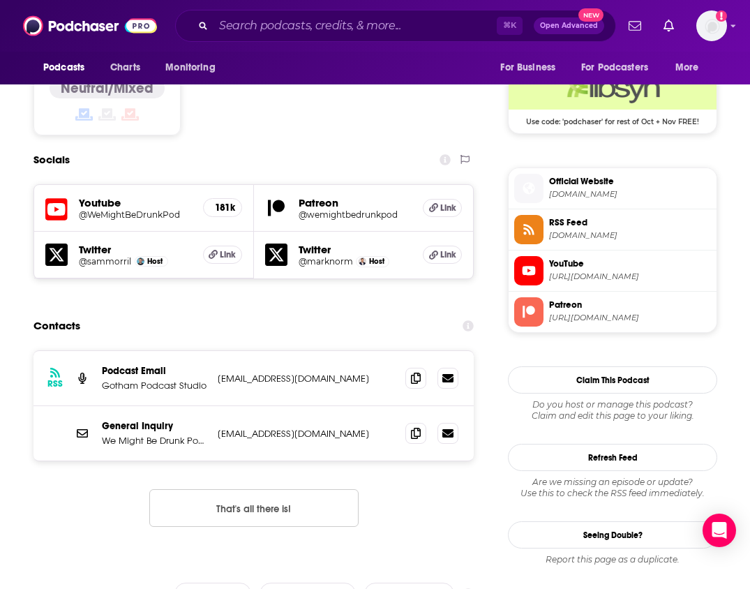
scroll to position [1146, 0]
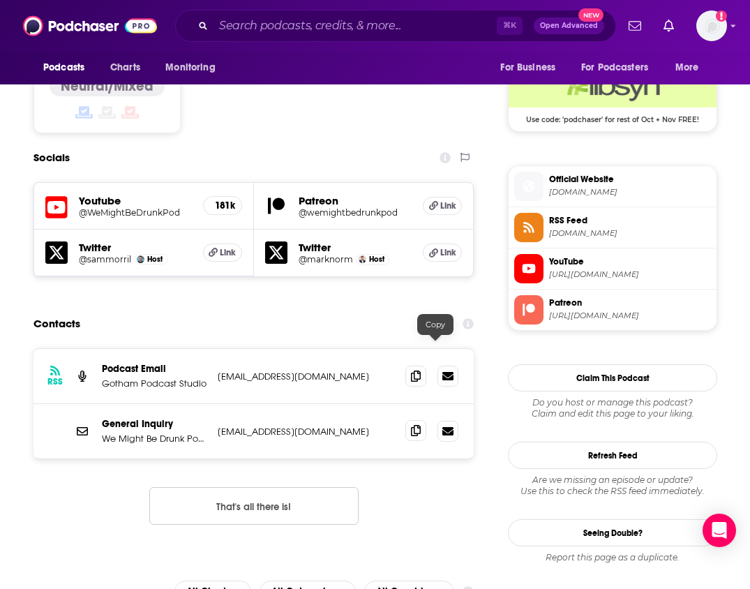
click at [421, 425] on icon at bounding box center [416, 430] width 10 height 11
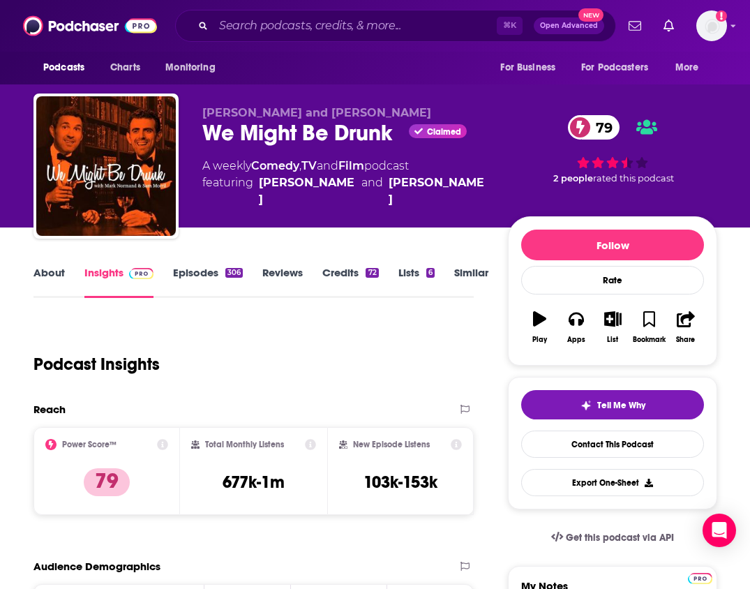
scroll to position [0, 0]
click at [362, 33] on input "Search podcasts, credits, & more..." at bounding box center [354, 26] width 283 height 22
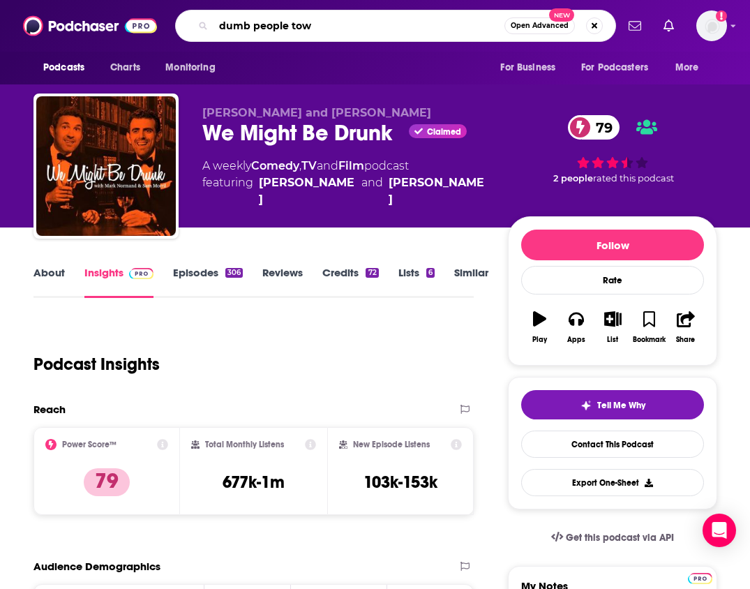
type input "dumb people town"
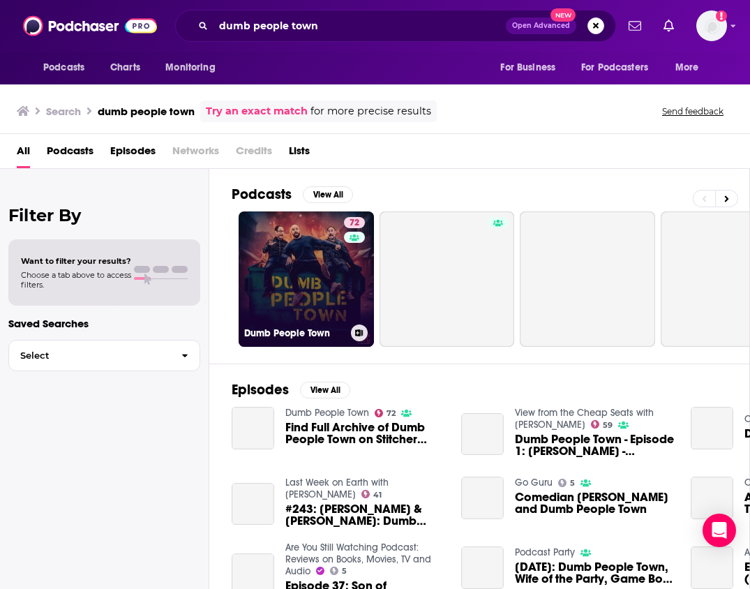
click at [329, 257] on link "72 Dumb People Town" at bounding box center [306, 278] width 135 height 135
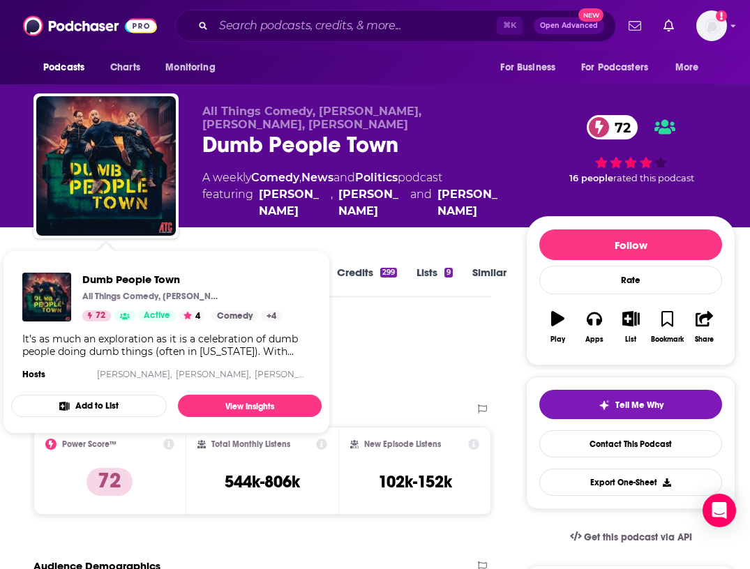
click at [282, 243] on span "Dumb People Town All Things Comedy, [PERSON_NAME], [PERSON_NAME], [PERSON_NAME]…" at bounding box center [166, 342] width 327 height 200
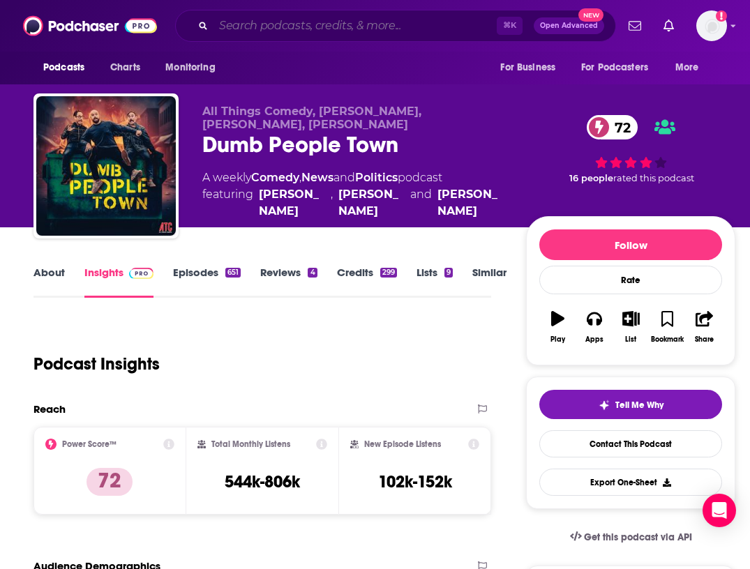
click at [267, 33] on input "Search podcasts, credits, & more..." at bounding box center [354, 26] width 283 height 22
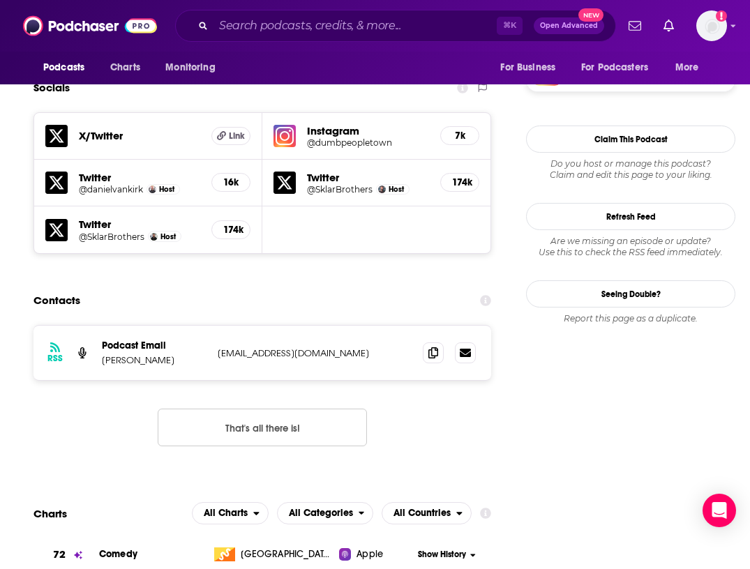
scroll to position [1205, 0]
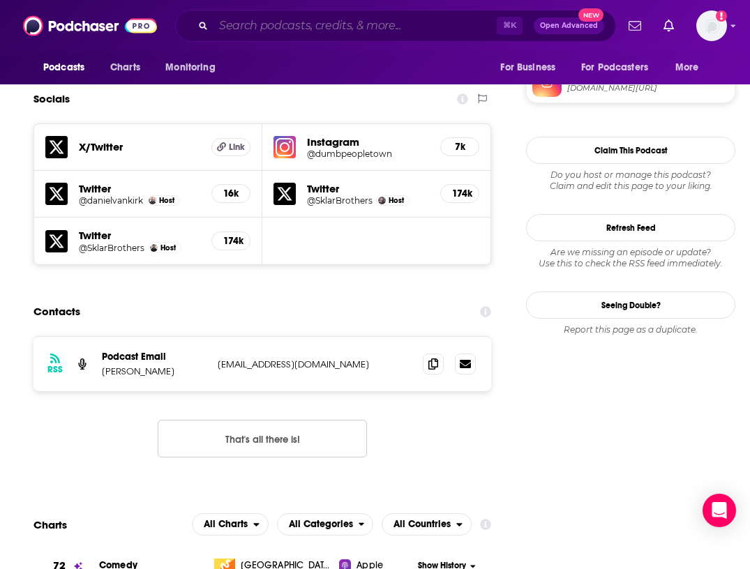
click at [296, 21] on input "Search podcasts, credits, & more..." at bounding box center [354, 26] width 283 height 22
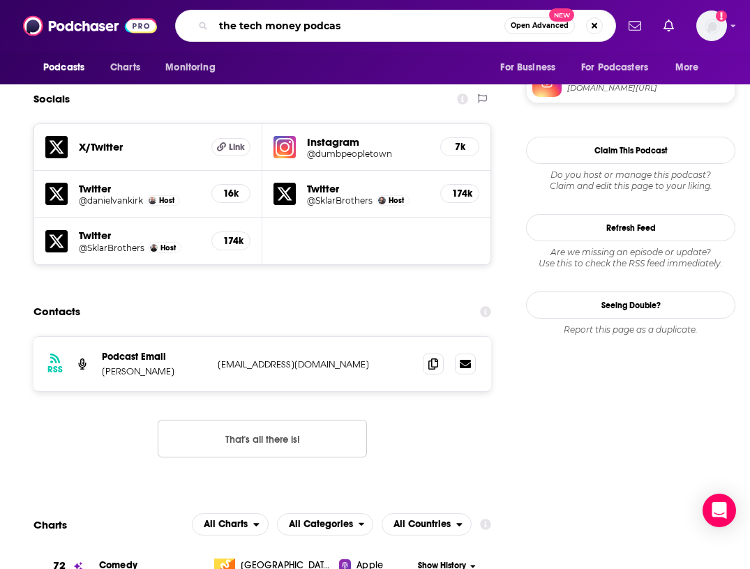
type input "the tech money podcast"
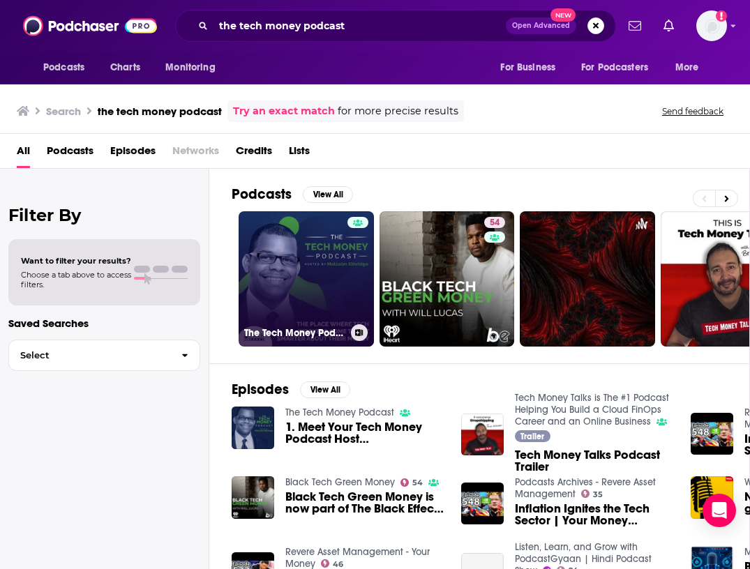
click at [310, 257] on link "The Tech Money Podcast" at bounding box center [306, 278] width 135 height 135
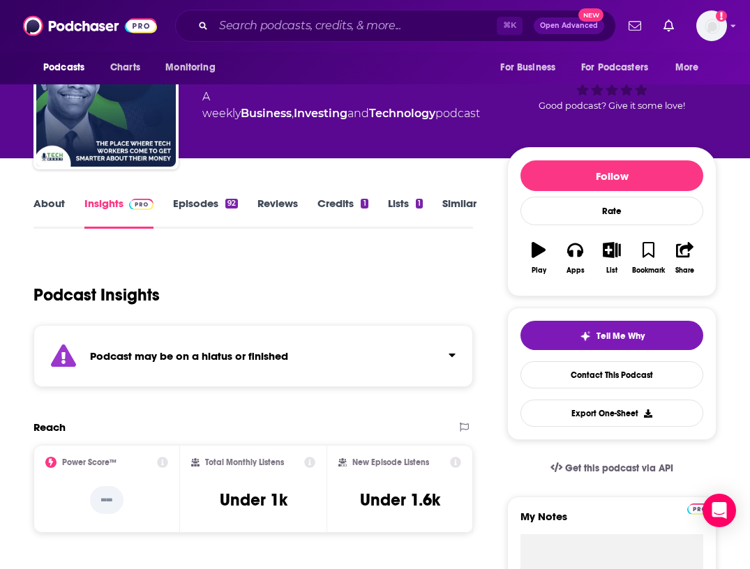
scroll to position [87, 0]
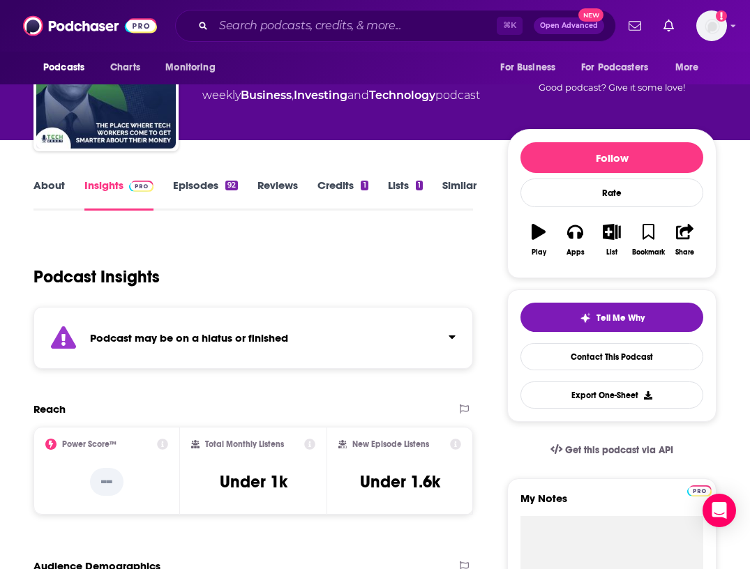
click at [464, 318] on div "Podcast may be on a hiatus or finished" at bounding box center [252, 338] width 439 height 62
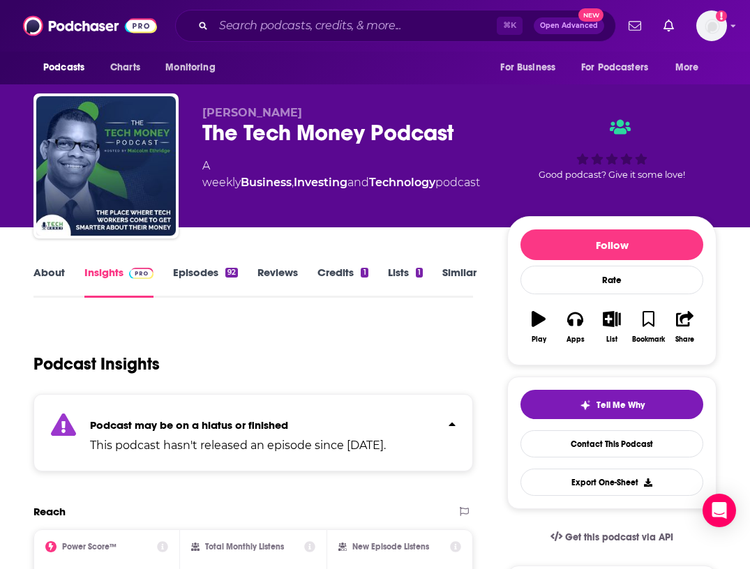
scroll to position [0, 0]
click at [328, 20] on input "Search podcasts, credits, & more..." at bounding box center [354, 26] width 283 height 22
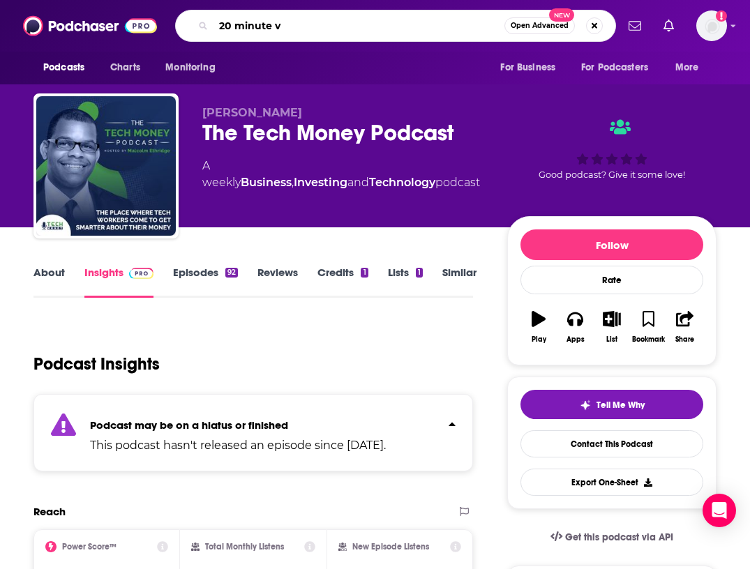
type input "20 minute vc"
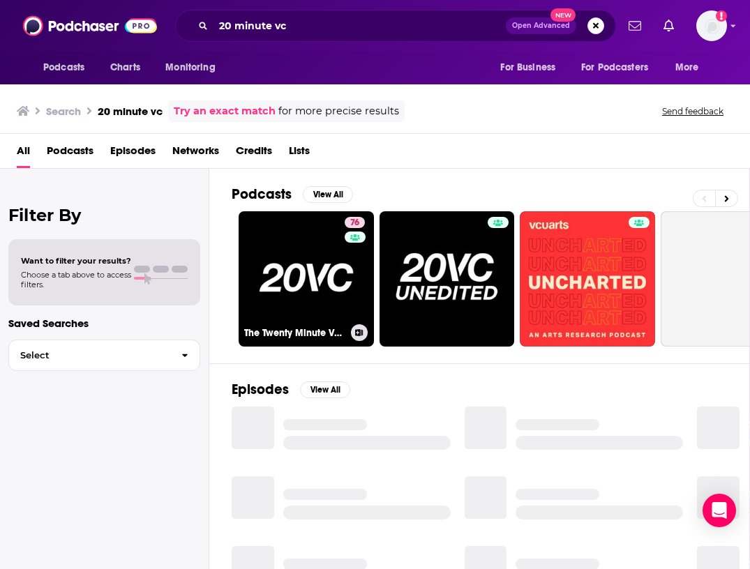
click at [345, 262] on div "76" at bounding box center [357, 270] width 24 height 107
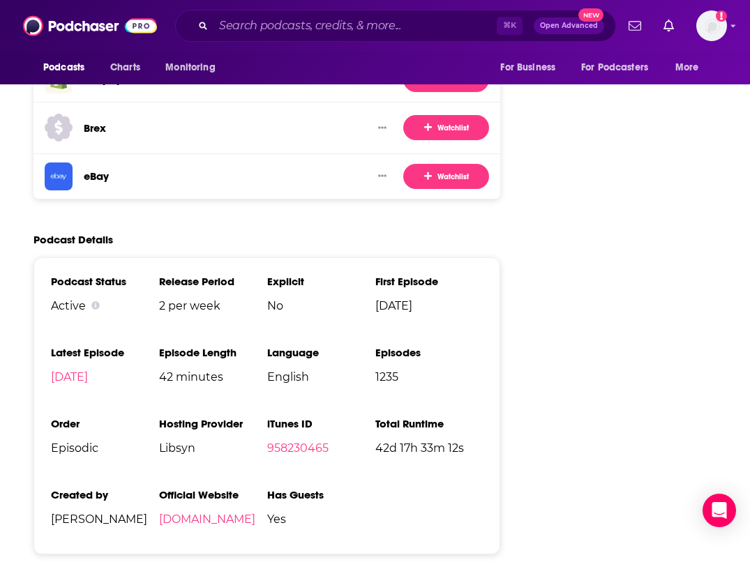
scroll to position [2340, 0]
